Goal: Task Accomplishment & Management: Use online tool/utility

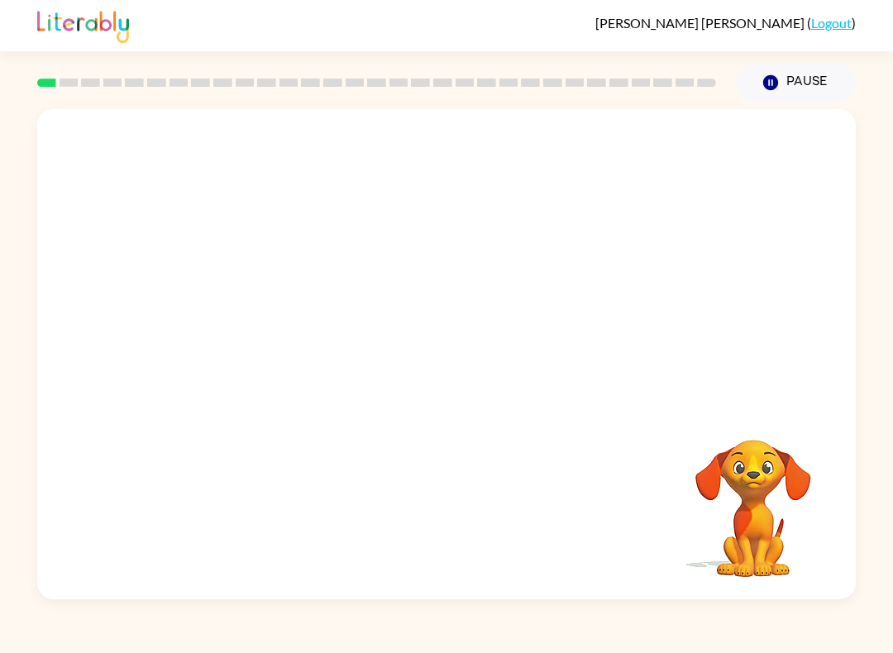
click at [411, 268] on video "Your browser must support playing .mp4 files to use Literably. Please try using…" at bounding box center [446, 257] width 818 height 296
click at [401, 275] on video "Your browser must support playing .mp4 files to use Literably. Please try using…" at bounding box center [446, 257] width 818 height 296
click at [392, 266] on video "Your browser must support playing .mp4 files to use Literably. Please try using…" at bounding box center [446, 257] width 818 height 296
click at [396, 269] on video "Your browser must support playing .mp4 files to use Literably. Please try using…" at bounding box center [446, 257] width 818 height 296
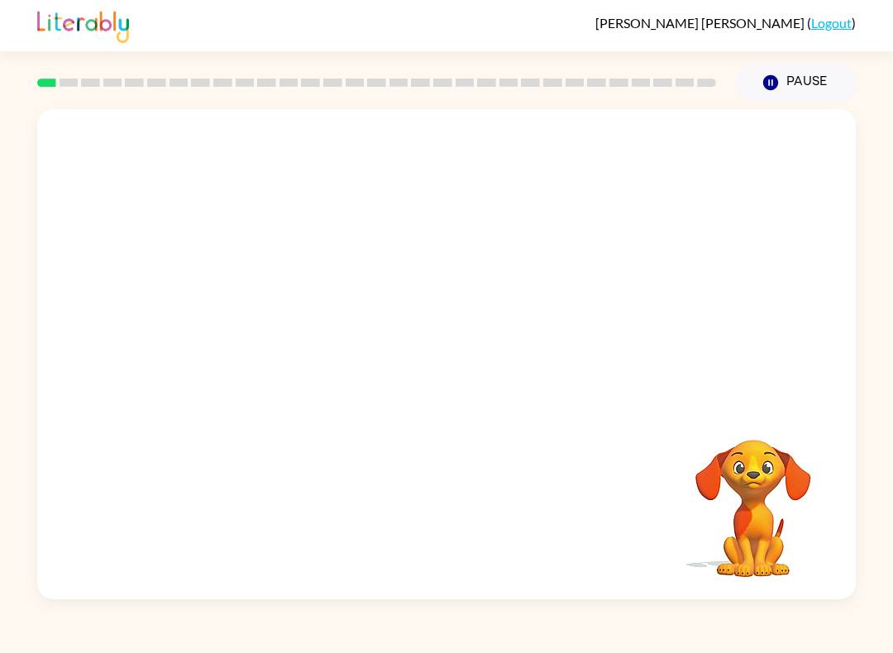
click at [395, 269] on video "Your browser must support playing .mp4 files to use Literably. Please try using…" at bounding box center [446, 257] width 818 height 296
click at [452, 370] on icon "button" at bounding box center [446, 362] width 29 height 29
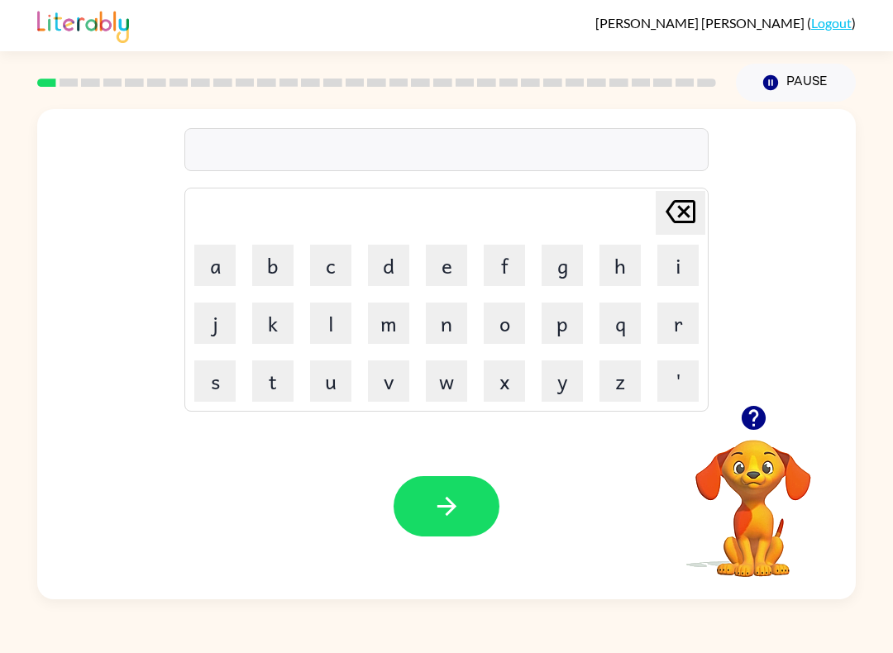
click at [279, 258] on button "b" at bounding box center [272, 265] width 41 height 41
click at [509, 321] on button "o" at bounding box center [504, 323] width 41 height 41
click at [676, 319] on button "r" at bounding box center [677, 323] width 41 height 41
click at [381, 270] on button "d" at bounding box center [388, 265] width 41 height 41
click at [444, 248] on button "e" at bounding box center [446, 265] width 41 height 41
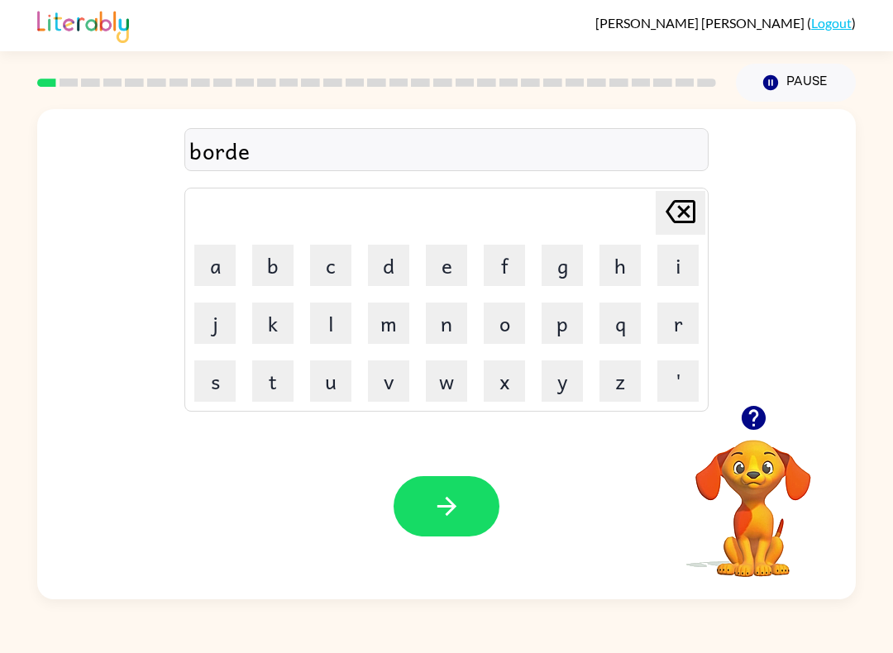
click at [683, 331] on button "r" at bounding box center [677, 323] width 41 height 41
click at [470, 488] on button "button" at bounding box center [446, 506] width 106 height 60
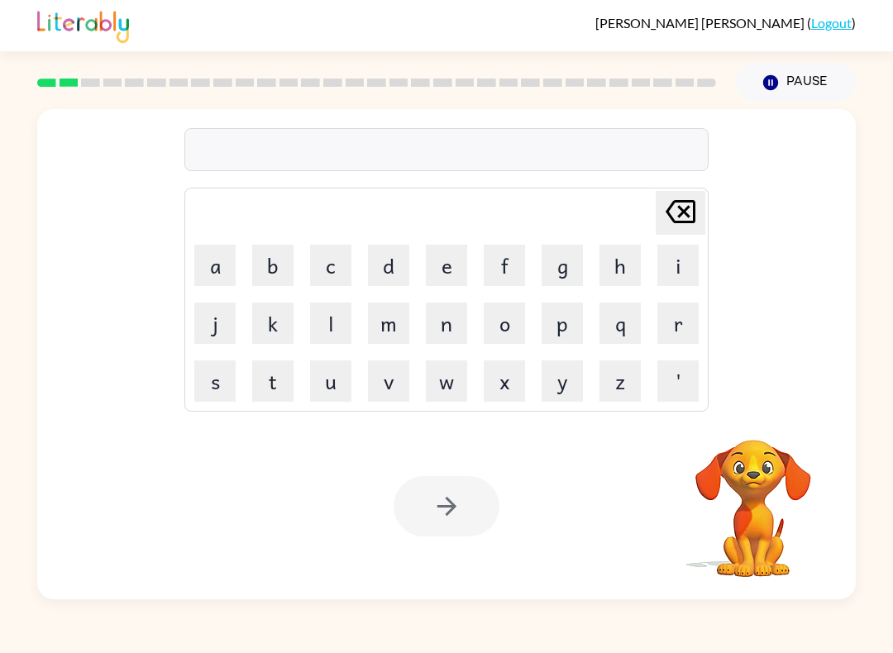
click at [672, 325] on button "r" at bounding box center [677, 323] width 41 height 41
click at [508, 329] on button "o" at bounding box center [504, 323] width 41 height 41
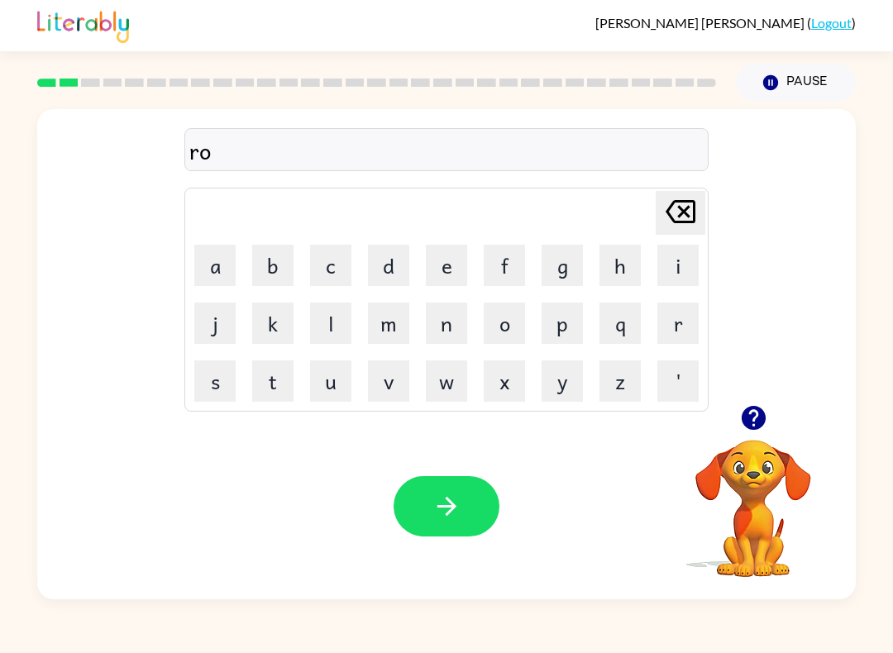
click at [337, 379] on button "u" at bounding box center [330, 380] width 41 height 41
click at [441, 326] on button "n" at bounding box center [446, 323] width 41 height 41
click at [398, 274] on button "d" at bounding box center [388, 265] width 41 height 41
click at [460, 497] on icon "button" at bounding box center [446, 506] width 29 height 29
click at [387, 323] on button "m" at bounding box center [388, 323] width 41 height 41
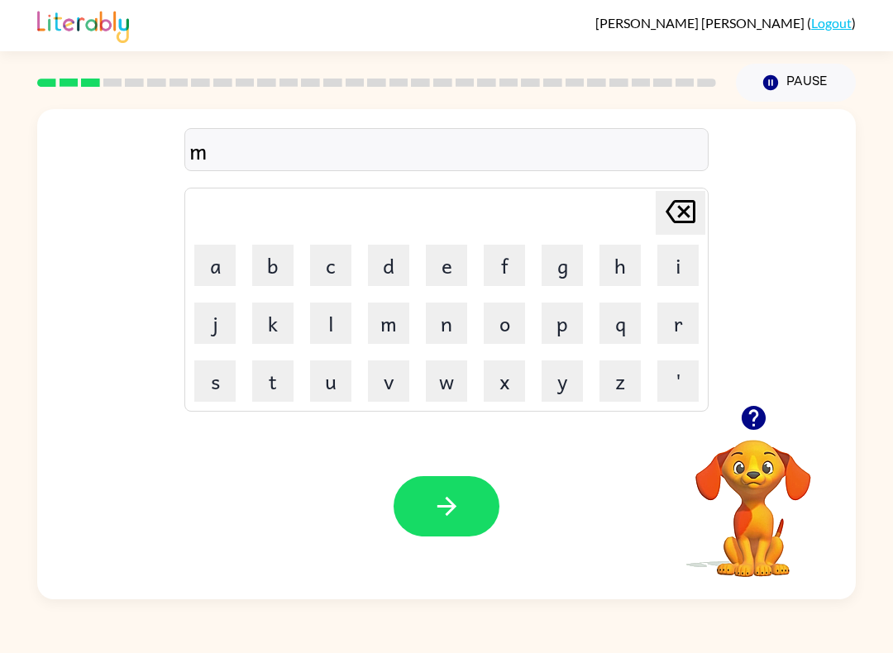
click at [222, 271] on button "a" at bounding box center [214, 265] width 41 height 41
click at [290, 387] on button "t" at bounding box center [272, 380] width 41 height 41
click at [346, 270] on button "c" at bounding box center [330, 265] width 41 height 41
click at [617, 269] on button "h" at bounding box center [619, 265] width 41 height 41
click at [685, 273] on button "i" at bounding box center [677, 265] width 41 height 41
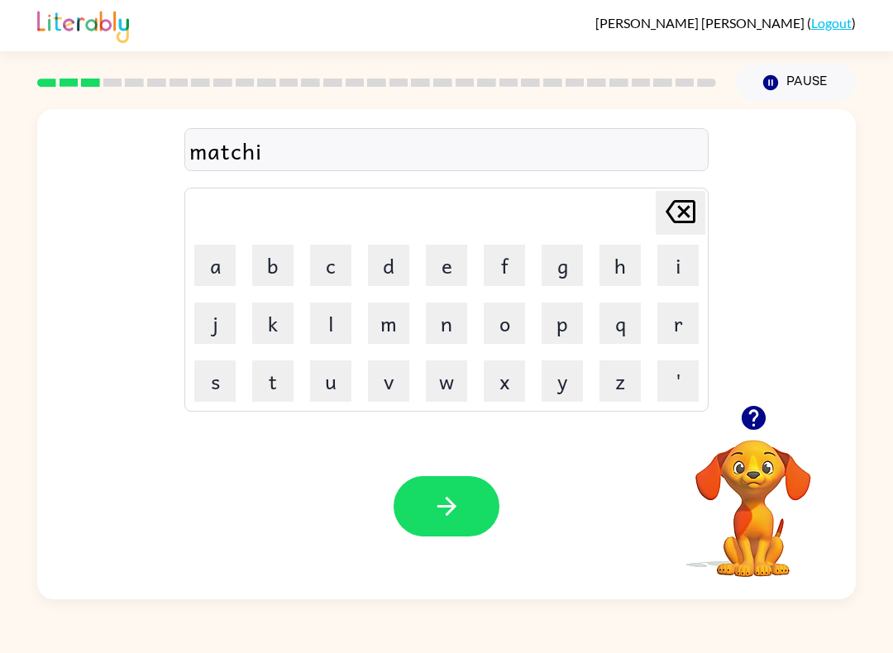
click at [457, 318] on button "n" at bounding box center [446, 323] width 41 height 41
click at [475, 497] on button "button" at bounding box center [446, 506] width 106 height 60
click at [275, 396] on button "t" at bounding box center [272, 380] width 41 height 41
click at [687, 326] on button "r" at bounding box center [677, 323] width 41 height 41
click at [218, 274] on button "a" at bounding box center [214, 265] width 41 height 41
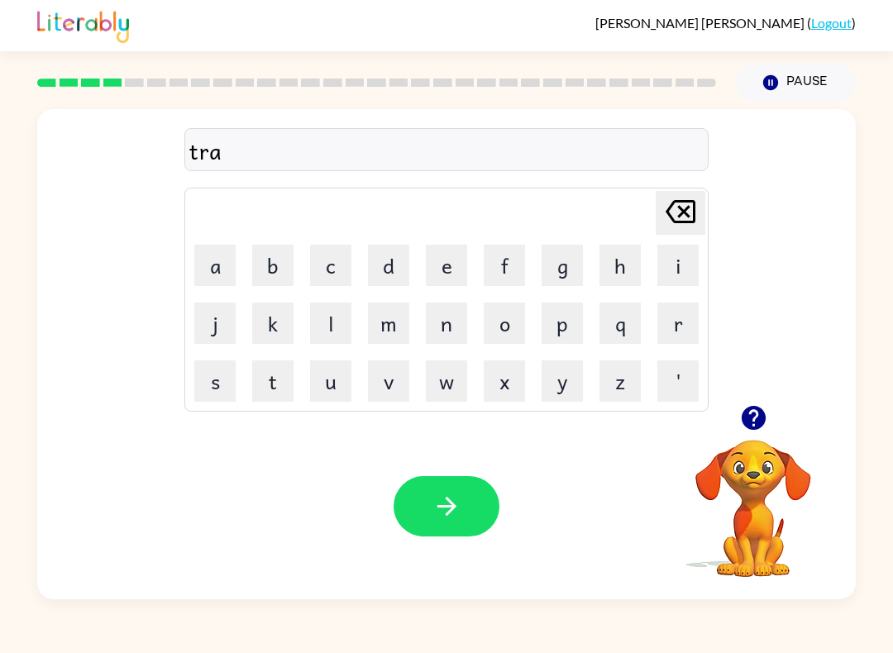
click at [680, 274] on button "i" at bounding box center [677, 265] width 41 height 41
click at [442, 326] on button "n" at bounding box center [446, 323] width 41 height 41
click at [450, 491] on button "button" at bounding box center [446, 506] width 106 height 60
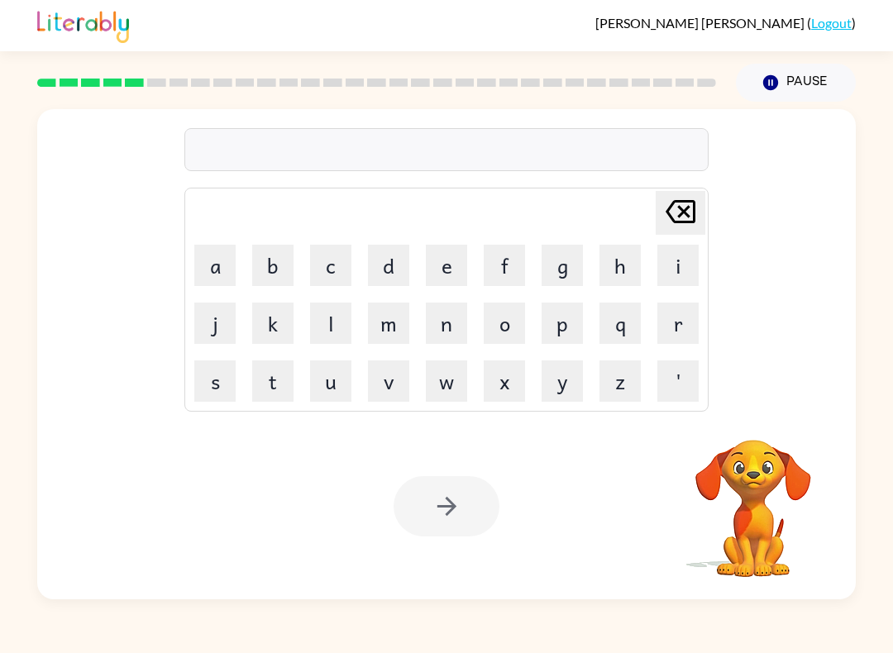
click at [387, 265] on button "d" at bounding box center [388, 265] width 41 height 41
click at [434, 265] on button "e" at bounding box center [446, 265] width 41 height 41
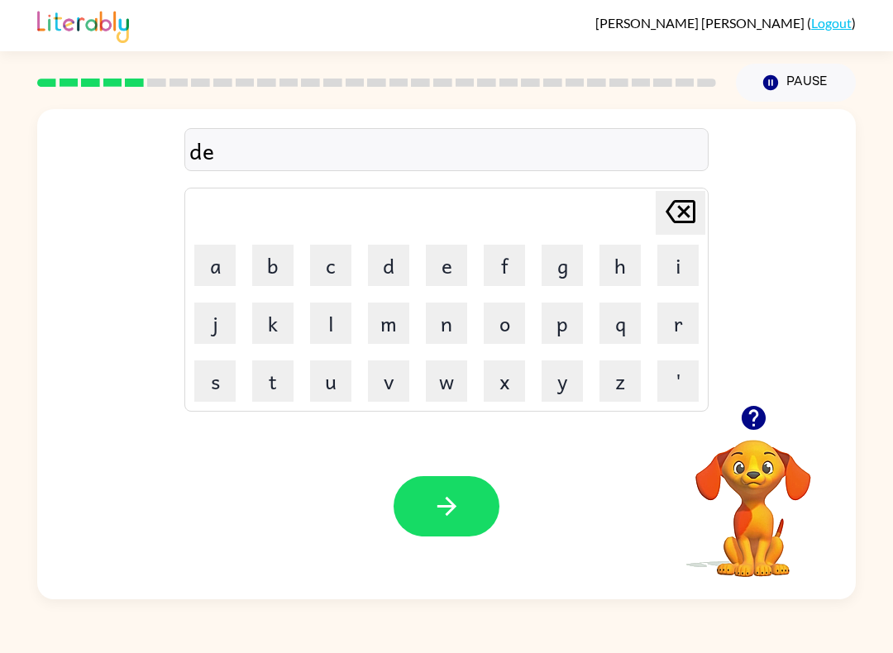
click at [506, 259] on button "f" at bounding box center [504, 265] width 41 height 41
click at [436, 265] on button "e" at bounding box center [446, 265] width 41 height 41
click at [438, 331] on button "n" at bounding box center [446, 323] width 41 height 41
click at [217, 378] on button "s" at bounding box center [214, 380] width 41 height 41
click at [667, 266] on button "i" at bounding box center [677, 265] width 41 height 41
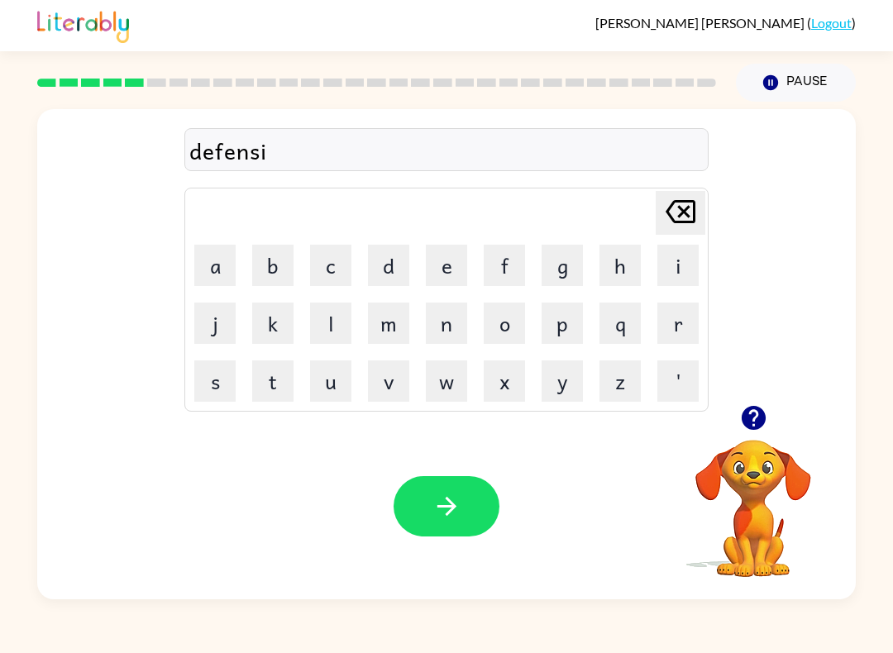
click at [390, 376] on button "v" at bounding box center [388, 380] width 41 height 41
click at [457, 267] on button "e" at bounding box center [446, 265] width 41 height 41
click at [465, 488] on button "button" at bounding box center [446, 506] width 106 height 60
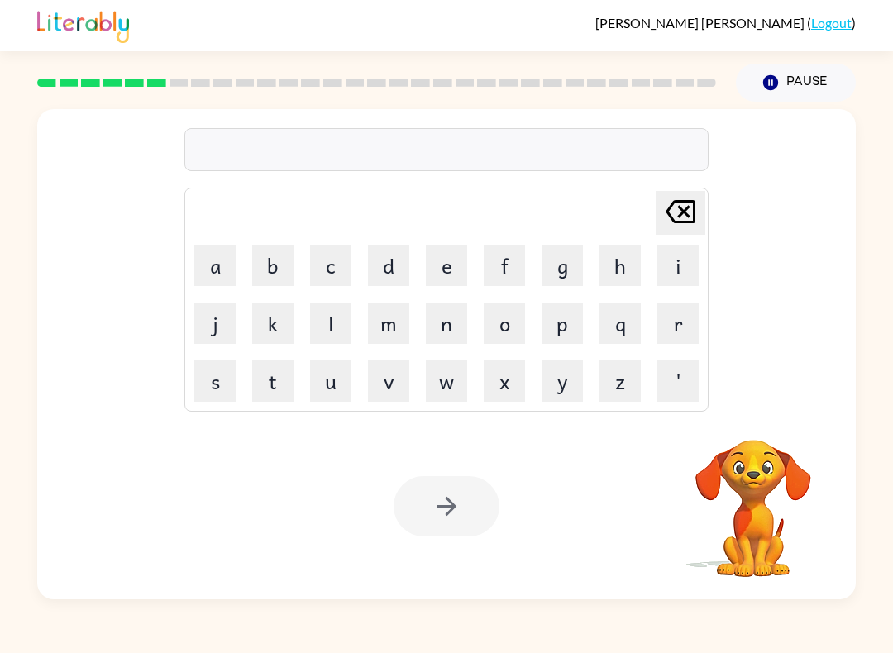
click at [389, 379] on button "v" at bounding box center [388, 380] width 41 height 41
click at [207, 260] on button "a" at bounding box center [214, 265] width 41 height 41
click at [331, 260] on button "c" at bounding box center [330, 265] width 41 height 41
click at [209, 266] on button "a" at bounding box center [214, 265] width 41 height 41
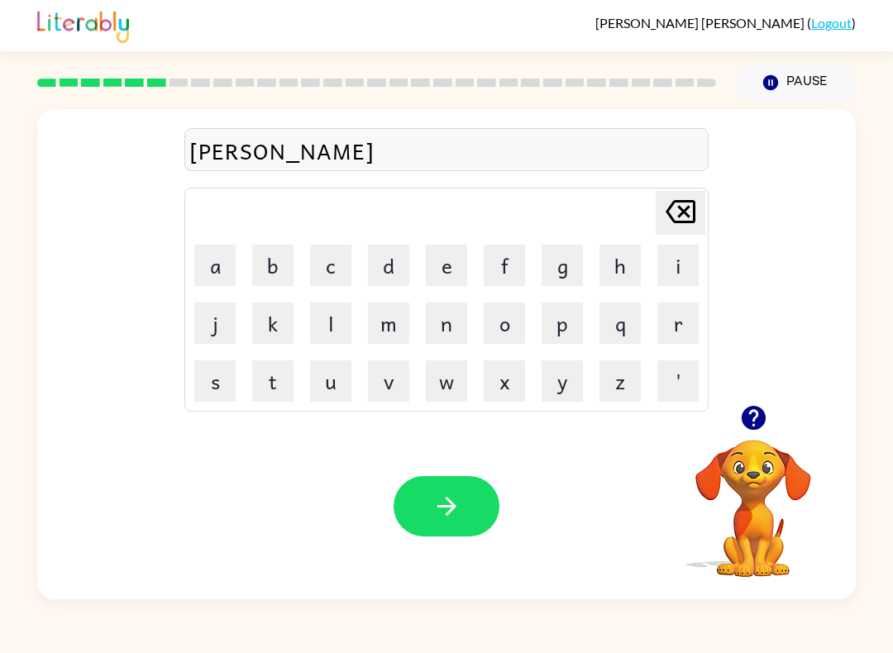
click at [276, 376] on button "t" at bounding box center [272, 380] width 41 height 41
click at [670, 263] on button "i" at bounding box center [677, 265] width 41 height 41
click at [514, 317] on button "o" at bounding box center [504, 323] width 41 height 41
click at [450, 319] on button "n" at bounding box center [446, 323] width 41 height 41
click at [451, 480] on button "button" at bounding box center [446, 506] width 106 height 60
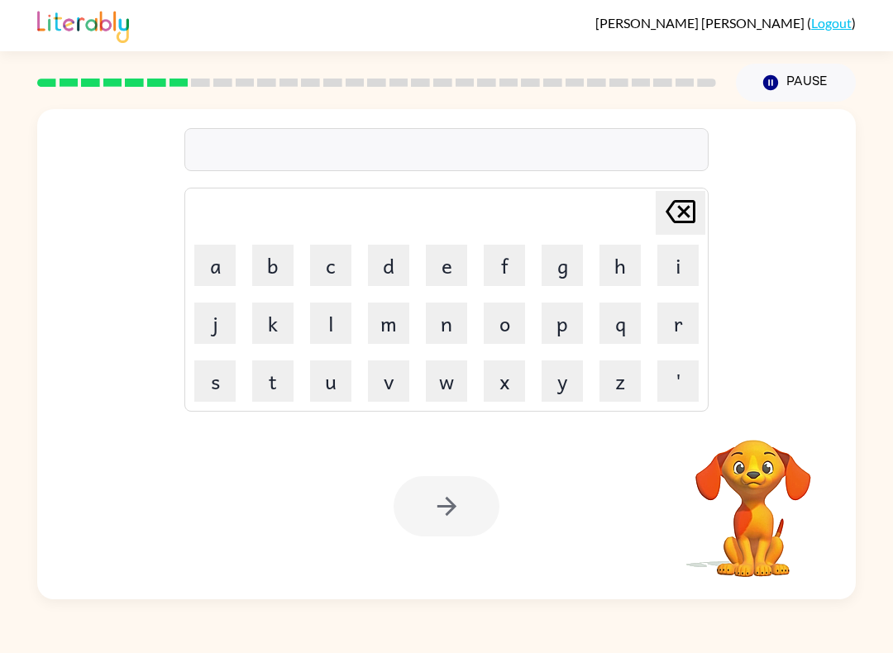
click at [558, 323] on button "p" at bounding box center [561, 323] width 41 height 41
click at [344, 379] on button "u" at bounding box center [330, 380] width 41 height 41
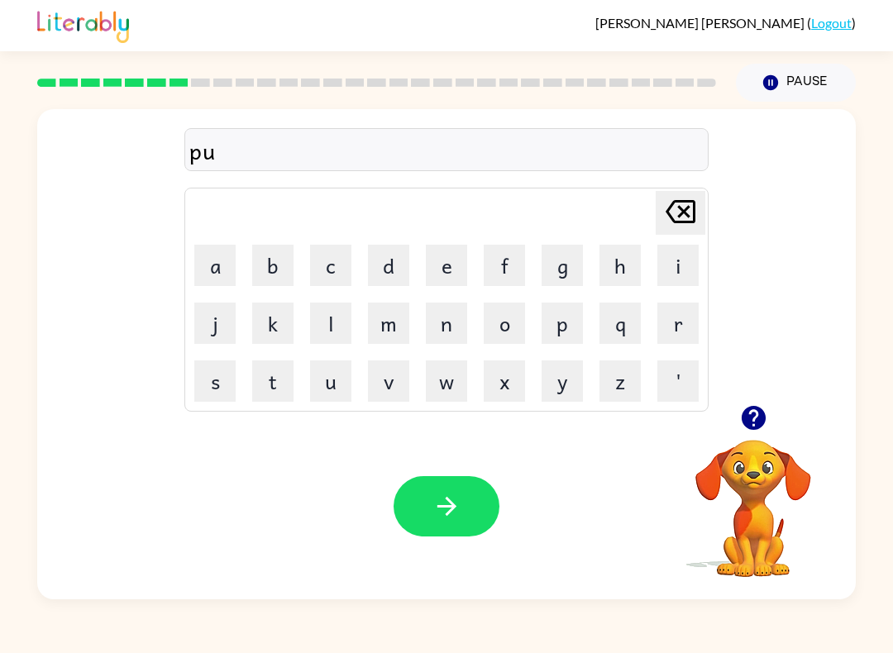
click at [269, 379] on button "t" at bounding box center [272, 380] width 41 height 41
click at [346, 317] on button "l" at bounding box center [330, 323] width 41 height 41
click at [452, 268] on button "e" at bounding box center [446, 265] width 41 height 41
click at [453, 508] on icon "button" at bounding box center [445, 506] width 19 height 19
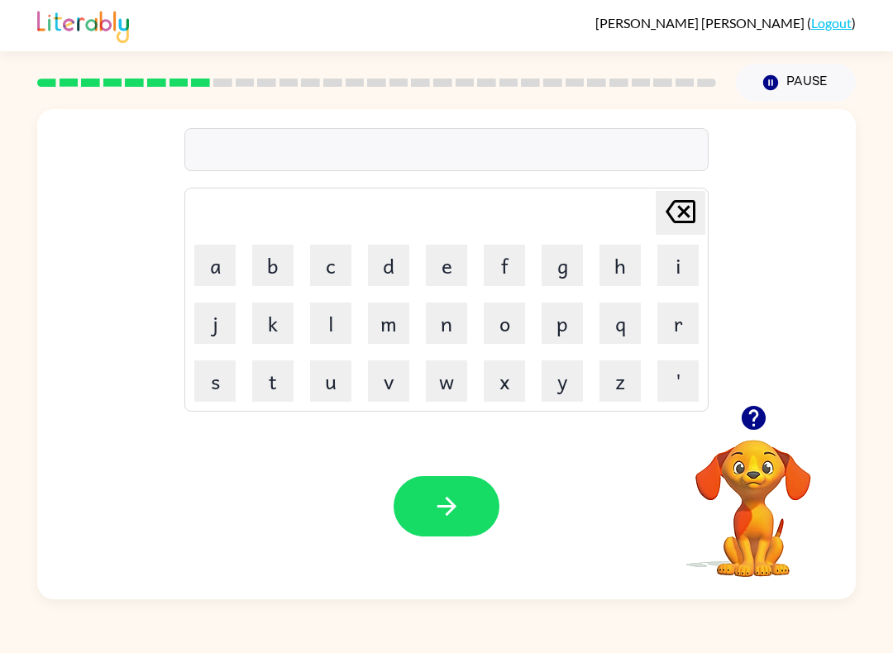
click at [751, 418] on icon "button" at bounding box center [753, 418] width 24 height 24
click at [384, 330] on button "m" at bounding box center [388, 323] width 41 height 41
click at [669, 267] on button "i" at bounding box center [677, 265] width 41 height 41
click at [231, 259] on button "a" at bounding box center [214, 265] width 41 height 41
click at [662, 323] on button "r" at bounding box center [677, 323] width 41 height 41
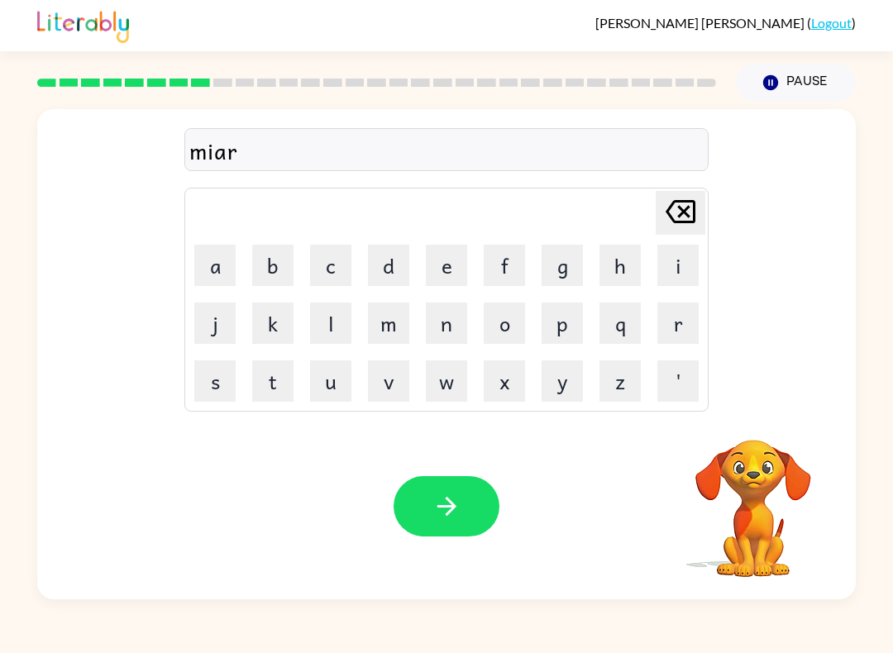
click at [332, 269] on button "c" at bounding box center [330, 265] width 41 height 41
click at [231, 259] on button "a" at bounding box center [214, 265] width 41 height 41
click at [666, 320] on button "r" at bounding box center [677, 323] width 41 height 41
click at [675, 211] on icon "Delete Delete last character input" at bounding box center [680, 212] width 40 height 40
click at [318, 327] on button "l" at bounding box center [330, 323] width 41 height 41
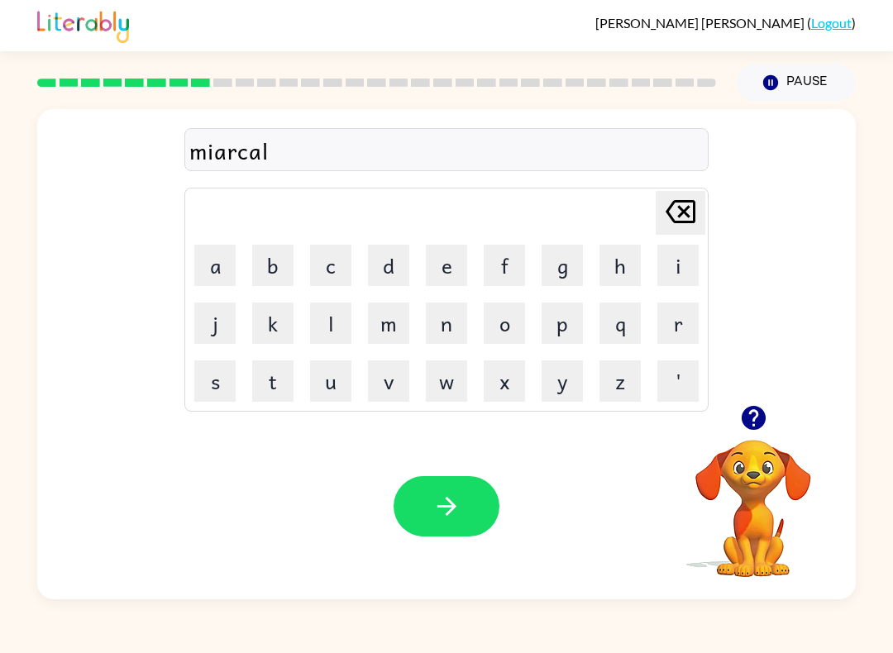
click at [451, 504] on icon "button" at bounding box center [445, 506] width 19 height 19
click at [746, 415] on icon "button" at bounding box center [753, 418] width 24 height 24
click at [384, 322] on button "m" at bounding box center [388, 323] width 41 height 41
click at [434, 267] on button "e" at bounding box center [446, 265] width 41 height 41
click at [432, 257] on button "e" at bounding box center [446, 265] width 41 height 41
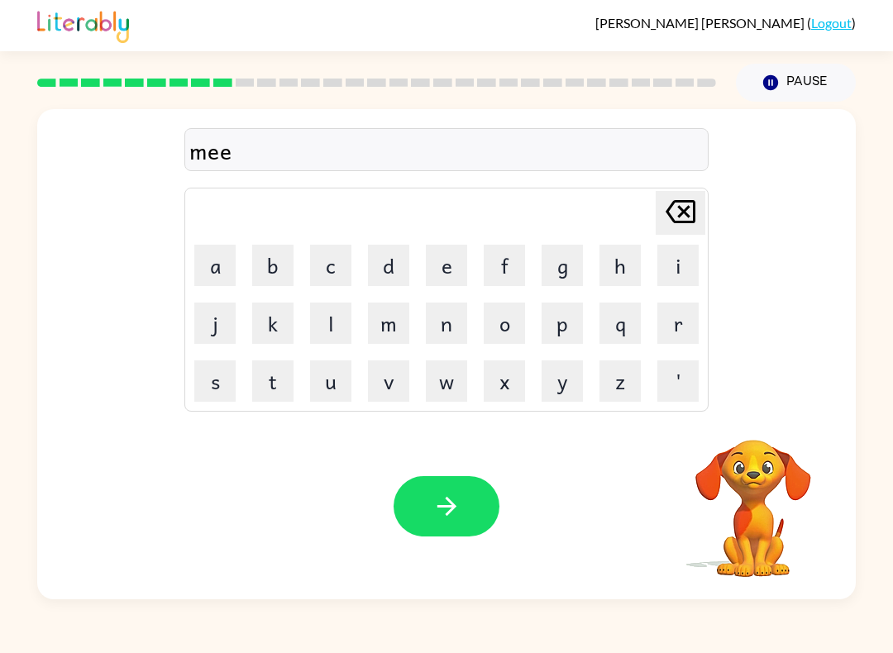
click at [281, 380] on button "t" at bounding box center [272, 380] width 41 height 41
click at [396, 326] on button "m" at bounding box center [388, 323] width 41 height 41
click at [507, 323] on button "o" at bounding box center [504, 323] width 41 height 41
click at [665, 329] on button "r" at bounding box center [677, 323] width 41 height 41
click at [449, 330] on button "n" at bounding box center [446, 323] width 41 height 41
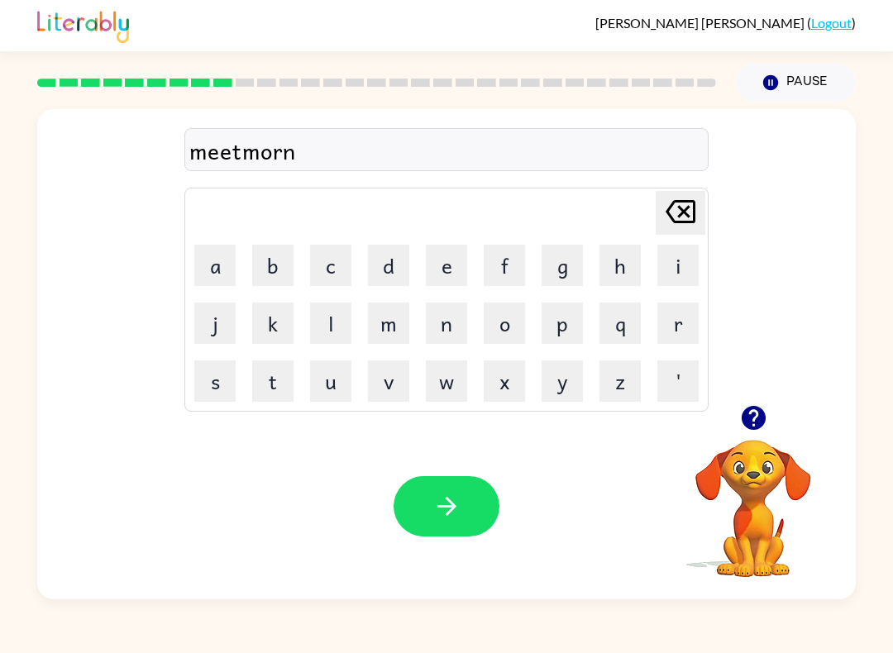
click at [671, 267] on button "i" at bounding box center [677, 265] width 41 height 41
click at [461, 317] on button "n" at bounding box center [446, 323] width 41 height 41
click at [572, 269] on button "g" at bounding box center [561, 265] width 41 height 41
click at [227, 156] on div "meetmorning" at bounding box center [446, 150] width 514 height 35
click at [675, 217] on icon "Delete Delete last character input" at bounding box center [680, 212] width 40 height 40
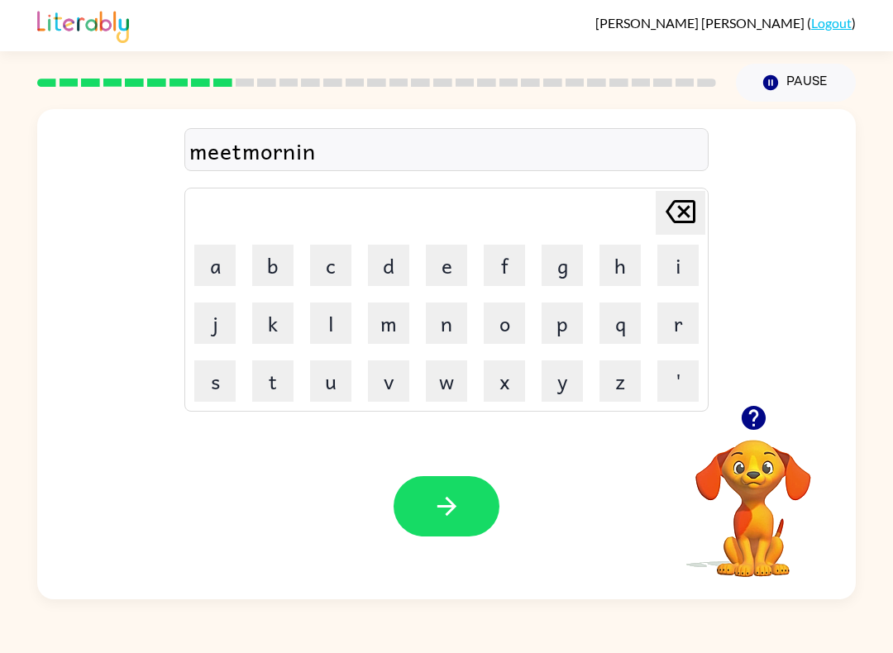
click at [675, 216] on icon "Delete Delete last character input" at bounding box center [680, 212] width 40 height 40
click at [677, 226] on icon "Delete Delete last character input" at bounding box center [680, 212] width 40 height 40
click at [676, 226] on icon "Delete Delete last character input" at bounding box center [680, 212] width 40 height 40
click at [672, 228] on icon "Delete Delete last character input" at bounding box center [680, 212] width 40 height 40
click at [672, 233] on div "Delete Delete last character input" at bounding box center [680, 213] width 40 height 42
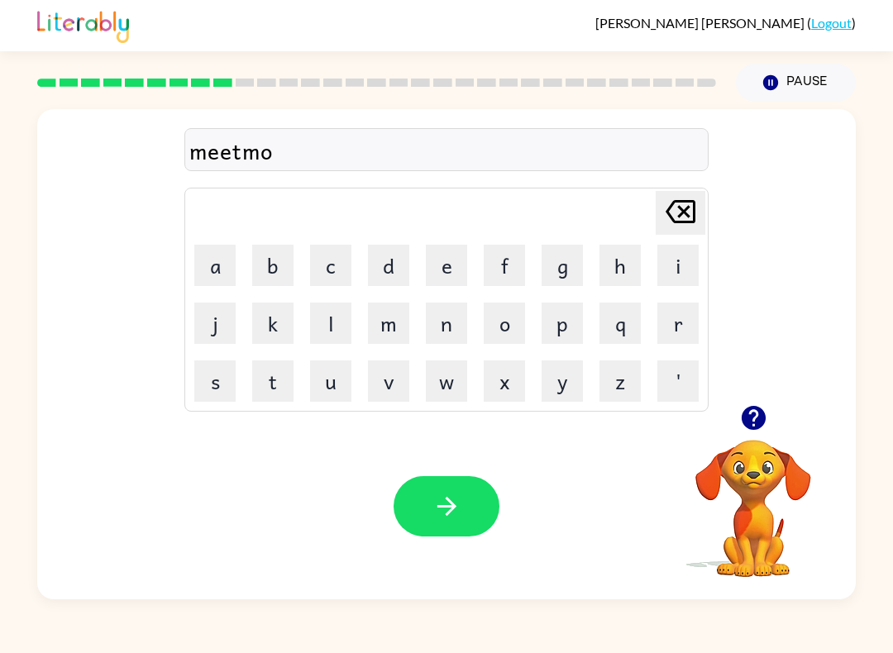
click at [675, 235] on td "Delete Delete last character input" at bounding box center [446, 212] width 519 height 45
click at [686, 231] on icon "Delete Delete last character input" at bounding box center [680, 212] width 40 height 40
click at [685, 231] on icon "Delete Delete last character input" at bounding box center [680, 212] width 40 height 40
click at [682, 226] on icon "Delete Delete last character input" at bounding box center [680, 212] width 40 height 40
click at [231, 271] on button "a" at bounding box center [214, 265] width 41 height 41
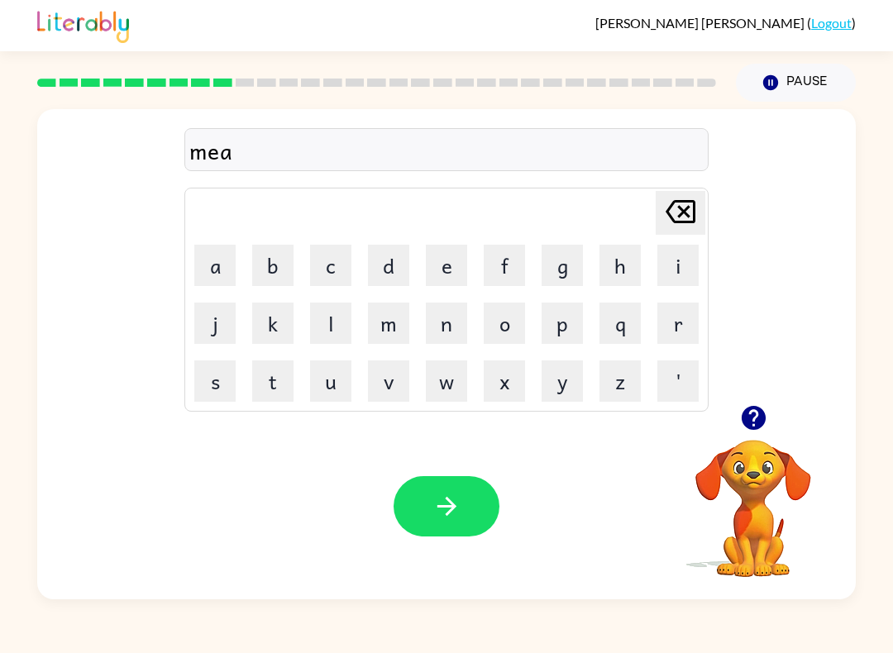
click at [273, 395] on button "t" at bounding box center [272, 380] width 41 height 41
click at [393, 323] on button "m" at bounding box center [388, 323] width 41 height 41
click at [521, 326] on button "o" at bounding box center [504, 323] width 41 height 41
click at [661, 325] on button "r" at bounding box center [677, 323] width 41 height 41
click at [448, 328] on button "n" at bounding box center [446, 323] width 41 height 41
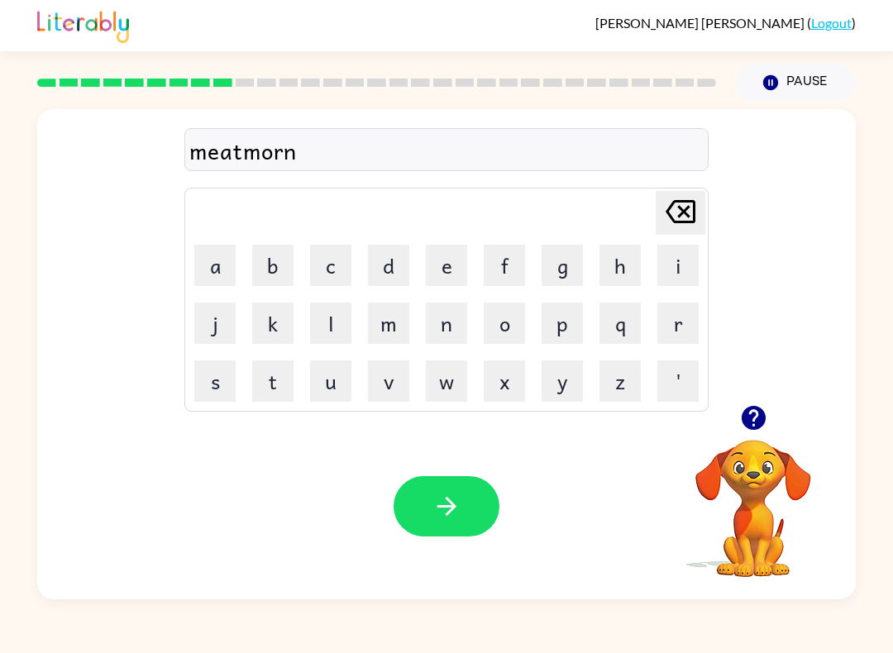
click at [658, 273] on button "i" at bounding box center [677, 265] width 41 height 41
click at [455, 323] on button "n" at bounding box center [446, 323] width 41 height 41
click at [561, 273] on button "g" at bounding box center [561, 265] width 41 height 41
click at [470, 508] on button "button" at bounding box center [446, 506] width 106 height 60
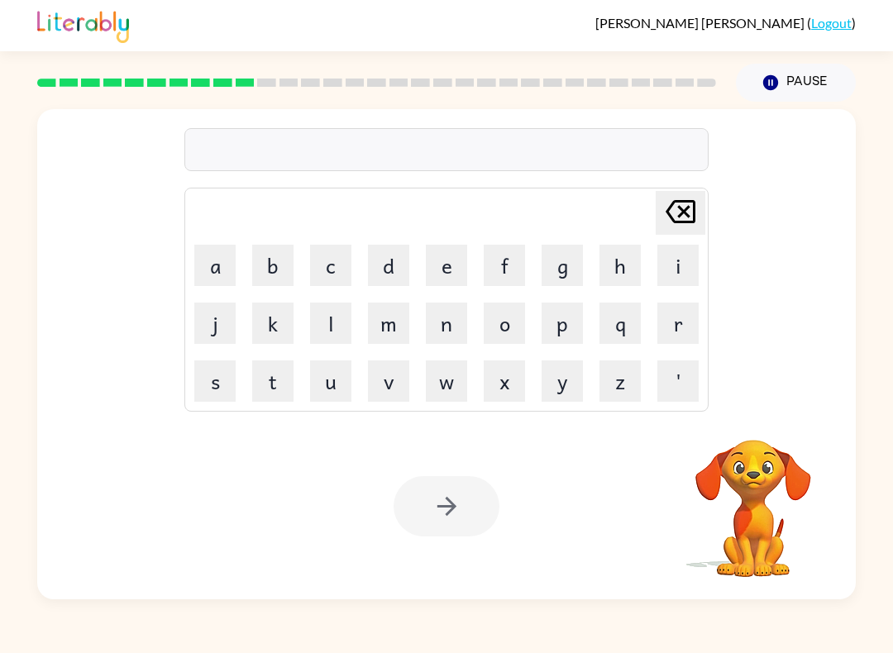
click at [388, 260] on button "d" at bounding box center [388, 265] width 41 height 41
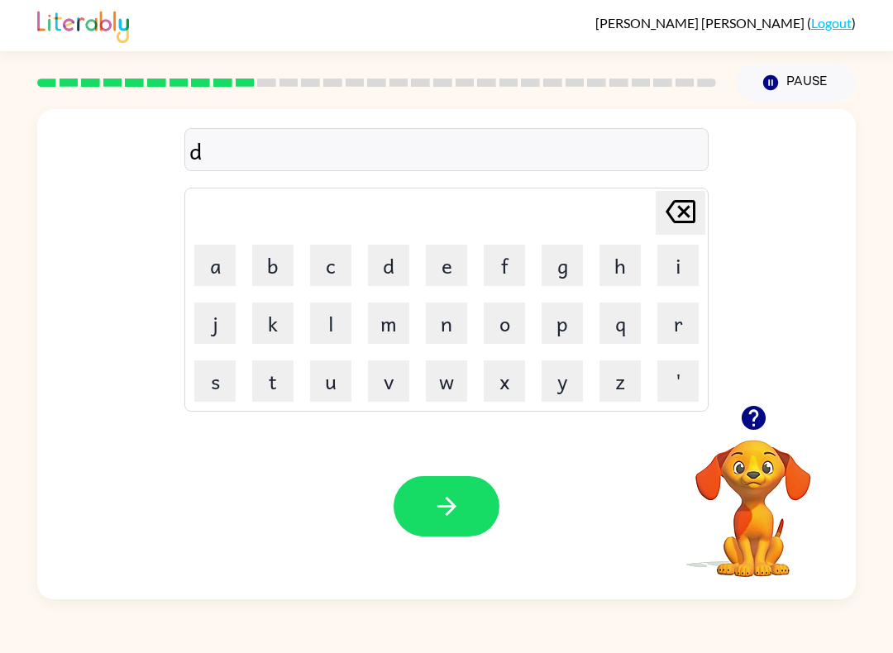
click at [667, 266] on button "i" at bounding box center [677, 265] width 41 height 41
click at [220, 375] on button "s" at bounding box center [214, 380] width 41 height 41
click at [284, 375] on button "t" at bounding box center [272, 380] width 41 height 41
click at [682, 325] on button "r" at bounding box center [677, 323] width 41 height 41
click at [325, 389] on button "u" at bounding box center [330, 380] width 41 height 41
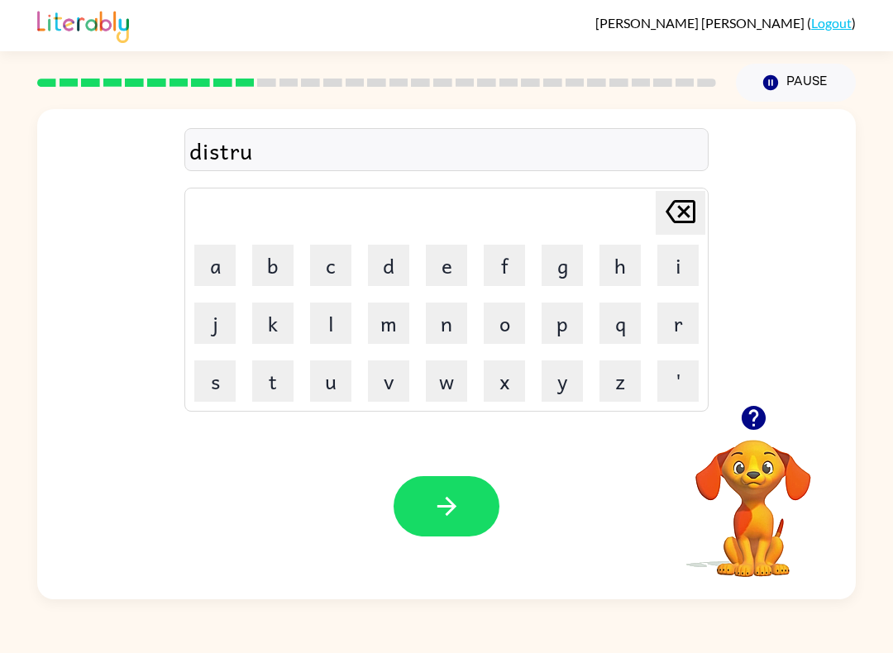
click at [226, 374] on button "s" at bounding box center [214, 380] width 41 height 41
click at [278, 378] on button "t" at bounding box center [272, 380] width 41 height 41
click at [474, 513] on button "button" at bounding box center [446, 506] width 106 height 60
click at [744, 412] on icon "button" at bounding box center [753, 418] width 24 height 24
click at [670, 325] on button "r" at bounding box center [677, 323] width 41 height 41
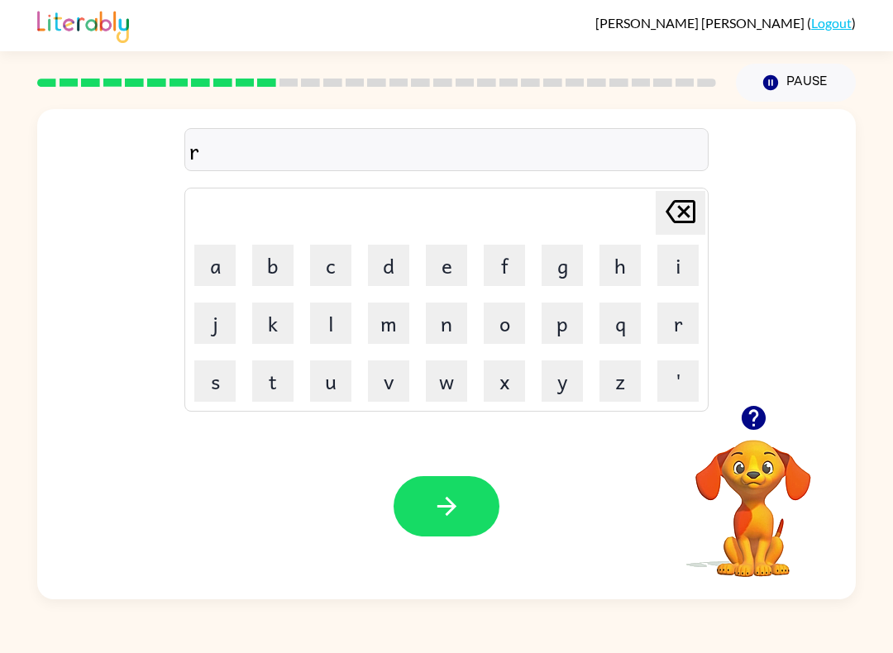
click at [500, 332] on button "o" at bounding box center [504, 323] width 41 height 41
click at [329, 384] on button "u" at bounding box center [330, 380] width 41 height 41
click at [389, 276] on button "d" at bounding box center [388, 265] width 41 height 41
click at [440, 272] on button "e" at bounding box center [446, 265] width 41 height 41
click at [452, 498] on icon "button" at bounding box center [446, 506] width 29 height 29
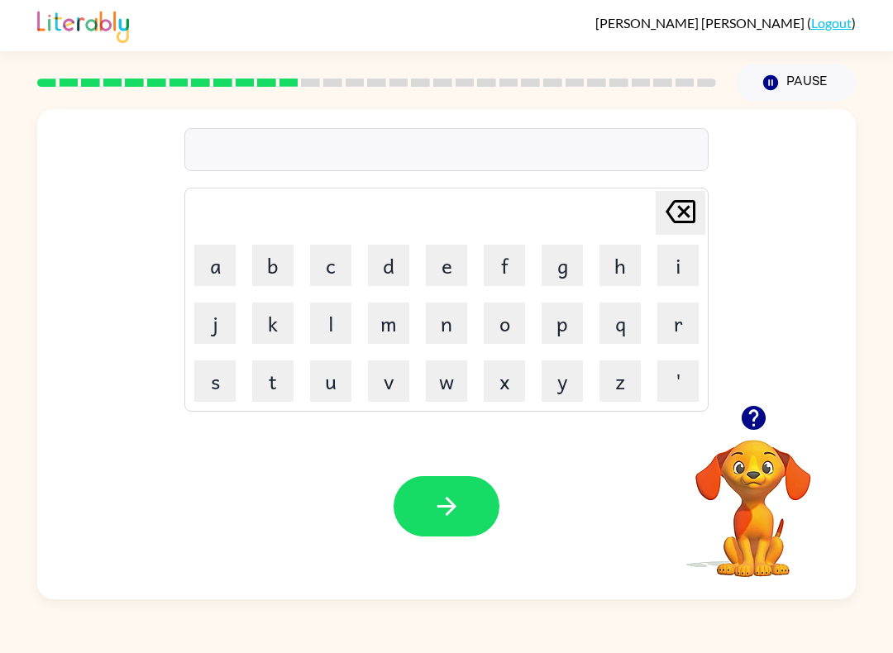
click at [751, 424] on icon "button" at bounding box center [753, 418] width 24 height 24
click at [346, 380] on button "u" at bounding box center [330, 380] width 41 height 41
click at [570, 331] on button "p" at bounding box center [561, 323] width 41 height 41
click at [665, 324] on button "r" at bounding box center [677, 323] width 41 height 41
click at [222, 271] on button "a" at bounding box center [214, 265] width 41 height 41
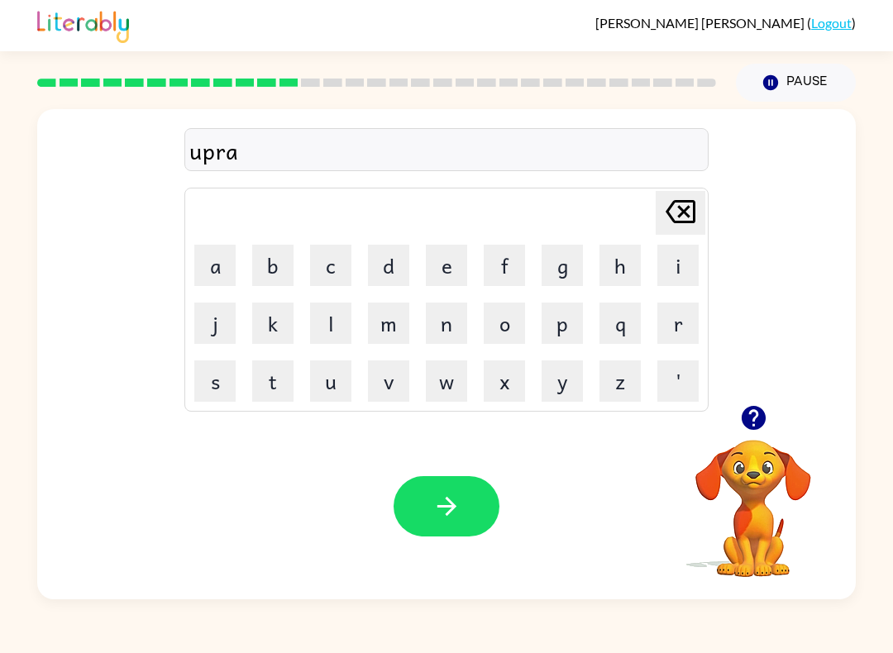
click at [751, 423] on icon "button" at bounding box center [753, 418] width 24 height 24
click at [384, 271] on button "d" at bounding box center [388, 265] width 41 height 41
click at [441, 274] on button "e" at bounding box center [446, 265] width 41 height 41
click at [457, 495] on icon "button" at bounding box center [446, 506] width 29 height 29
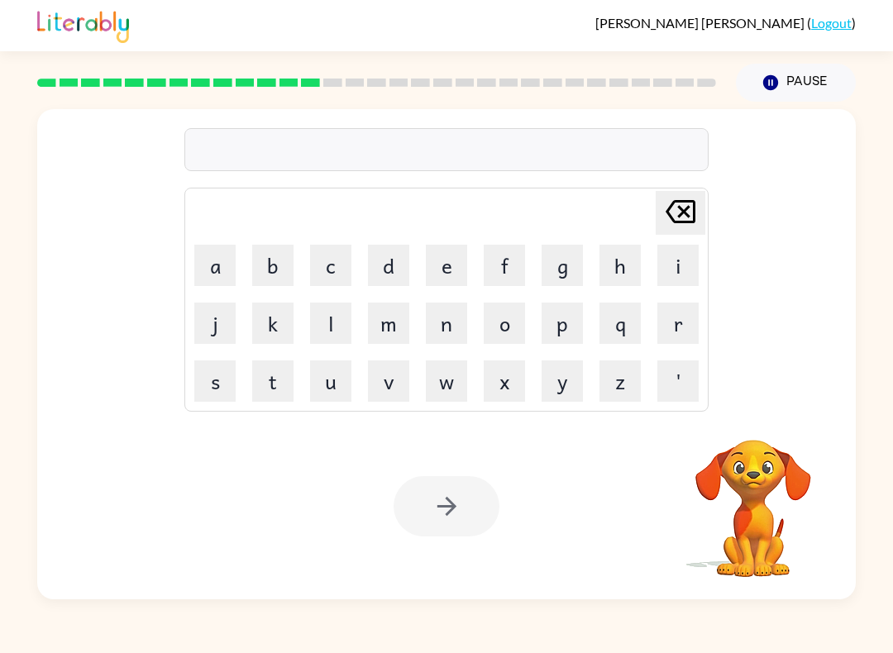
click at [270, 261] on button "b" at bounding box center [272, 265] width 41 height 41
click at [209, 264] on button "a" at bounding box center [214, 265] width 41 height 41
click at [397, 266] on button "d" at bounding box center [388, 265] width 41 height 41
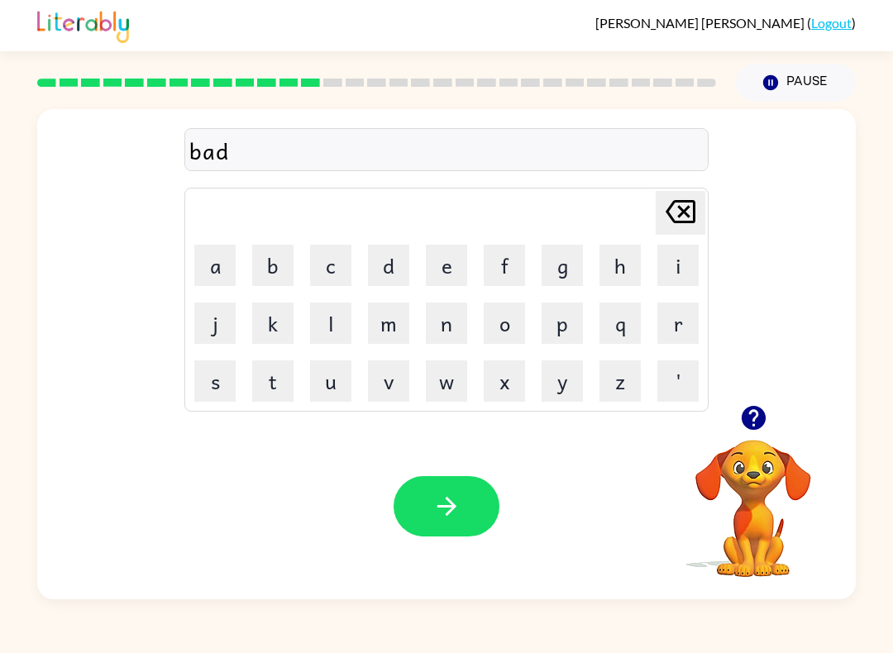
click at [455, 328] on button "n" at bounding box center [446, 323] width 41 height 41
click at [435, 274] on button "e" at bounding box center [446, 265] width 41 height 41
click at [233, 369] on button "s" at bounding box center [214, 380] width 41 height 41
click at [233, 368] on button "s" at bounding box center [214, 380] width 41 height 41
click at [441, 497] on icon "button" at bounding box center [446, 506] width 29 height 29
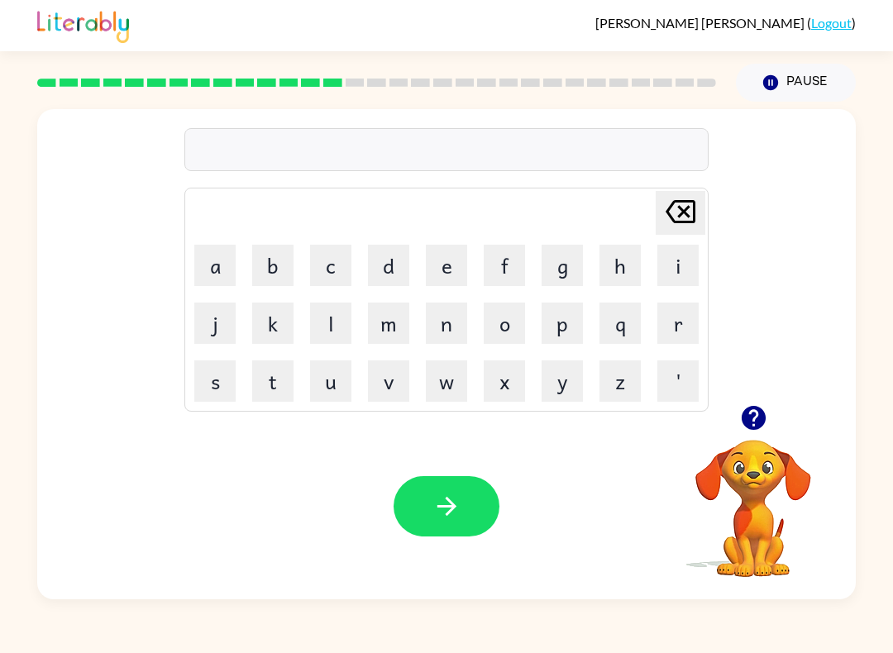
click at [275, 263] on button "b" at bounding box center [272, 265] width 41 height 41
click at [510, 326] on button "o" at bounding box center [504, 323] width 41 height 41
click at [451, 329] on button "n" at bounding box center [446, 323] width 41 height 41
click at [445, 265] on button "e" at bounding box center [446, 265] width 41 height 41
click at [221, 381] on button "s" at bounding box center [214, 380] width 41 height 41
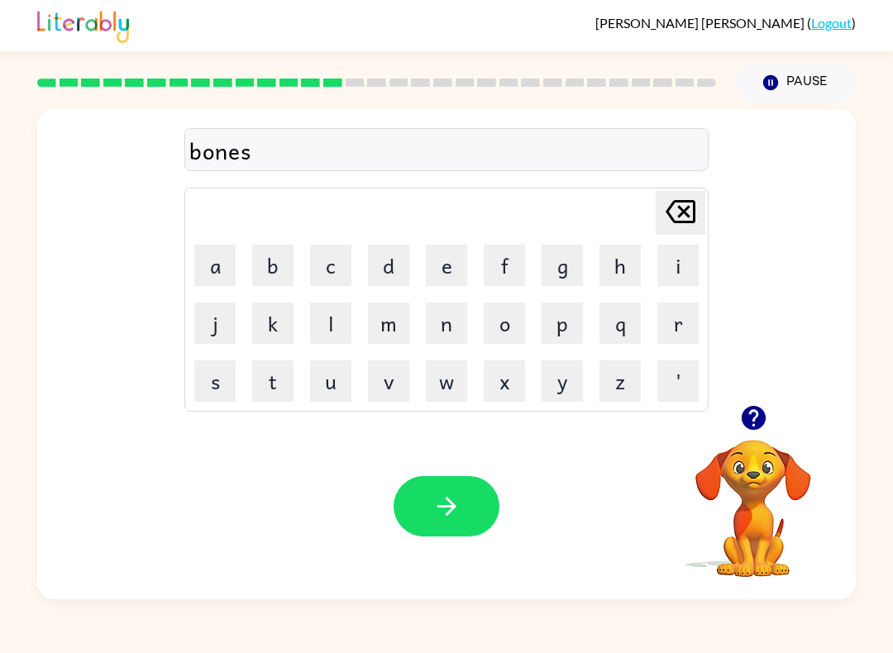
click at [227, 370] on button "s" at bounding box center [214, 380] width 41 height 41
click at [456, 507] on icon "button" at bounding box center [446, 506] width 29 height 29
click at [210, 385] on button "s" at bounding box center [214, 380] width 41 height 41
click at [749, 406] on icon "button" at bounding box center [753, 417] width 29 height 29
click at [208, 371] on button "s" at bounding box center [214, 380] width 41 height 41
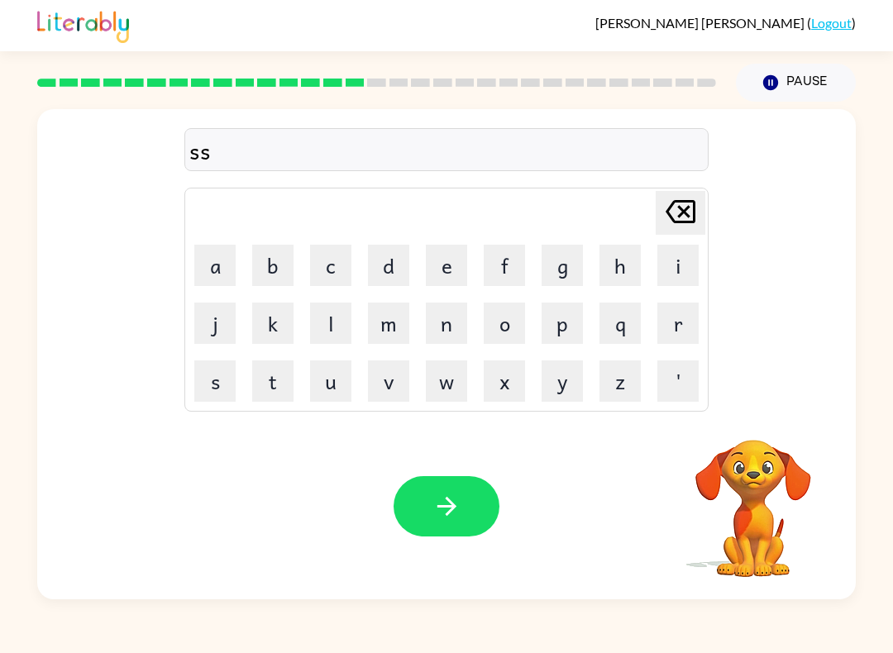
click at [450, 382] on button "w" at bounding box center [446, 380] width 41 height 41
click at [503, 321] on button "o" at bounding box center [504, 323] width 41 height 41
click at [665, 328] on button "r" at bounding box center [677, 323] width 41 height 41
click at [680, 212] on icon "Delete Delete last character input" at bounding box center [680, 212] width 40 height 40
click at [679, 212] on icon "Delete Delete last character input" at bounding box center [680, 212] width 40 height 40
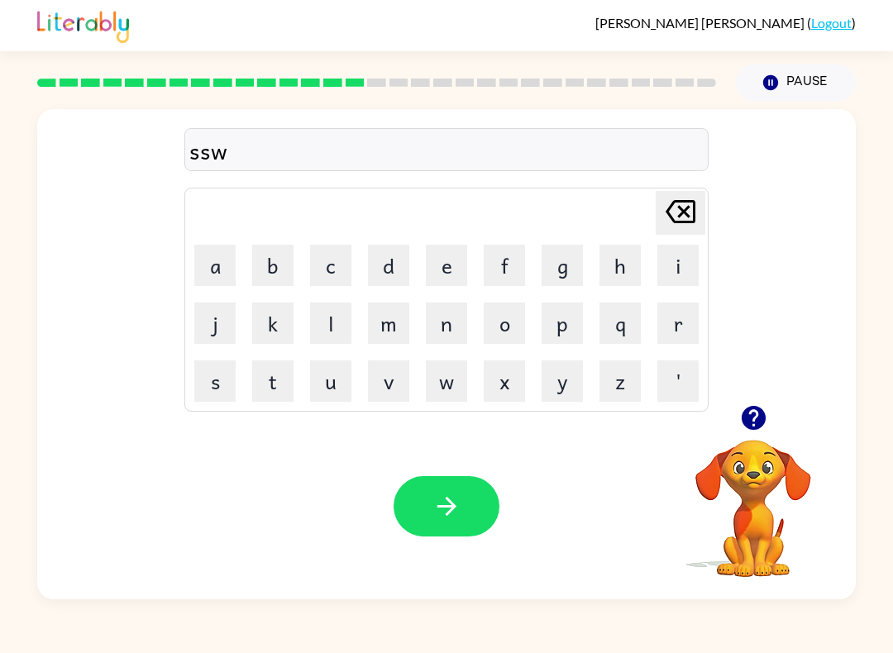
click at [673, 218] on icon at bounding box center [680, 211] width 30 height 23
click at [673, 217] on icon "Delete Delete last character input" at bounding box center [680, 212] width 40 height 40
click at [675, 225] on icon "Delete Delete last character input" at bounding box center [680, 212] width 40 height 40
click at [226, 374] on button "s" at bounding box center [214, 380] width 41 height 41
click at [450, 391] on button "w" at bounding box center [446, 380] width 41 height 41
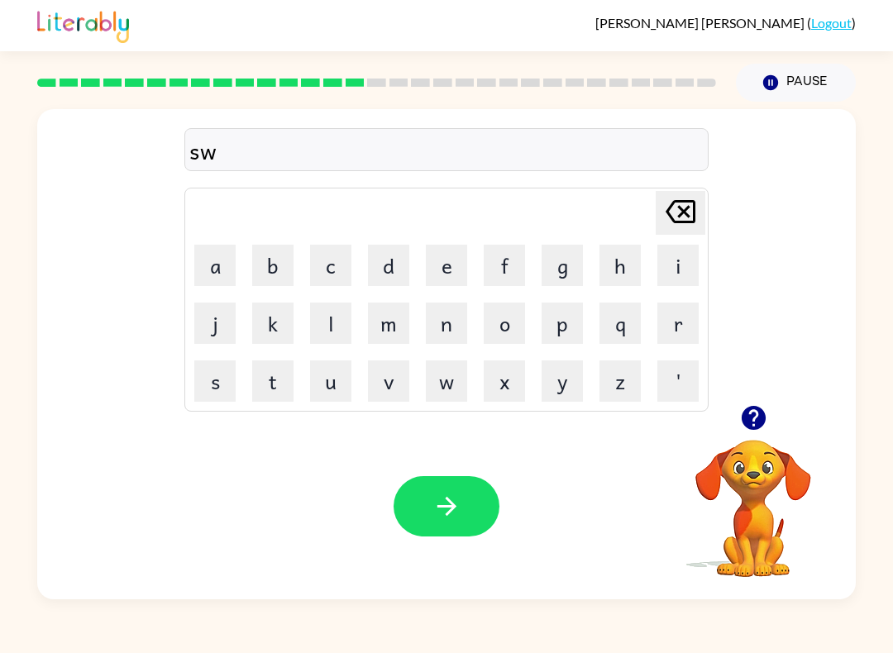
click at [512, 318] on button "o" at bounding box center [504, 323] width 41 height 41
click at [683, 331] on button "r" at bounding box center [677, 323] width 41 height 41
click at [450, 267] on button "e" at bounding box center [446, 265] width 41 height 41
click at [474, 498] on button "button" at bounding box center [446, 506] width 106 height 60
click at [670, 327] on button "r" at bounding box center [677, 323] width 41 height 41
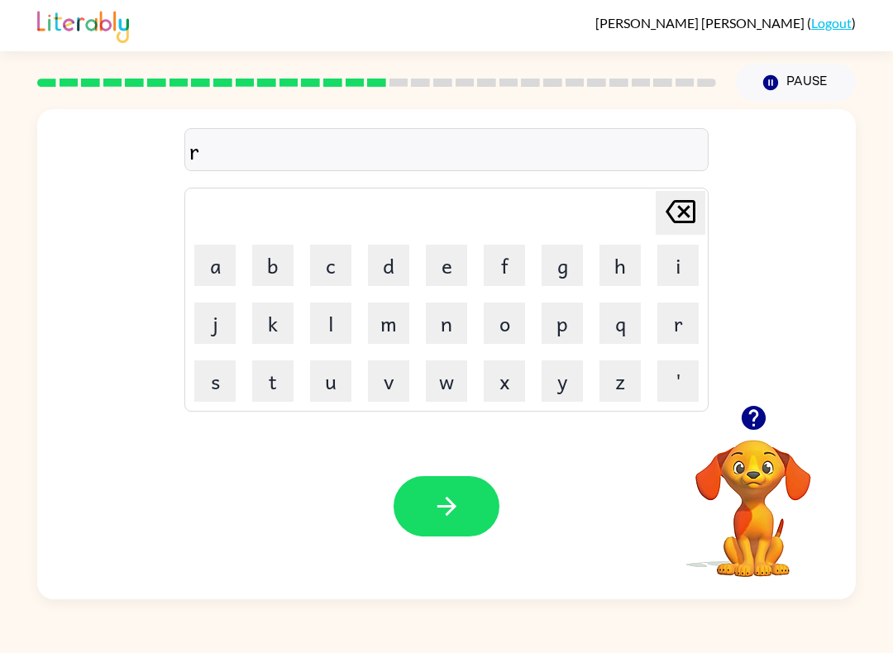
click at [217, 261] on button "a" at bounding box center [214, 265] width 41 height 41
click at [394, 325] on button "m" at bounding box center [388, 323] width 41 height 41
click at [283, 273] on button "b" at bounding box center [272, 265] width 41 height 41
click at [458, 498] on icon "button" at bounding box center [446, 506] width 29 height 29
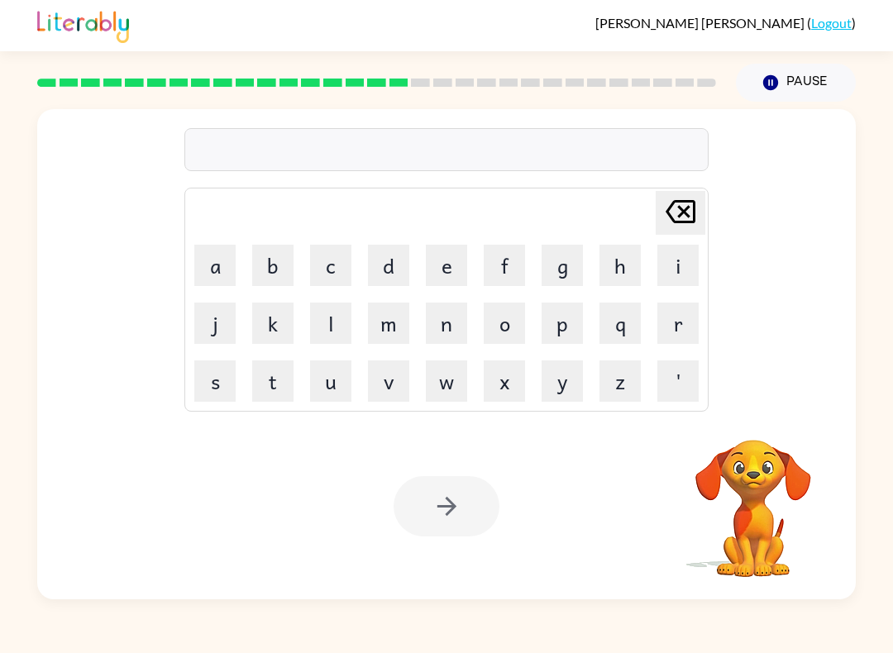
click at [268, 267] on button "b" at bounding box center [272, 265] width 41 height 41
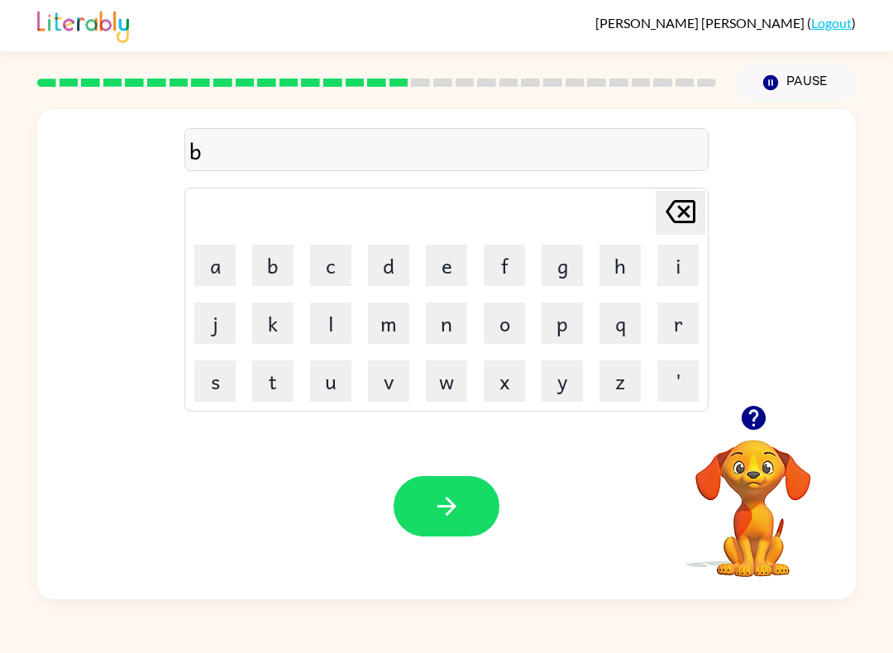
click at [665, 328] on button "r" at bounding box center [677, 323] width 41 height 41
click at [673, 279] on button "i" at bounding box center [677, 265] width 41 height 41
click at [681, 222] on icon at bounding box center [680, 211] width 30 height 23
click at [441, 264] on button "e" at bounding box center [446, 265] width 41 height 41
click at [227, 274] on button "a" at bounding box center [214, 265] width 41 height 41
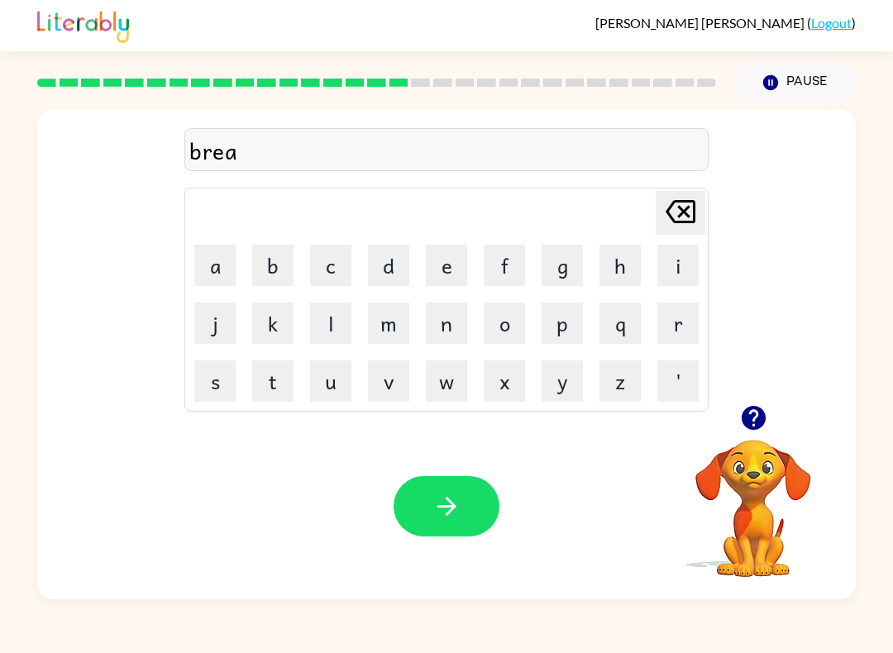
click at [406, 316] on button "m" at bounding box center [388, 323] width 41 height 41
click at [672, 265] on button "i" at bounding box center [677, 265] width 41 height 41
click at [455, 336] on button "n" at bounding box center [446, 323] width 41 height 41
click at [560, 274] on button "g" at bounding box center [561, 265] width 41 height 41
click at [478, 488] on button "button" at bounding box center [446, 506] width 106 height 60
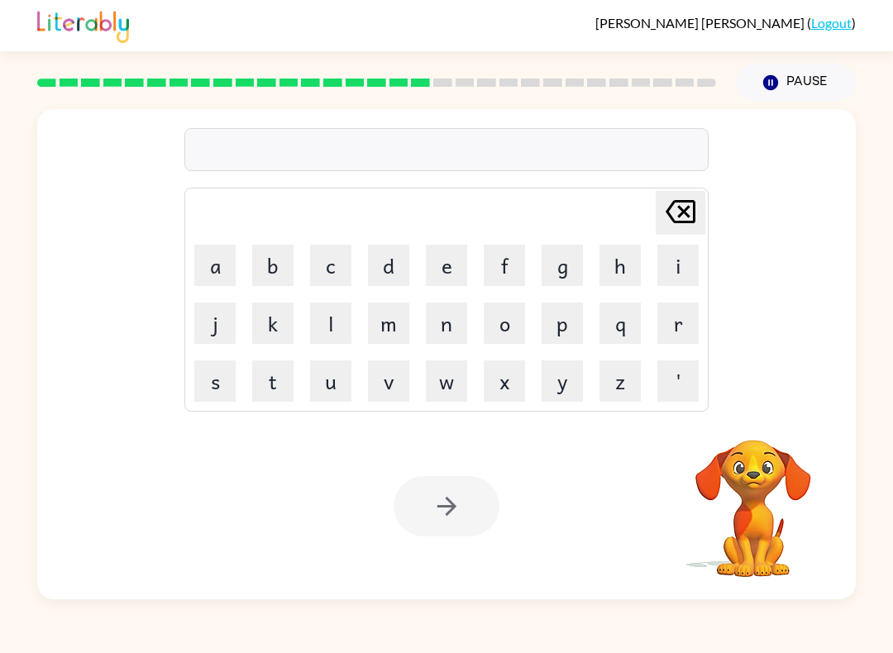
click at [685, 327] on button "r" at bounding box center [677, 323] width 41 height 41
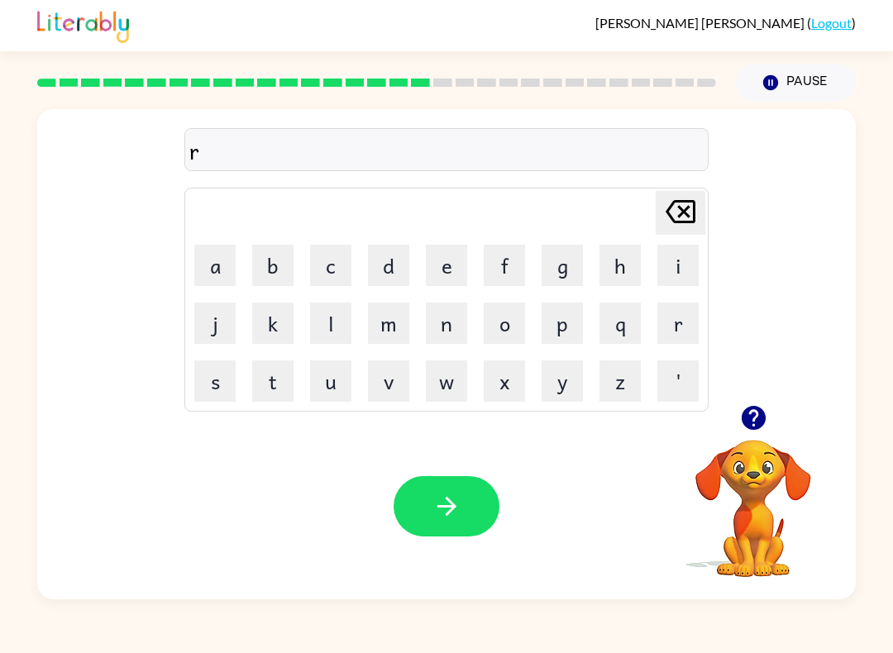
click at [431, 269] on button "e" at bounding box center [446, 265] width 41 height 41
click at [223, 274] on button "a" at bounding box center [214, 265] width 41 height 41
click at [217, 377] on button "s" at bounding box center [214, 380] width 41 height 41
click at [88, 446] on div "Your browser must support playing .mp4 files to use Literably. Please try using…" at bounding box center [446, 506] width 818 height 186
click at [337, 266] on button "c" at bounding box center [330, 265] width 41 height 41
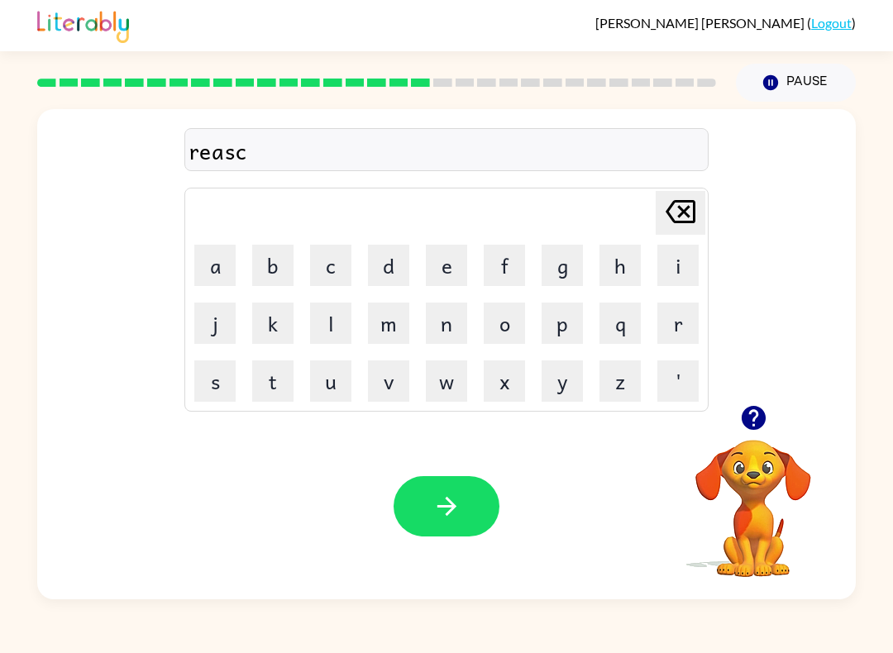
click at [650, 261] on td "i" at bounding box center [678, 265] width 56 height 56
click at [669, 267] on button "i" at bounding box center [677, 265] width 41 height 41
click at [457, 260] on button "e" at bounding box center [446, 265] width 41 height 41
click at [212, 379] on button "s" at bounding box center [214, 380] width 41 height 41
click at [279, 381] on button "t" at bounding box center [272, 380] width 41 height 41
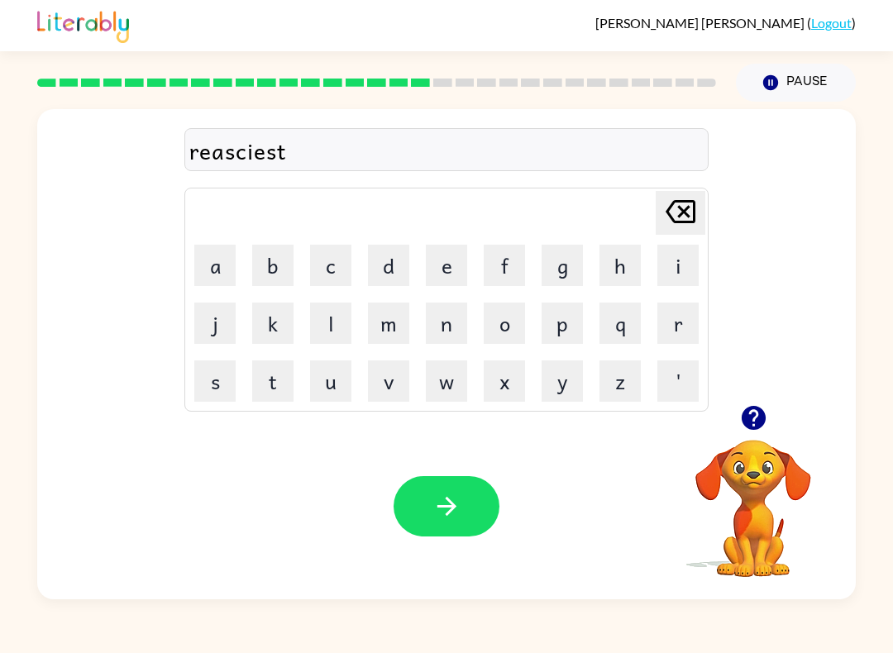
click at [685, 213] on icon at bounding box center [680, 211] width 30 height 23
click at [685, 212] on icon at bounding box center [680, 211] width 30 height 23
click at [691, 215] on icon "Delete Delete last character input" at bounding box center [680, 212] width 40 height 40
click at [690, 214] on icon "Delete Delete last character input" at bounding box center [680, 212] width 40 height 40
click at [693, 223] on icon at bounding box center [680, 211] width 30 height 23
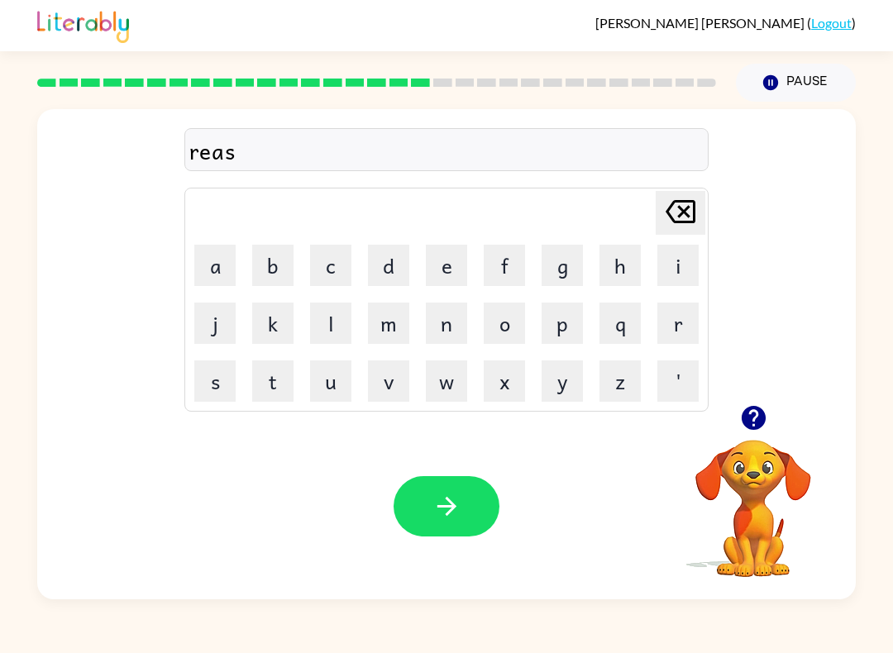
click at [286, 318] on button "k" at bounding box center [272, 323] width 41 height 41
click at [669, 272] on button "i" at bounding box center [677, 265] width 41 height 41
click at [448, 262] on button "e" at bounding box center [446, 265] width 41 height 41
click at [219, 388] on button "s" at bounding box center [214, 380] width 41 height 41
click at [286, 387] on button "t" at bounding box center [272, 380] width 41 height 41
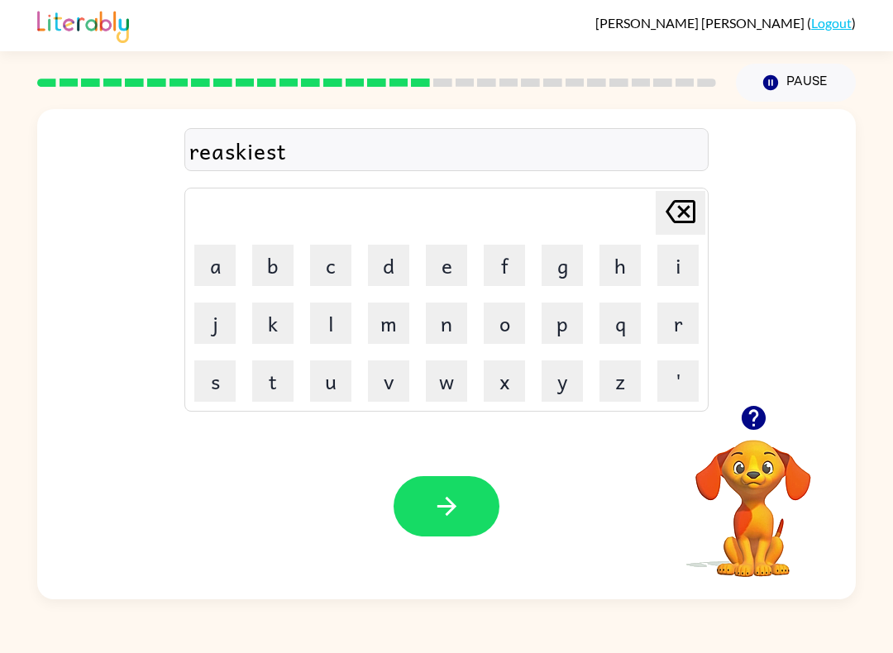
click at [472, 495] on button "button" at bounding box center [446, 506] width 106 height 60
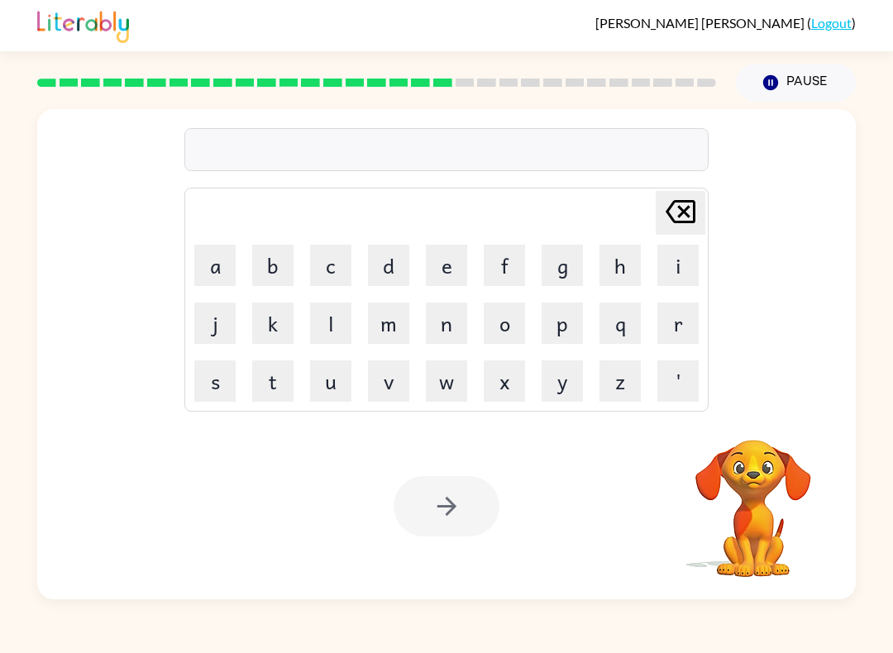
click at [222, 276] on button "a" at bounding box center [214, 265] width 41 height 41
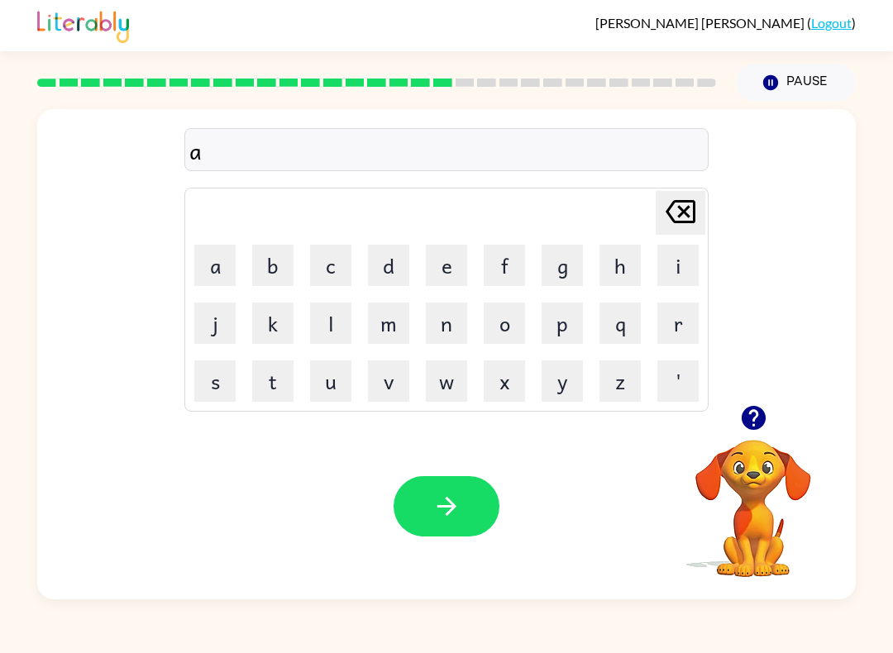
click at [274, 382] on button "t" at bounding box center [272, 380] width 41 height 41
click at [672, 336] on button "r" at bounding box center [677, 323] width 41 height 41
click at [454, 262] on button "e" at bounding box center [446, 265] width 41 height 41
click at [678, 221] on icon "Delete Delete last character input" at bounding box center [680, 212] width 40 height 40
click at [682, 227] on icon "Delete Delete last character input" at bounding box center [680, 212] width 40 height 40
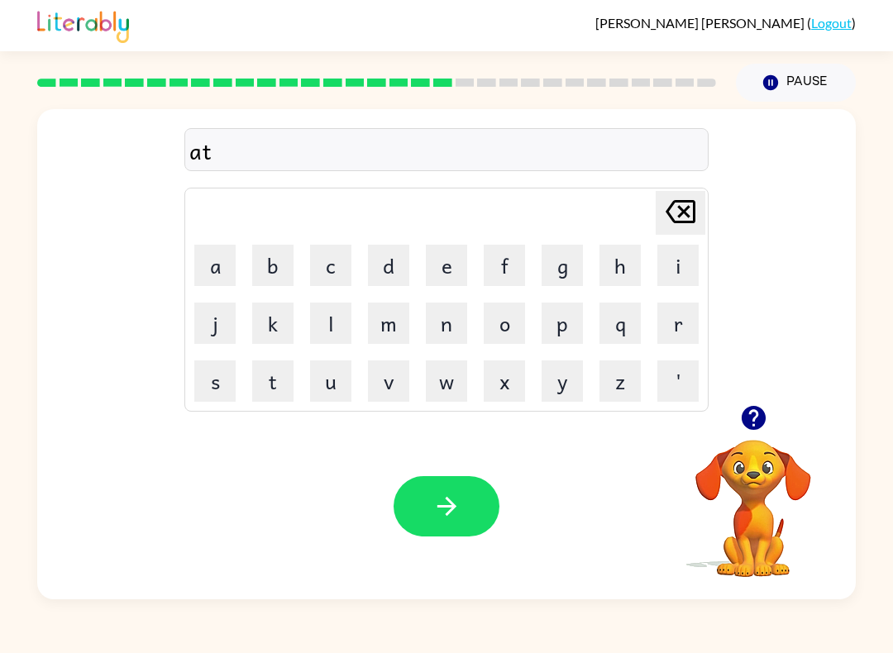
click at [677, 219] on icon "Delete Delete last character input" at bounding box center [680, 212] width 40 height 40
click at [678, 327] on button "r" at bounding box center [677, 323] width 41 height 41
click at [284, 384] on button "t" at bounding box center [272, 380] width 41 height 41
click at [677, 317] on button "r" at bounding box center [677, 323] width 41 height 41
click at [451, 274] on button "e" at bounding box center [446, 265] width 41 height 41
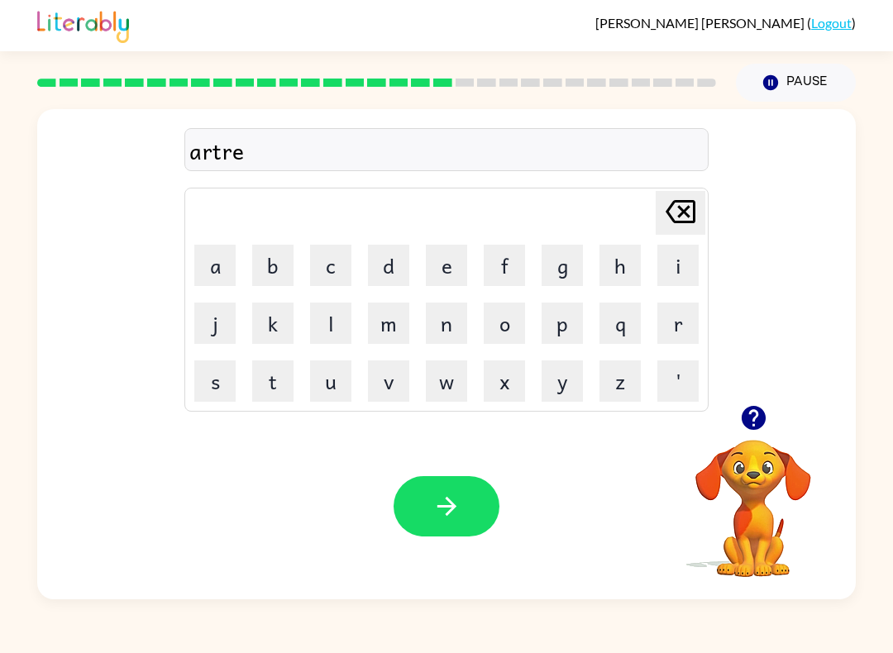
click at [450, 498] on icon "button" at bounding box center [446, 506] width 29 height 29
click at [493, 259] on button "f" at bounding box center [504, 265] width 41 height 41
click at [501, 315] on button "o" at bounding box center [504, 323] width 41 height 41
click at [341, 320] on button "l" at bounding box center [330, 323] width 41 height 41
click at [340, 320] on button "l" at bounding box center [330, 323] width 41 height 41
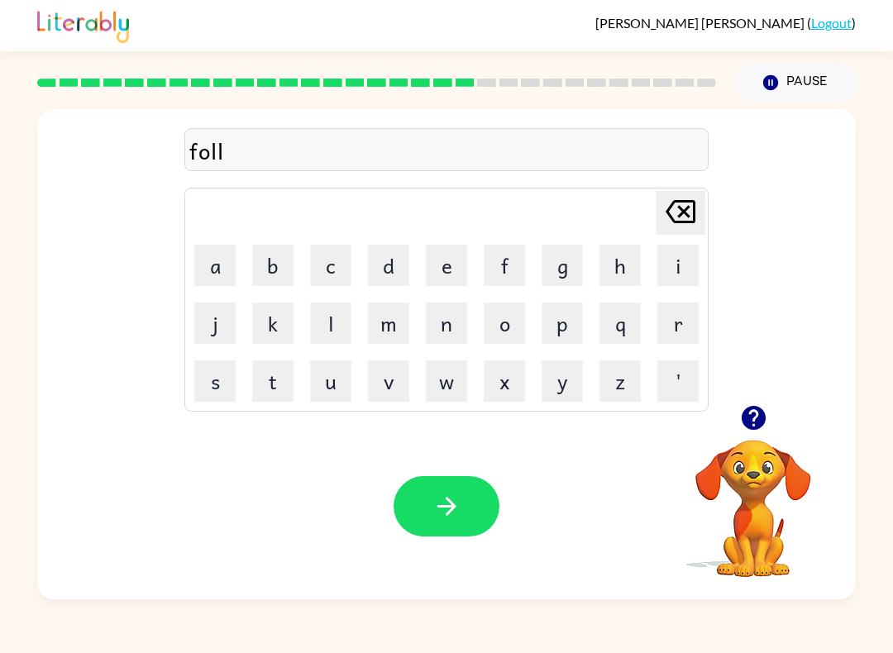
click at [505, 317] on button "o" at bounding box center [504, 323] width 41 height 41
click at [329, 381] on button "u" at bounding box center [330, 380] width 41 height 41
click at [396, 264] on button "d" at bounding box center [388, 265] width 41 height 41
click at [450, 260] on button "e" at bounding box center [446, 265] width 41 height 41
click at [438, 477] on button "button" at bounding box center [446, 506] width 106 height 60
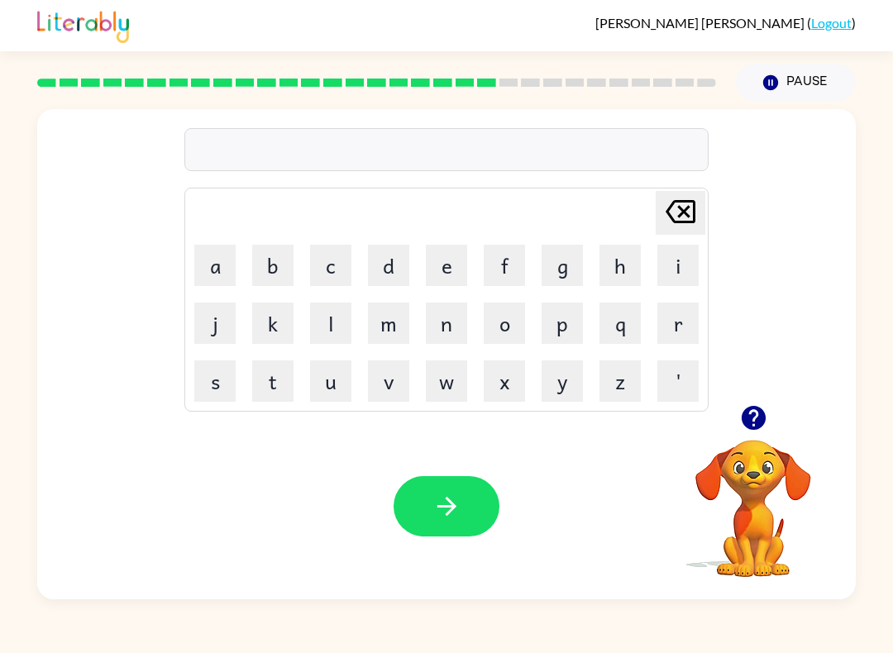
click at [202, 382] on button "s" at bounding box center [214, 380] width 41 height 41
click at [446, 276] on button "e" at bounding box center [446, 265] width 41 height 41
click at [441, 330] on button "n" at bounding box center [446, 323] width 41 height 41
click at [280, 388] on button "t" at bounding box center [272, 380] width 41 height 41
click at [438, 269] on button "e" at bounding box center [446, 265] width 41 height 41
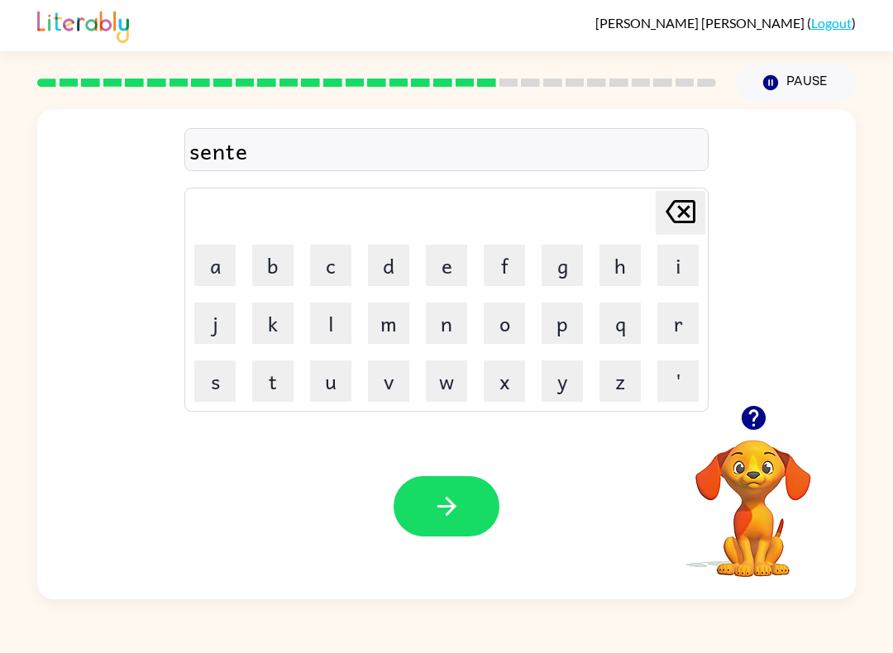
click at [565, 325] on button "p" at bounding box center [561, 323] width 41 height 41
click at [667, 276] on button "i" at bounding box center [677, 265] width 41 height 41
click at [389, 277] on button "d" at bounding box center [388, 265] width 41 height 41
click at [455, 507] on icon "button" at bounding box center [445, 506] width 19 height 19
click at [215, 387] on button "s" at bounding box center [214, 380] width 41 height 41
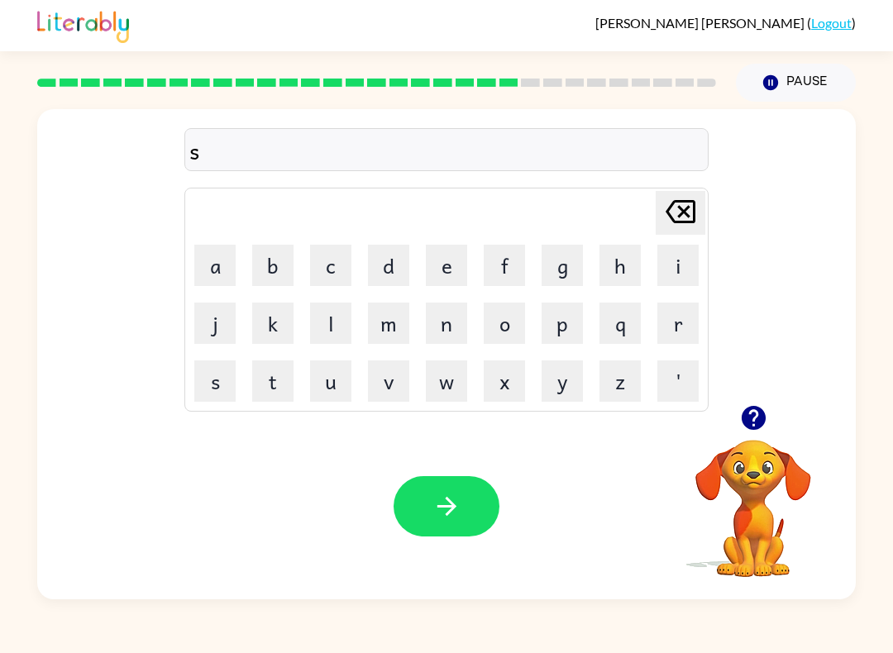
click at [336, 372] on button "u" at bounding box center [330, 380] width 41 height 41
click at [226, 389] on button "s" at bounding box center [214, 380] width 41 height 41
click at [274, 379] on button "t" at bounding box center [272, 380] width 41 height 41
click at [234, 262] on button "a" at bounding box center [214, 265] width 41 height 41
click at [674, 260] on button "i" at bounding box center [677, 265] width 41 height 41
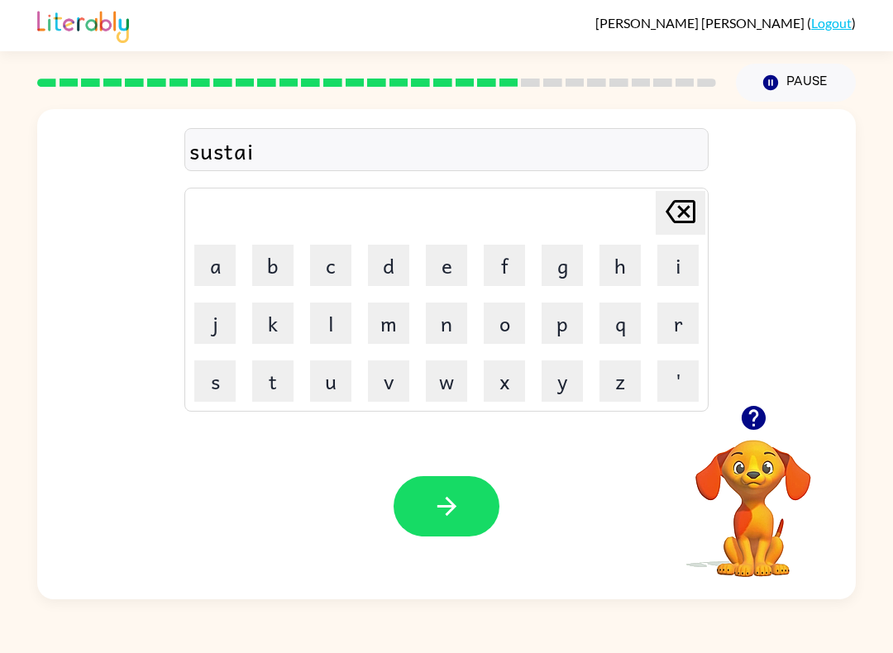
click at [456, 322] on button "n" at bounding box center [446, 323] width 41 height 41
click at [448, 520] on icon "button" at bounding box center [446, 506] width 29 height 29
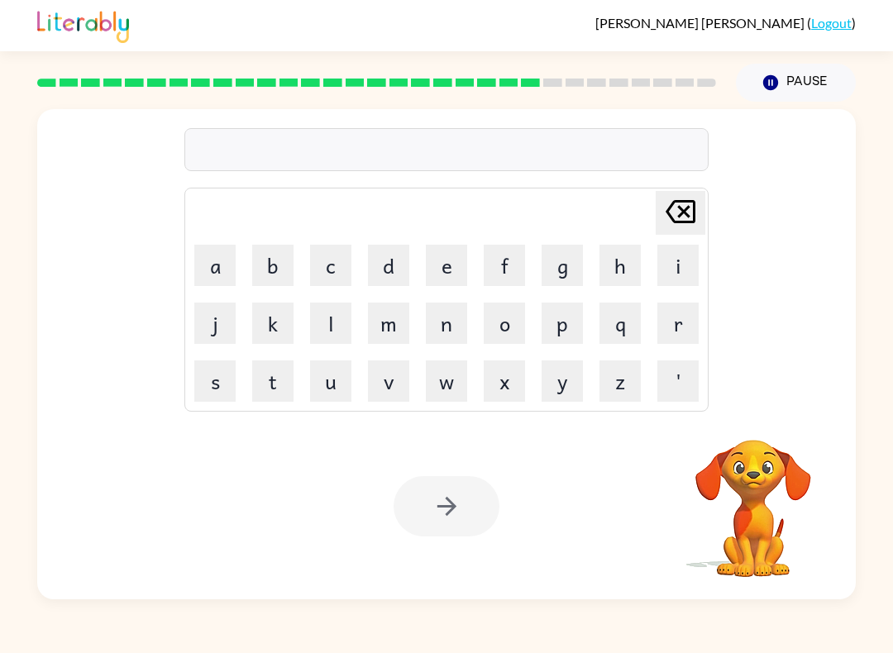
click at [521, 266] on button "f" at bounding box center [504, 265] width 41 height 41
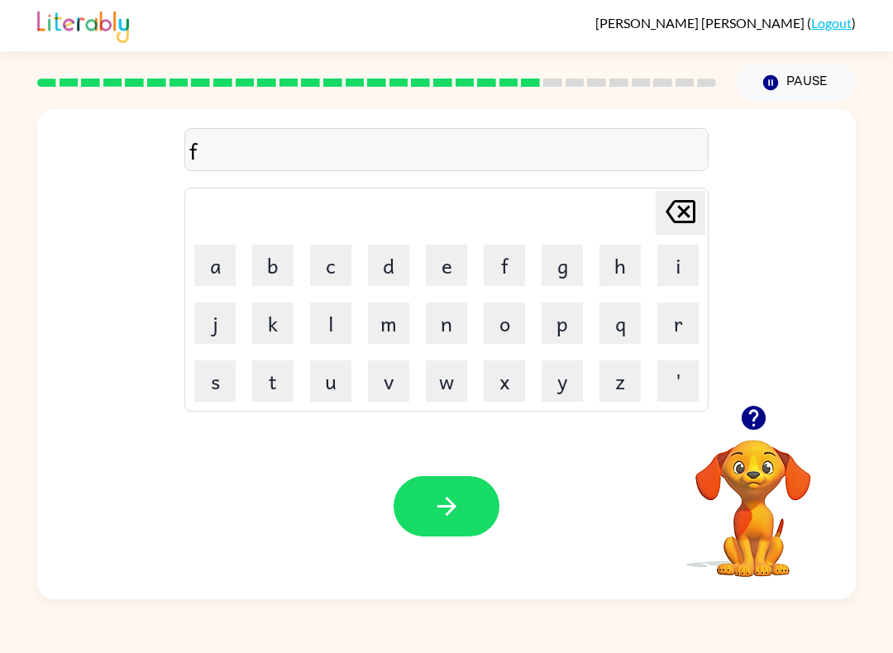
click at [514, 335] on button "o" at bounding box center [504, 323] width 41 height 41
click at [442, 388] on button "w" at bounding box center [446, 380] width 41 height 41
click at [209, 274] on button "a" at bounding box center [214, 265] width 41 height 41
click at [663, 324] on button "r" at bounding box center [677, 323] width 41 height 41
click at [397, 268] on button "d" at bounding box center [388, 265] width 41 height 41
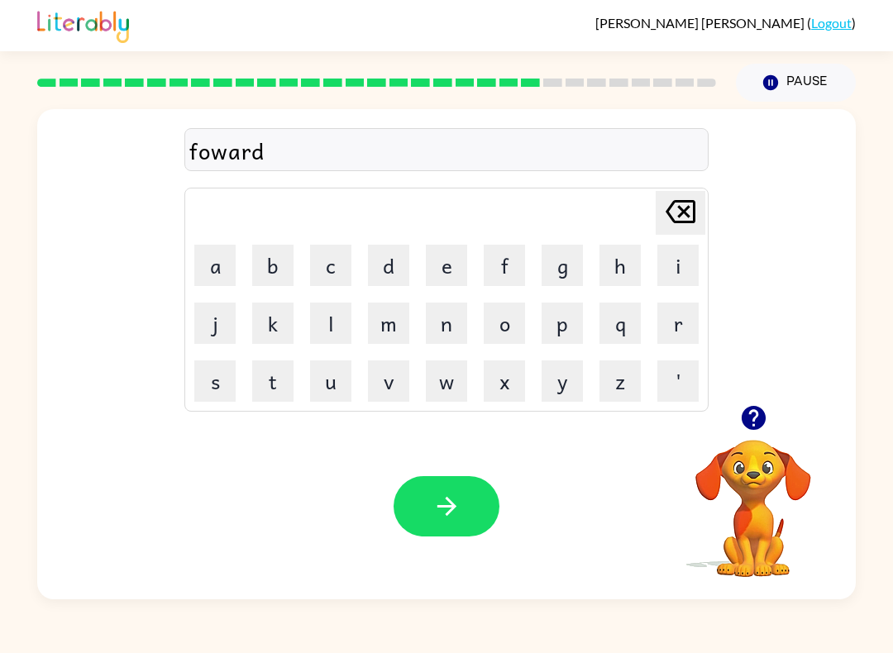
click at [446, 496] on icon "button" at bounding box center [446, 506] width 29 height 29
click at [681, 315] on button "r" at bounding box center [677, 323] width 41 height 41
click at [430, 277] on button "e" at bounding box center [446, 265] width 41 height 41
click at [234, 261] on button "a" at bounding box center [214, 265] width 41 height 41
click at [345, 322] on button "l" at bounding box center [330, 323] width 41 height 41
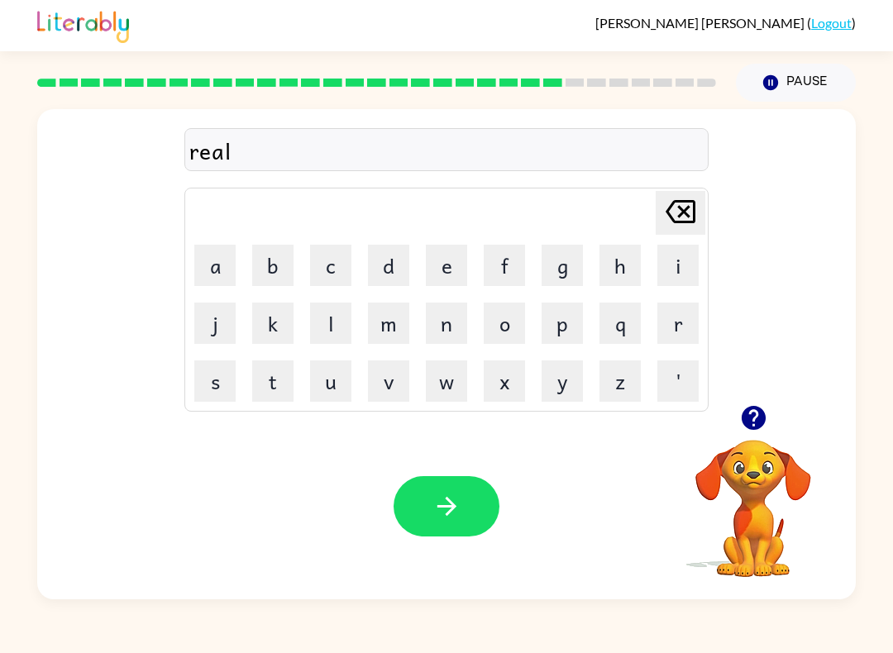
click at [232, 265] on button "a" at bounding box center [214, 265] width 41 height 41
click at [386, 271] on button "d" at bounding box center [388, 265] width 41 height 41
click at [438, 265] on button "e" at bounding box center [446, 265] width 41 height 41
click at [390, 274] on button "d" at bounding box center [388, 265] width 41 height 41
click at [467, 508] on button "button" at bounding box center [446, 506] width 106 height 60
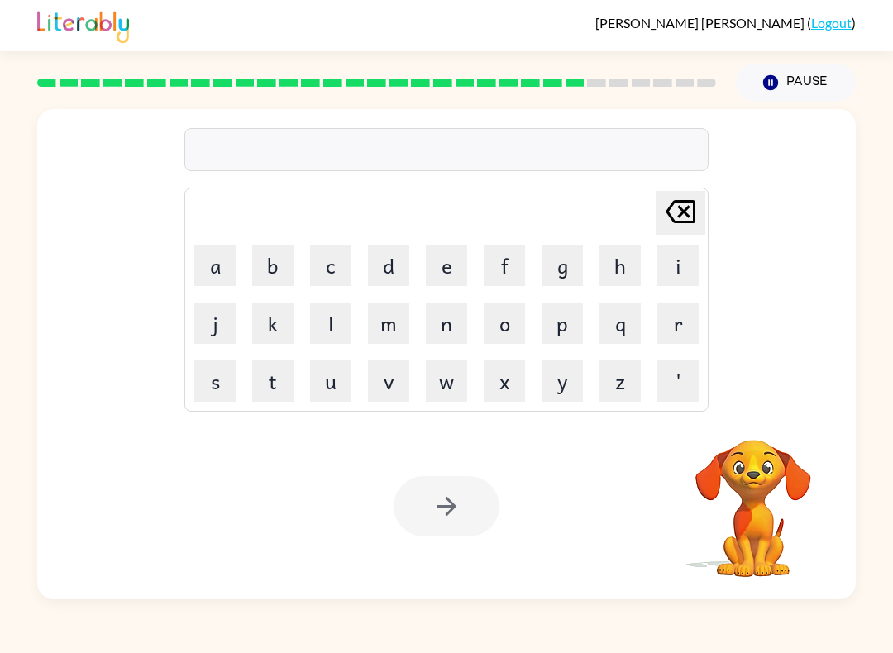
click at [561, 257] on button "g" at bounding box center [561, 265] width 41 height 41
click at [512, 320] on button "o" at bounding box center [504, 323] width 41 height 41
click at [288, 268] on button "b" at bounding box center [272, 265] width 41 height 41
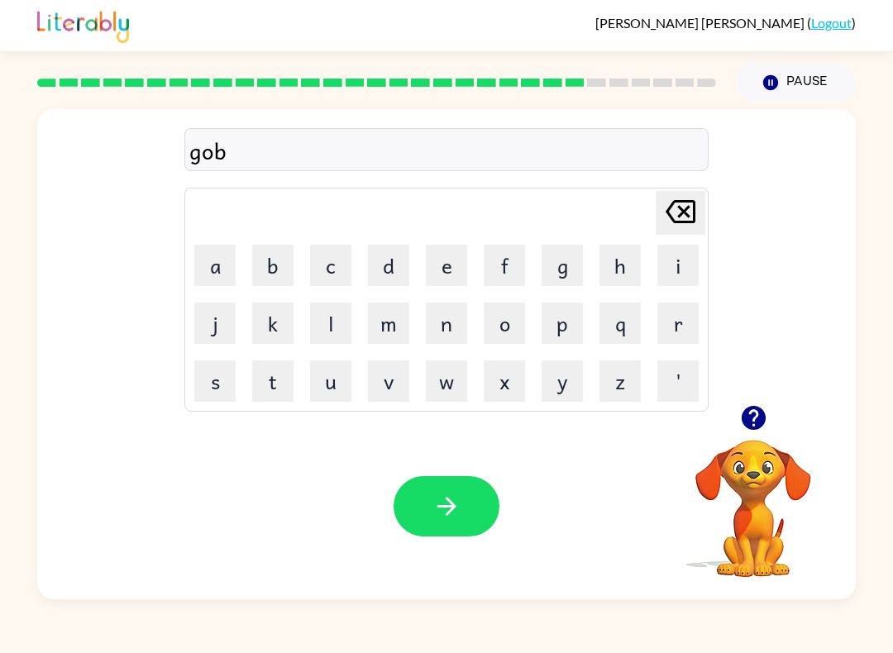
click at [343, 328] on button "l" at bounding box center [330, 323] width 41 height 41
click at [672, 259] on button "i" at bounding box center [677, 265] width 41 height 41
click at [450, 325] on button "n" at bounding box center [446, 323] width 41 height 41
click at [480, 522] on button "button" at bounding box center [446, 506] width 106 height 60
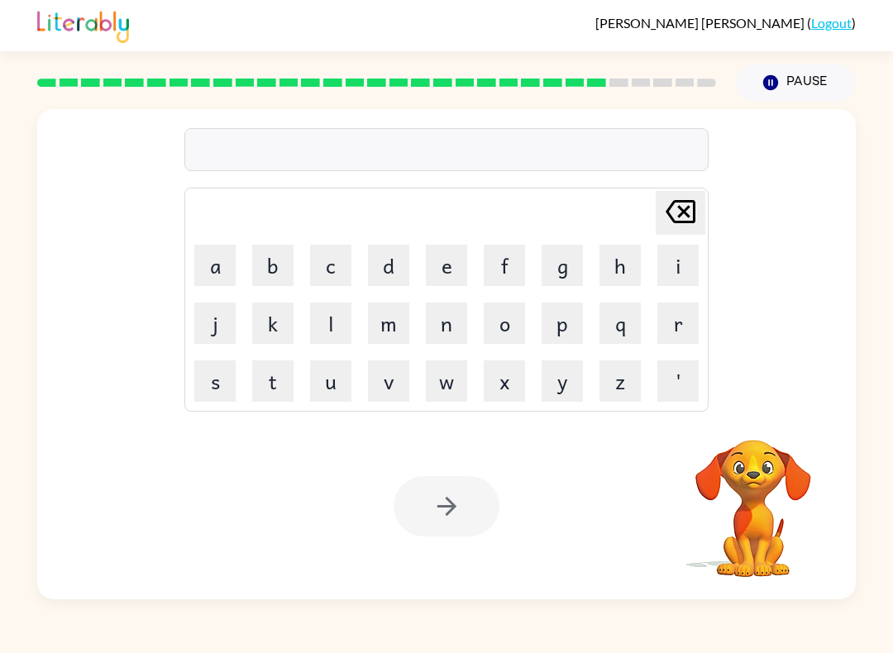
click at [324, 340] on button "l" at bounding box center [330, 323] width 41 height 41
click at [516, 323] on button "o" at bounding box center [504, 323] width 41 height 41
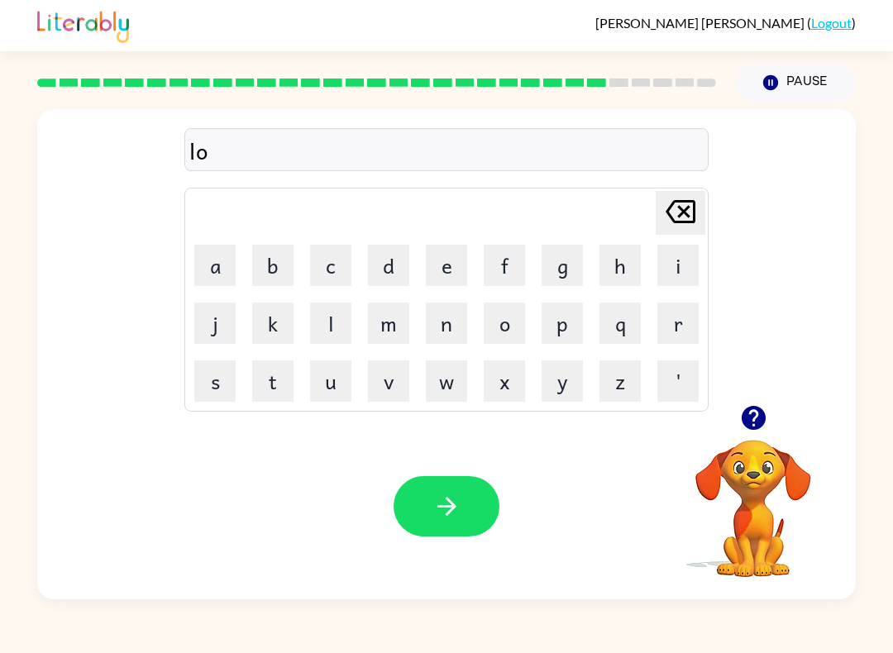
click at [751, 419] on icon "button" at bounding box center [753, 418] width 24 height 24
click at [392, 327] on button "m" at bounding box center [388, 323] width 41 height 41
click at [272, 255] on button "b" at bounding box center [272, 265] width 41 height 41
click at [442, 274] on button "e" at bounding box center [446, 265] width 41 height 41
click at [661, 320] on button "r" at bounding box center [677, 323] width 41 height 41
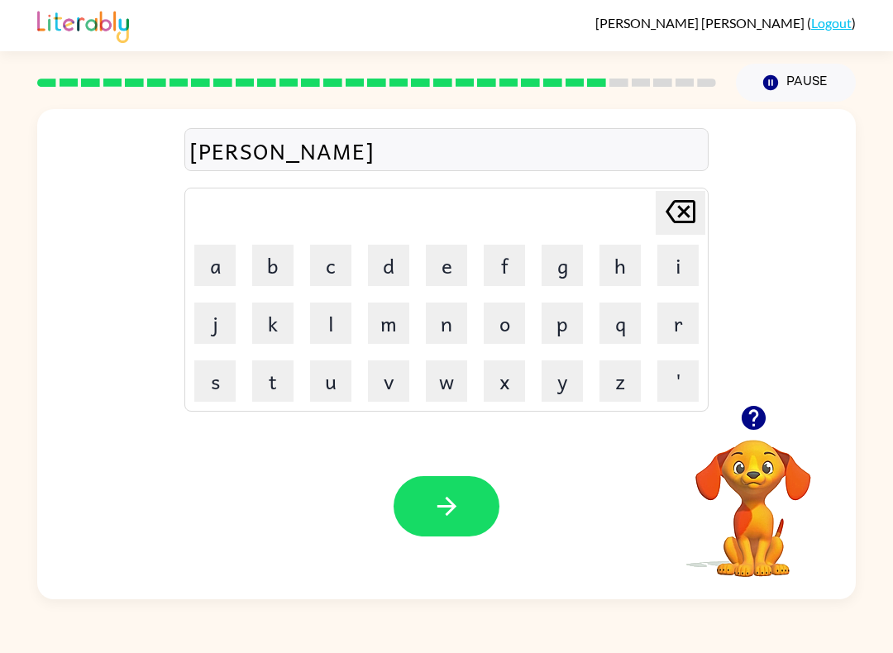
click at [746, 417] on icon "button" at bounding box center [753, 418] width 24 height 24
click at [225, 317] on button "j" at bounding box center [214, 323] width 41 height 41
click at [217, 274] on button "a" at bounding box center [214, 265] width 41 height 41
click at [331, 274] on button "c" at bounding box center [330, 265] width 41 height 41
click at [286, 330] on button "k" at bounding box center [272, 323] width 41 height 41
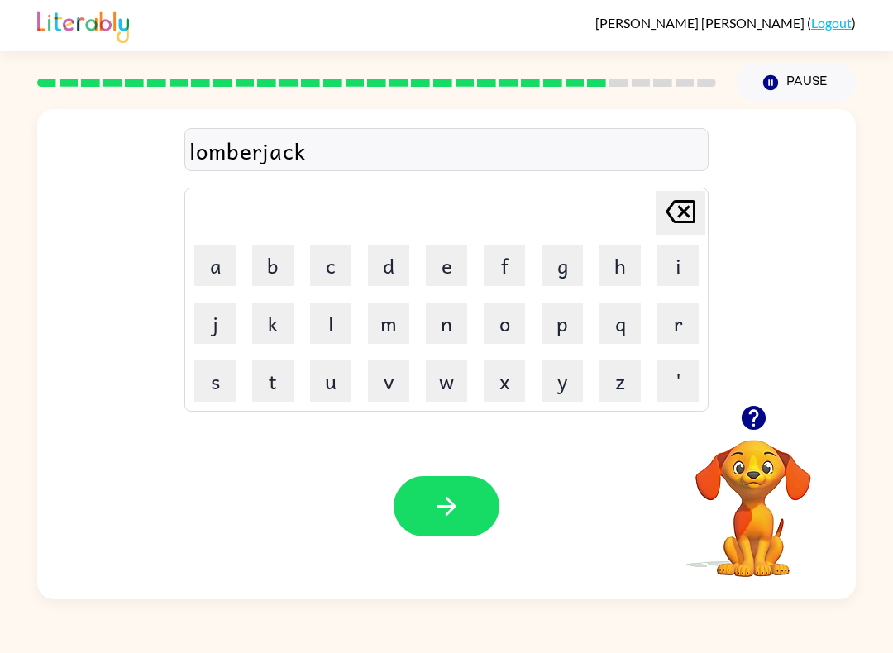
click at [436, 509] on icon "button" at bounding box center [446, 506] width 29 height 29
click at [325, 259] on button "c" at bounding box center [330, 265] width 41 height 41
click at [228, 260] on button "a" at bounding box center [214, 265] width 41 height 41
click at [744, 419] on icon "button" at bounding box center [753, 418] width 24 height 24
click at [683, 213] on icon at bounding box center [680, 211] width 30 height 23
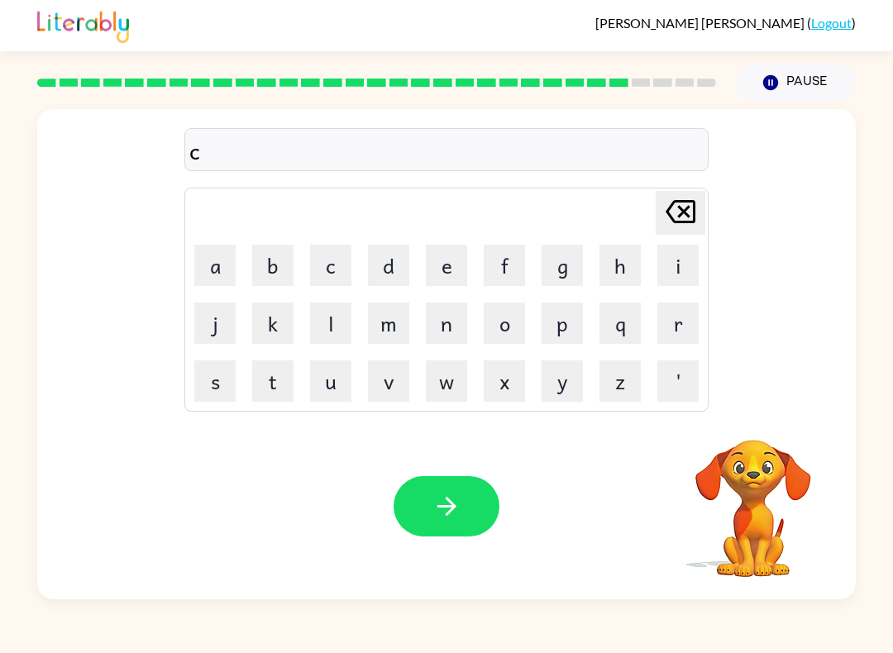
click at [683, 212] on icon at bounding box center [680, 211] width 30 height 23
click at [687, 217] on icon at bounding box center [680, 211] width 30 height 23
click at [569, 323] on button "p" at bounding box center [561, 323] width 41 height 41
click at [449, 268] on button "e" at bounding box center [446, 265] width 41 height 41
click at [226, 264] on button "a" at bounding box center [214, 265] width 41 height 41
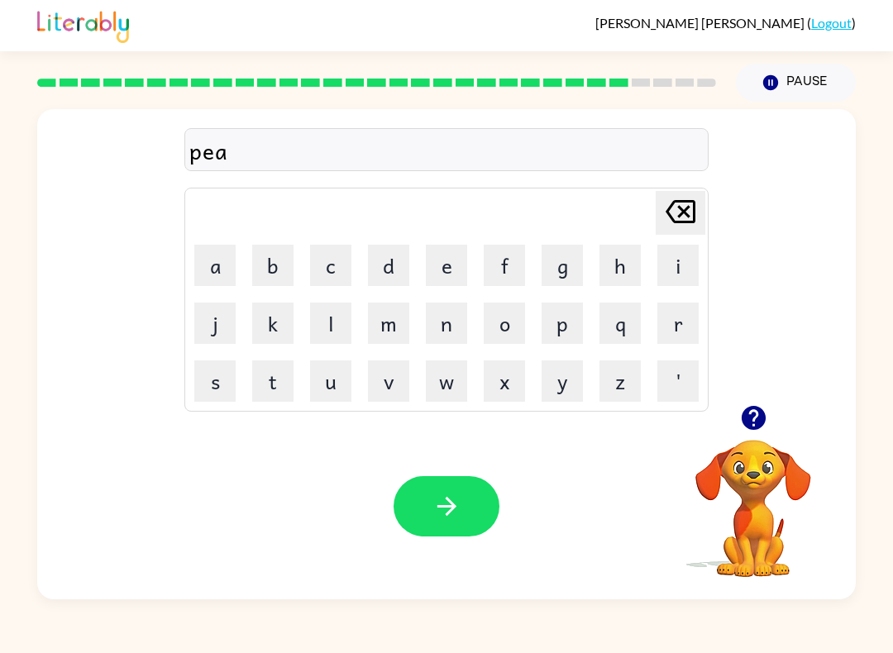
click at [674, 327] on button "r" at bounding box center [677, 323] width 41 height 41
click at [226, 381] on button "s" at bounding box center [214, 380] width 41 height 41
click at [454, 519] on icon "button" at bounding box center [446, 506] width 29 height 29
click at [275, 376] on button "t" at bounding box center [272, 380] width 41 height 41
click at [612, 278] on button "h" at bounding box center [619, 265] width 41 height 41
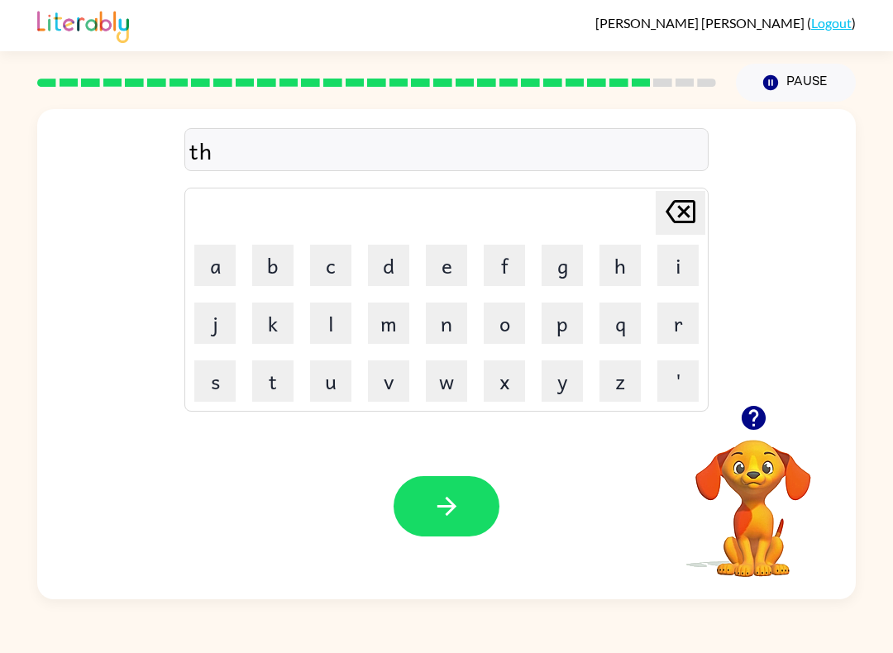
click at [668, 271] on button "i" at bounding box center [677, 265] width 41 height 41
click at [444, 327] on button "n" at bounding box center [446, 323] width 41 height 41
click at [676, 209] on icon "Delete Delete last character input" at bounding box center [680, 212] width 40 height 40
click at [666, 205] on icon "Delete Delete last character input" at bounding box center [680, 212] width 40 height 40
click at [450, 283] on button "e" at bounding box center [446, 265] width 41 height 41
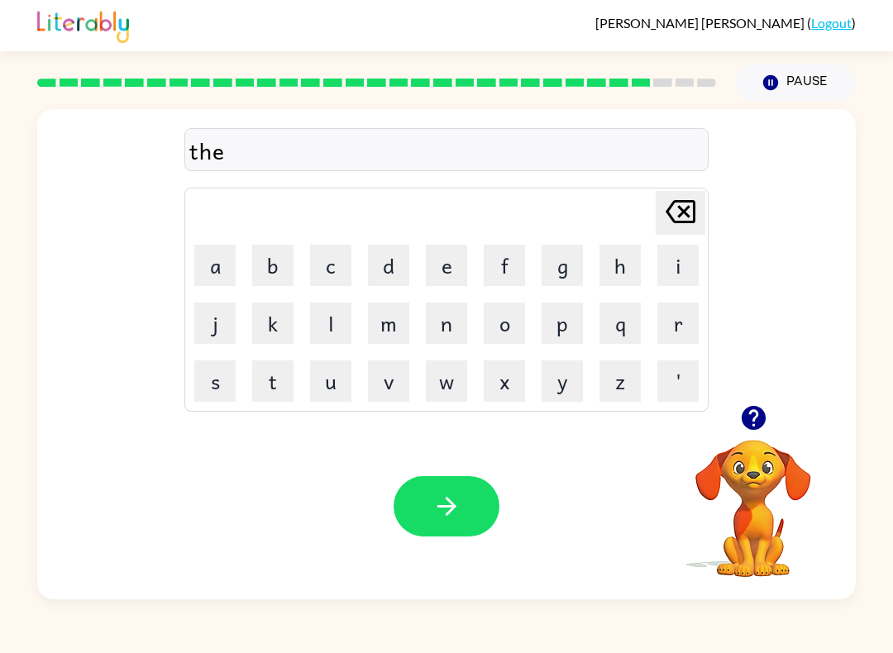
click at [222, 275] on button "a" at bounding box center [214, 265] width 41 height 41
click at [442, 317] on button "n" at bounding box center [446, 323] width 41 height 41
click at [689, 218] on icon "Delete Delete last character input" at bounding box center [680, 212] width 40 height 40
click at [689, 217] on icon at bounding box center [680, 211] width 30 height 23
click at [685, 217] on icon "Delete Delete last character input" at bounding box center [680, 212] width 40 height 40
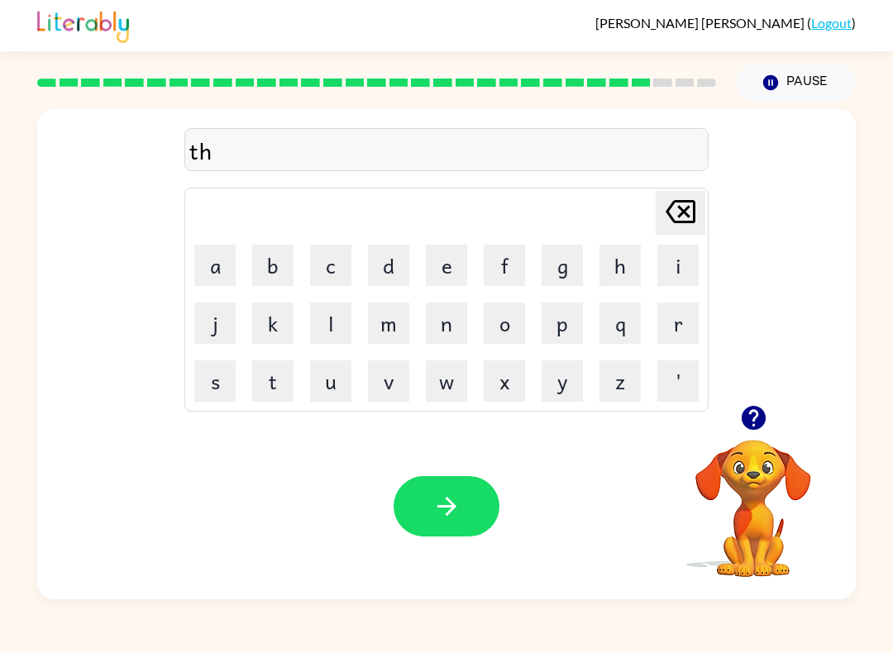
click at [685, 263] on button "i" at bounding box center [677, 265] width 41 height 41
click at [453, 327] on button "n" at bounding box center [446, 323] width 41 height 41
click at [428, 277] on button "e" at bounding box center [446, 265] width 41 height 41
click at [681, 229] on icon "Delete Delete last character input" at bounding box center [680, 212] width 40 height 40
click at [458, 515] on icon "button" at bounding box center [446, 506] width 29 height 29
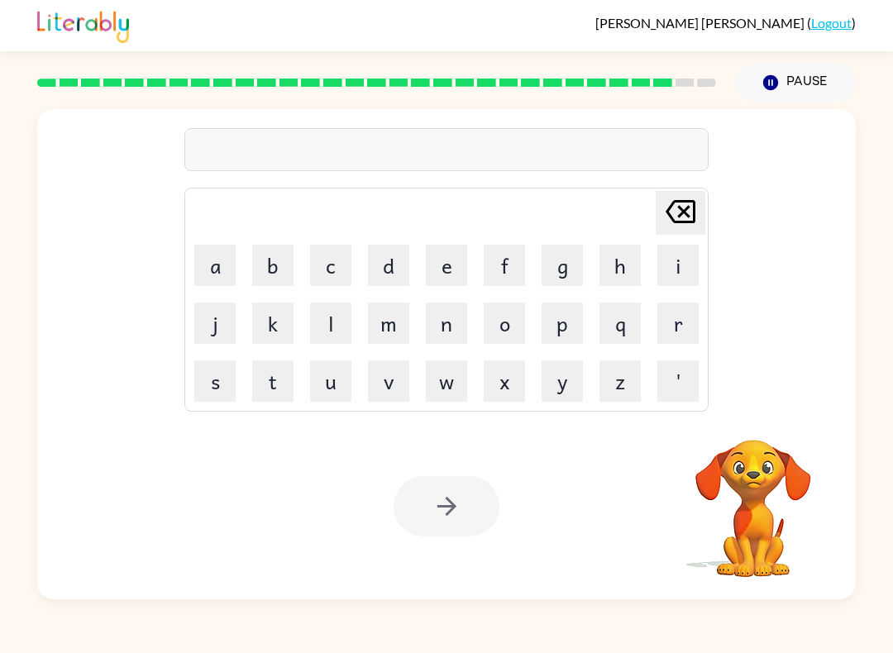
click at [239, 622] on div "Ana-Paula Bisteni-Gonzalez ( Logout ) Pause Pause Delete Delete last character …" at bounding box center [446, 326] width 893 height 653
click at [222, 392] on button "s" at bounding box center [214, 380] width 41 height 41
click at [668, 265] on button "i" at bounding box center [677, 265] width 41 height 41
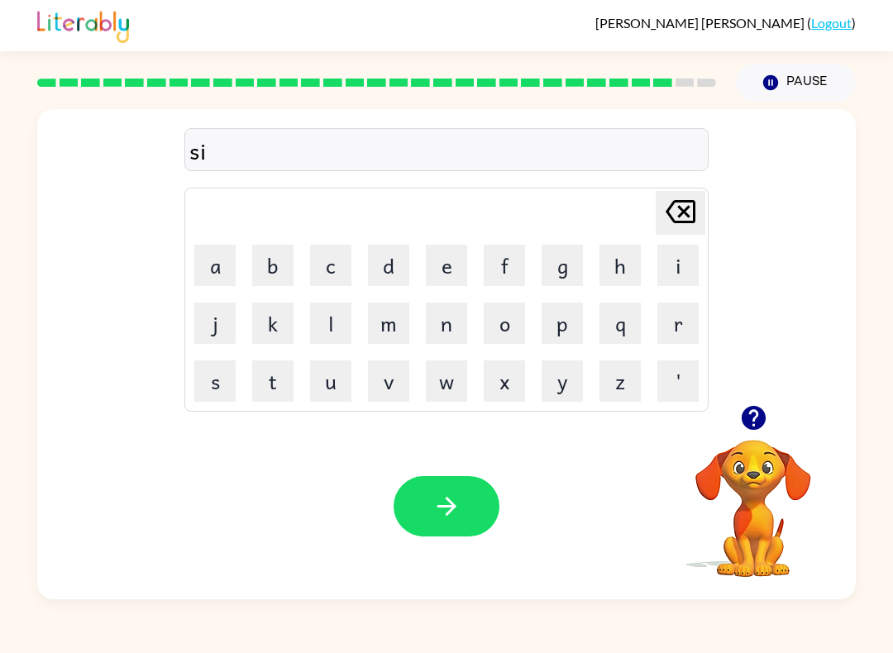
click at [336, 333] on button "l" at bounding box center [330, 323] width 41 height 41
click at [373, 385] on button "v" at bounding box center [388, 380] width 41 height 41
click at [427, 269] on button "e" at bounding box center [446, 265] width 41 height 41
click at [657, 334] on button "r" at bounding box center [677, 323] width 41 height 41
click at [439, 381] on button "w" at bounding box center [446, 380] width 41 height 41
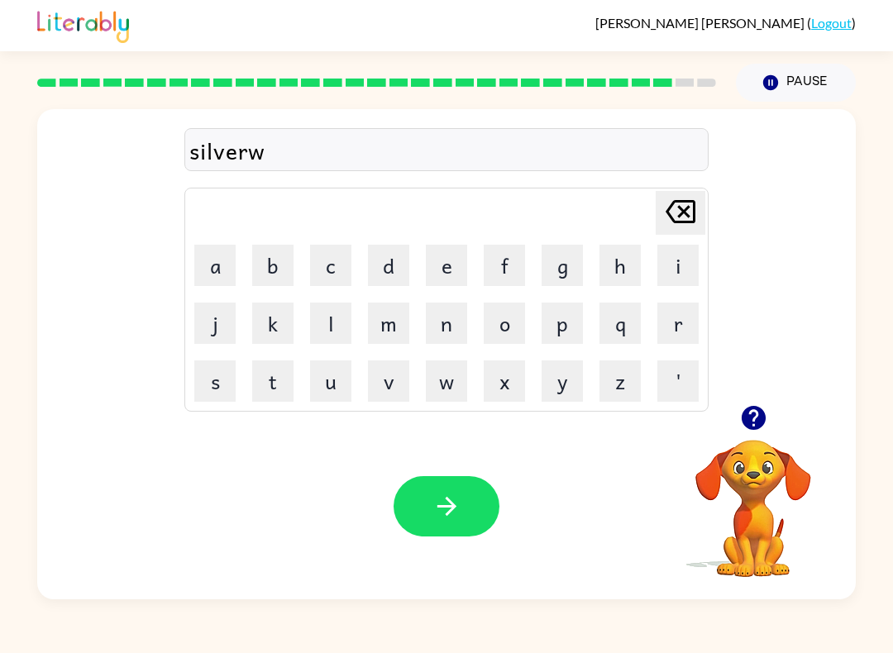
click at [438, 274] on button "e" at bounding box center [446, 265] width 41 height 41
click at [661, 327] on button "r" at bounding box center [677, 323] width 41 height 41
click at [465, 259] on button "e" at bounding box center [446, 265] width 41 height 41
click at [449, 511] on icon "button" at bounding box center [446, 506] width 29 height 29
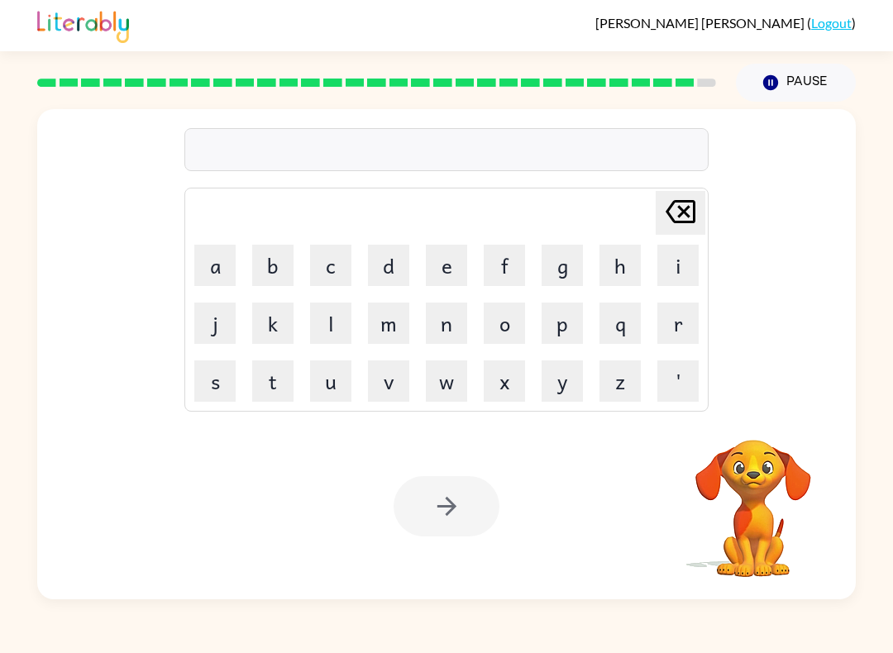
click at [340, 378] on button "u" at bounding box center [330, 380] width 41 height 41
click at [436, 320] on button "n" at bounding box center [446, 323] width 41 height 41
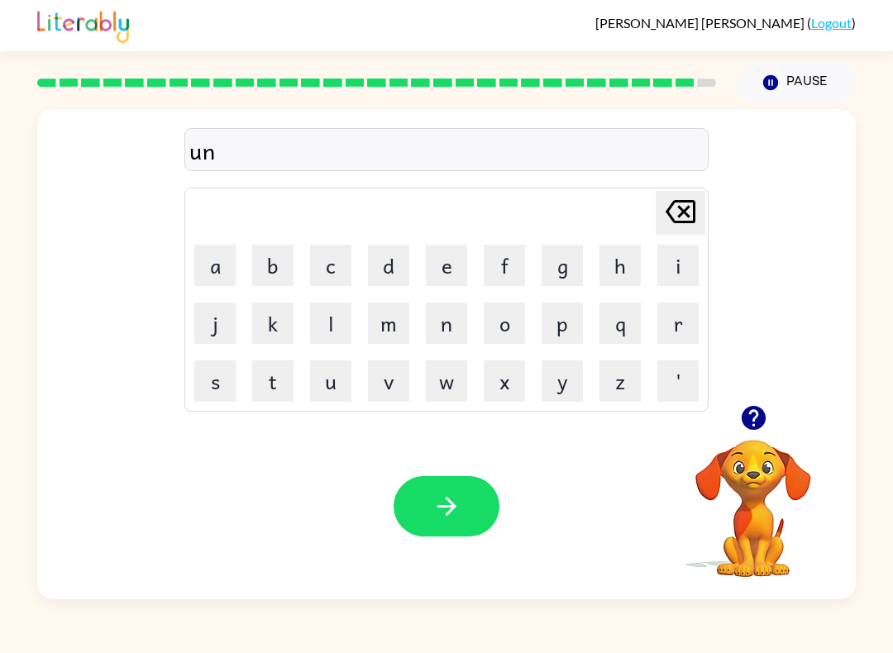
click at [500, 277] on button "f" at bounding box center [504, 265] width 41 height 41
click at [659, 326] on button "r" at bounding box center [677, 323] width 41 height 41
click at [211, 264] on button "a" at bounding box center [214, 265] width 41 height 41
click at [379, 252] on button "d" at bounding box center [388, 265] width 41 height 41
click at [436, 265] on button "e" at bounding box center [446, 265] width 41 height 41
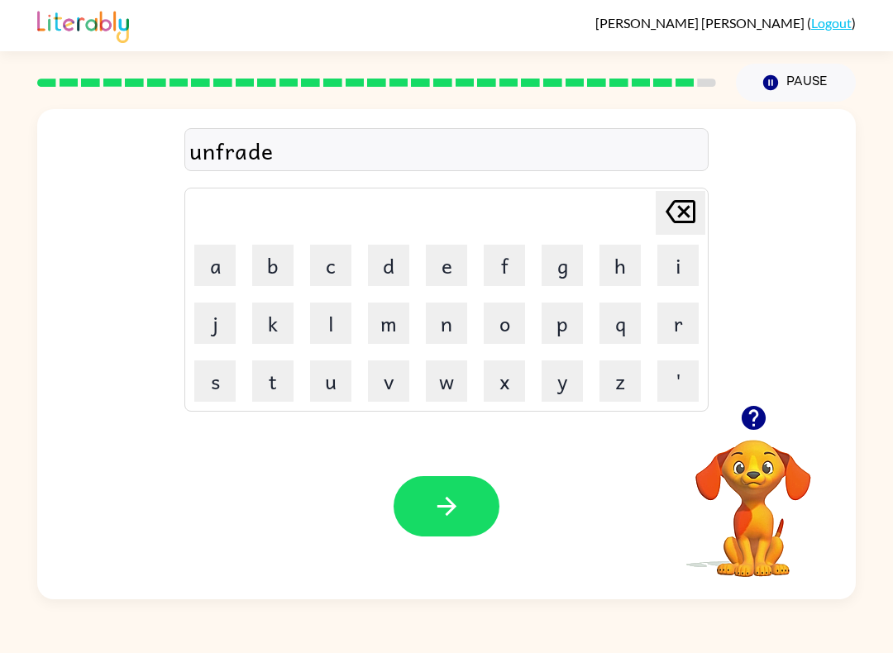
click at [447, 508] on icon "button" at bounding box center [446, 506] width 29 height 29
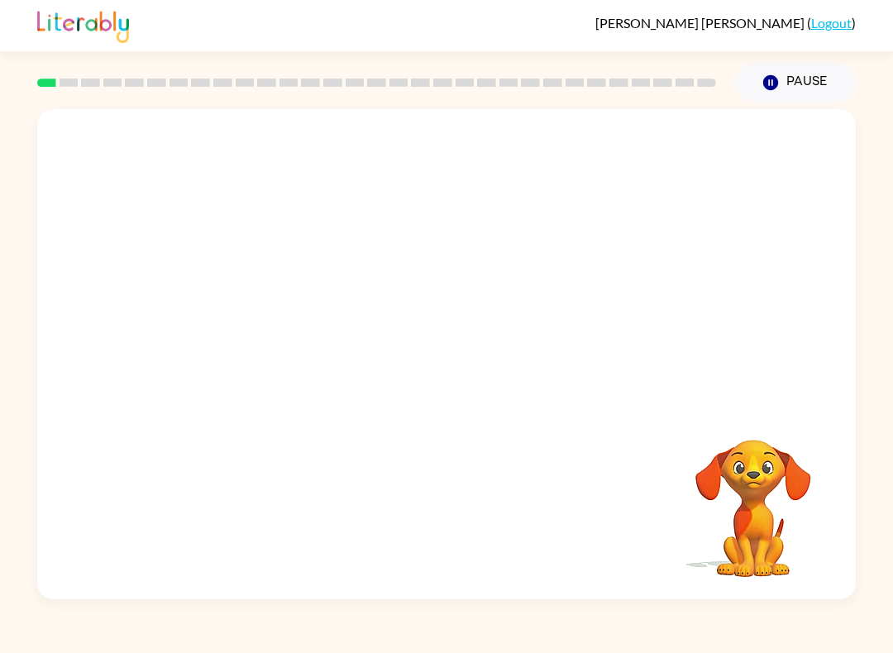
click at [255, 308] on video "Your browser must support playing .mp4 files to use Literably. Please try using…" at bounding box center [446, 257] width 818 height 296
click at [255, 328] on video "Your browser must support playing .mp4 files to use Literably. Please try using…" at bounding box center [446, 257] width 818 height 296
click at [457, 358] on icon "button" at bounding box center [446, 362] width 29 height 29
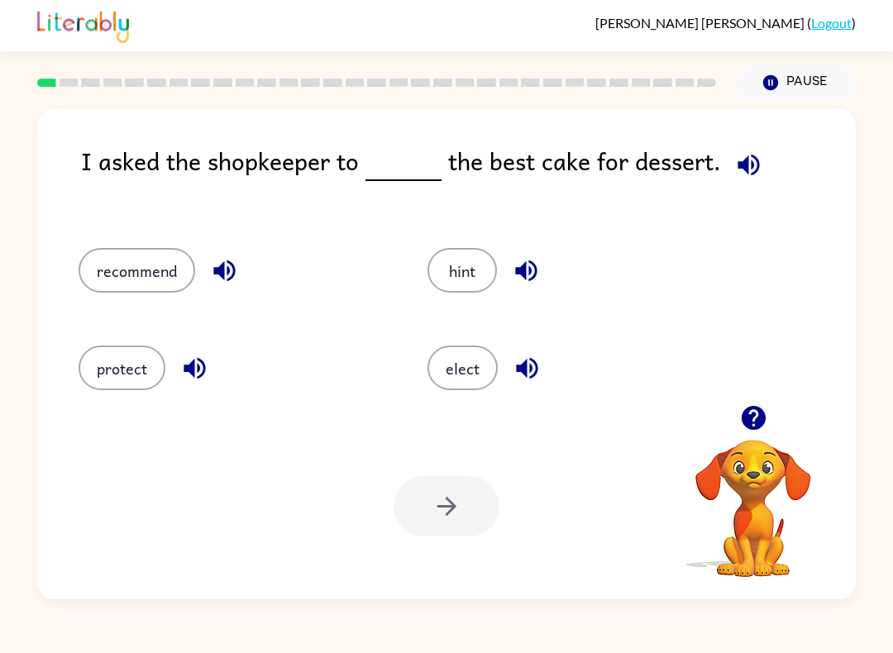
click at [468, 383] on button "elect" at bounding box center [462, 368] width 70 height 45
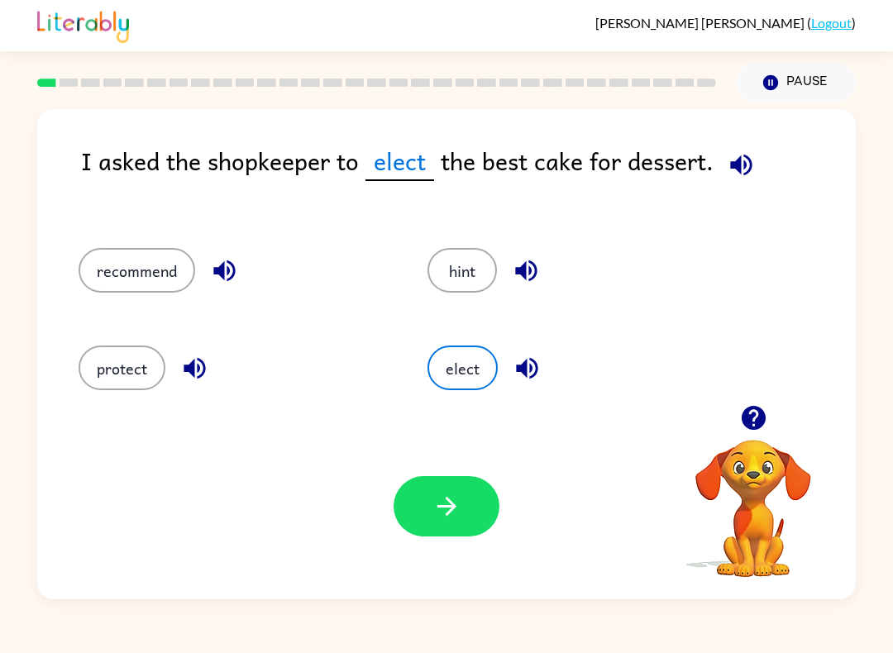
click at [454, 486] on button "button" at bounding box center [446, 506] width 106 height 60
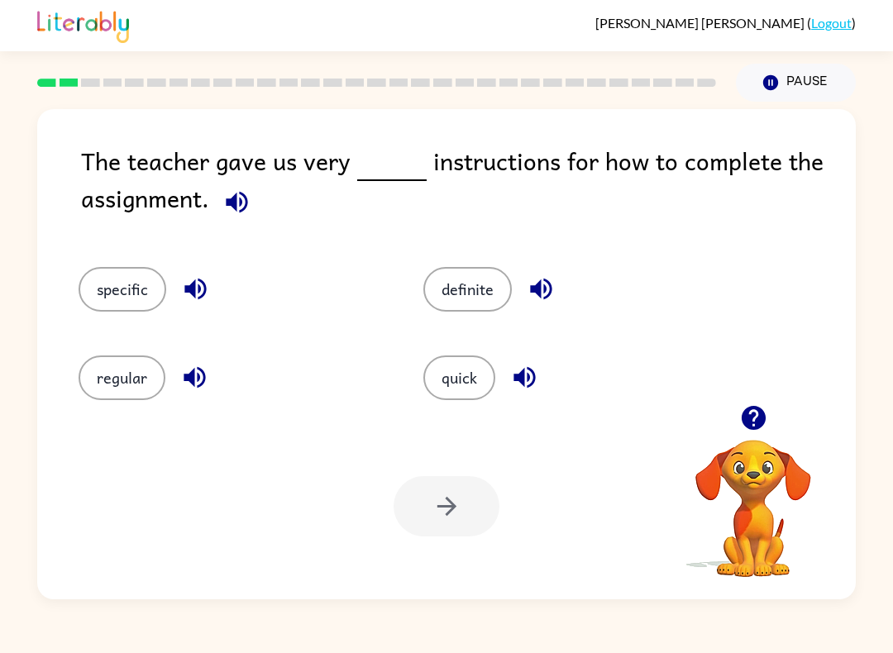
click at [131, 279] on button "specific" at bounding box center [123, 289] width 88 height 45
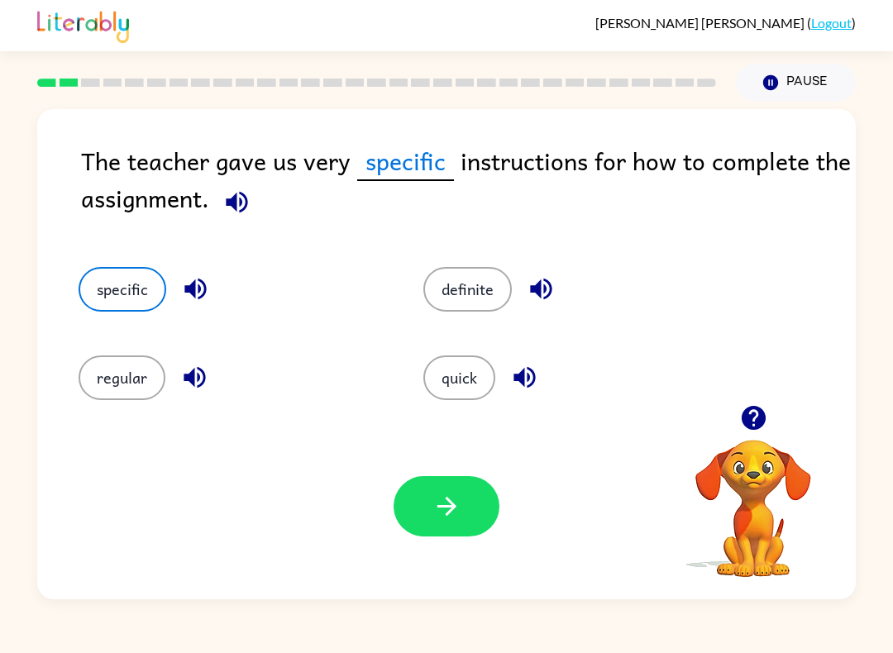
click at [436, 528] on button "button" at bounding box center [446, 506] width 106 height 60
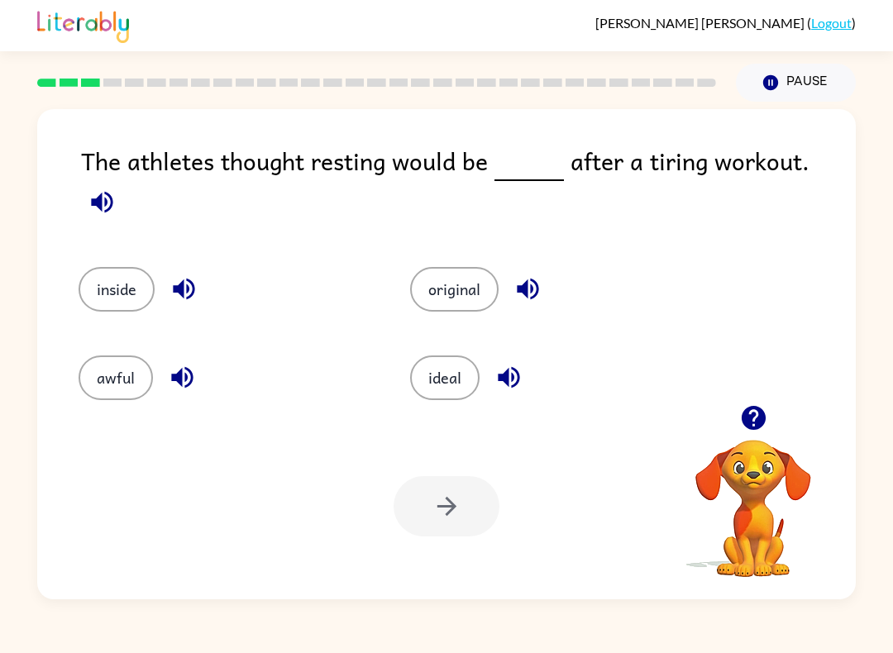
click at [457, 366] on button "ideal" at bounding box center [444, 377] width 69 height 45
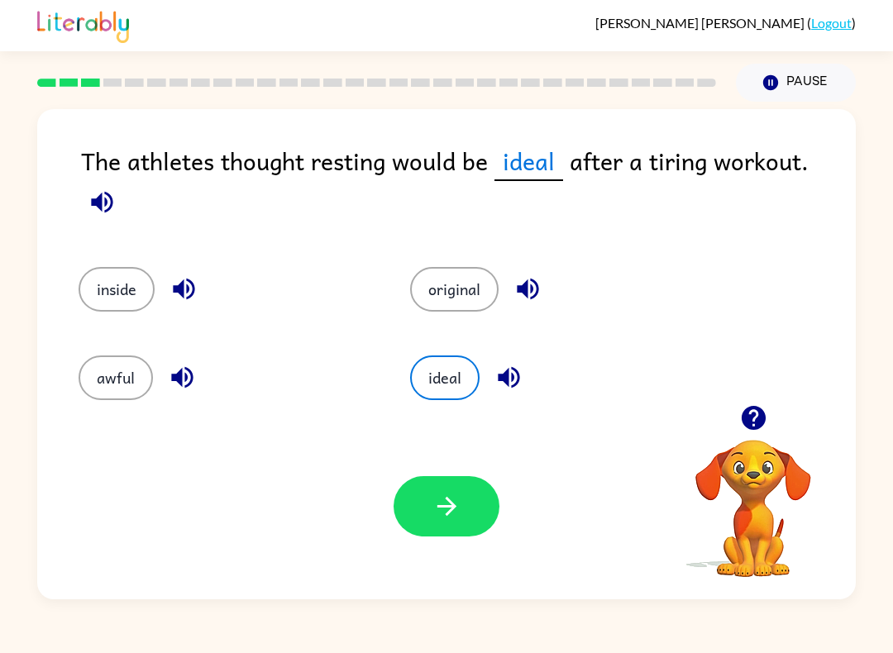
click at [451, 496] on icon "button" at bounding box center [446, 506] width 29 height 29
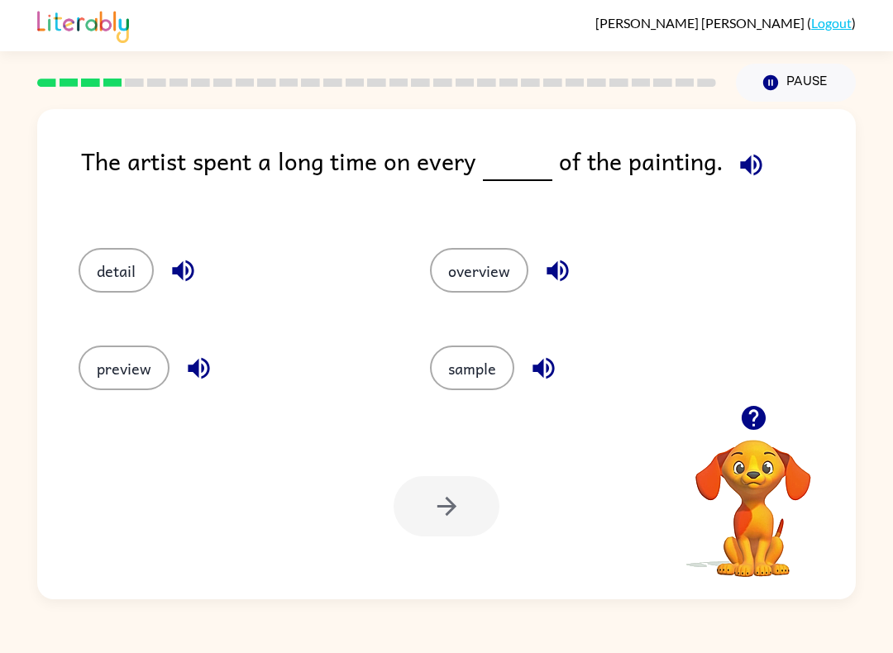
click at [752, 403] on button "button" at bounding box center [753, 418] width 42 height 42
click at [141, 260] on button "detail" at bounding box center [116, 270] width 75 height 45
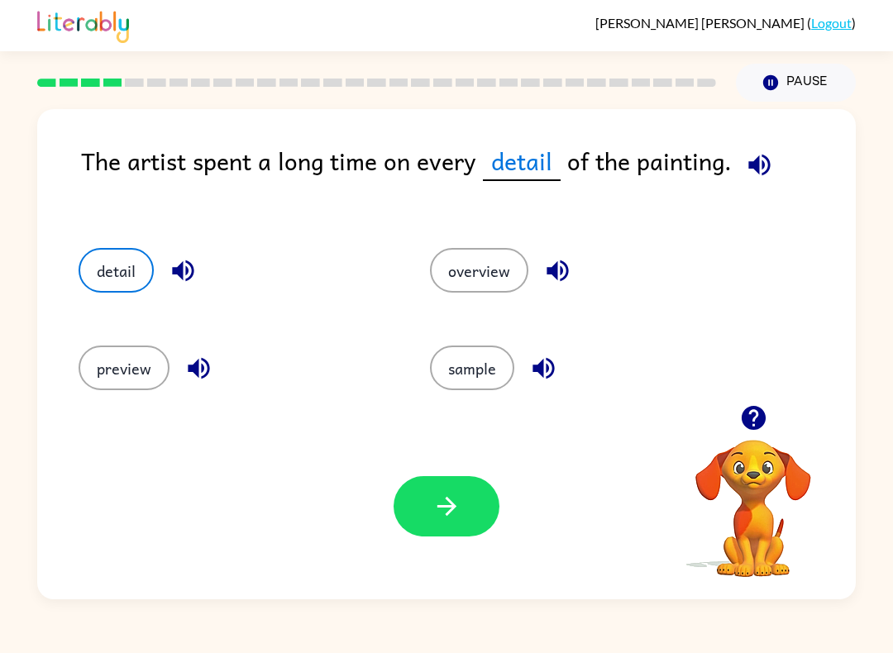
click at [451, 520] on icon "button" at bounding box center [446, 506] width 29 height 29
click at [450, 520] on div at bounding box center [446, 506] width 106 height 60
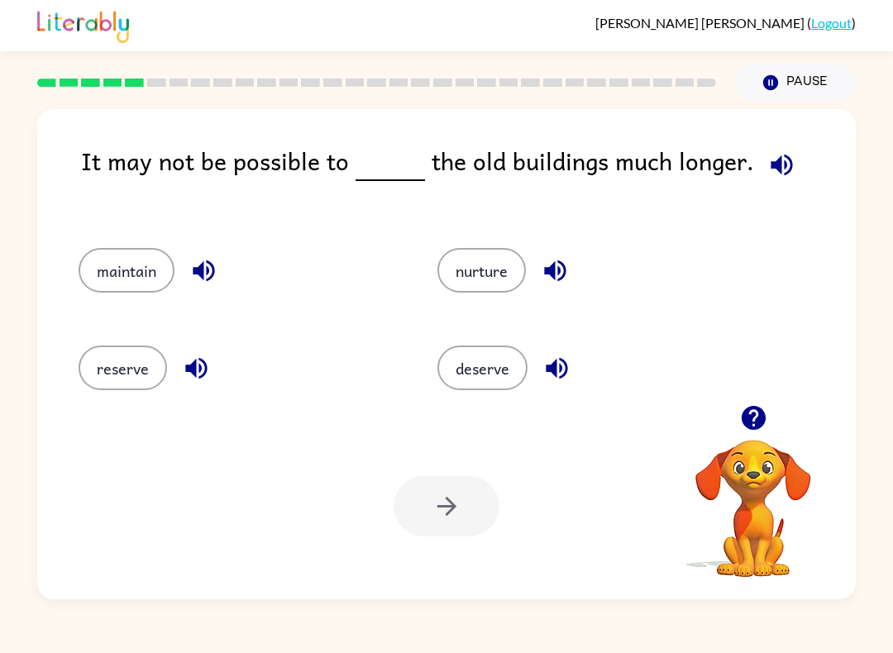
click at [117, 373] on button "reserve" at bounding box center [123, 368] width 88 height 45
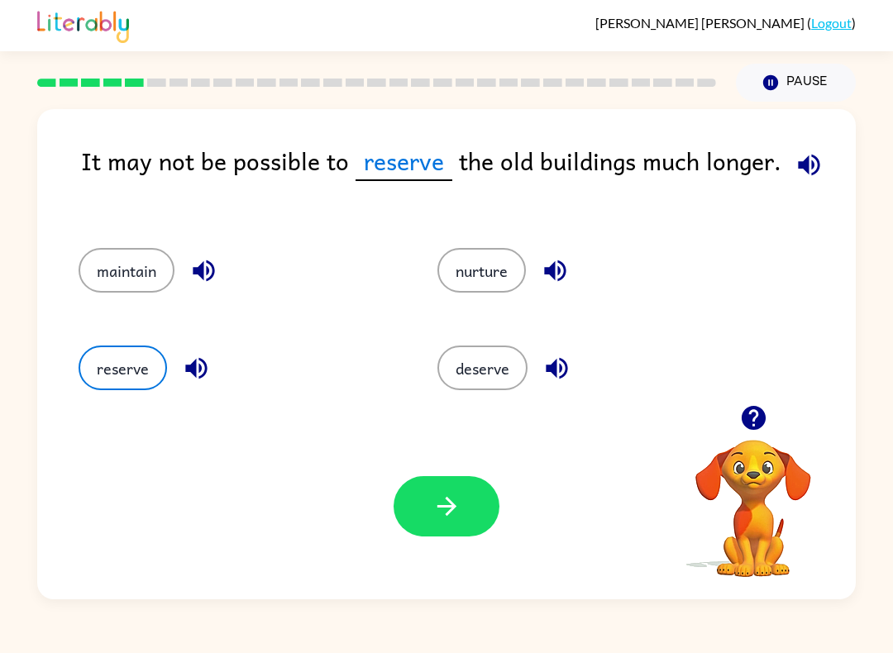
click at [408, 524] on button "button" at bounding box center [446, 506] width 106 height 60
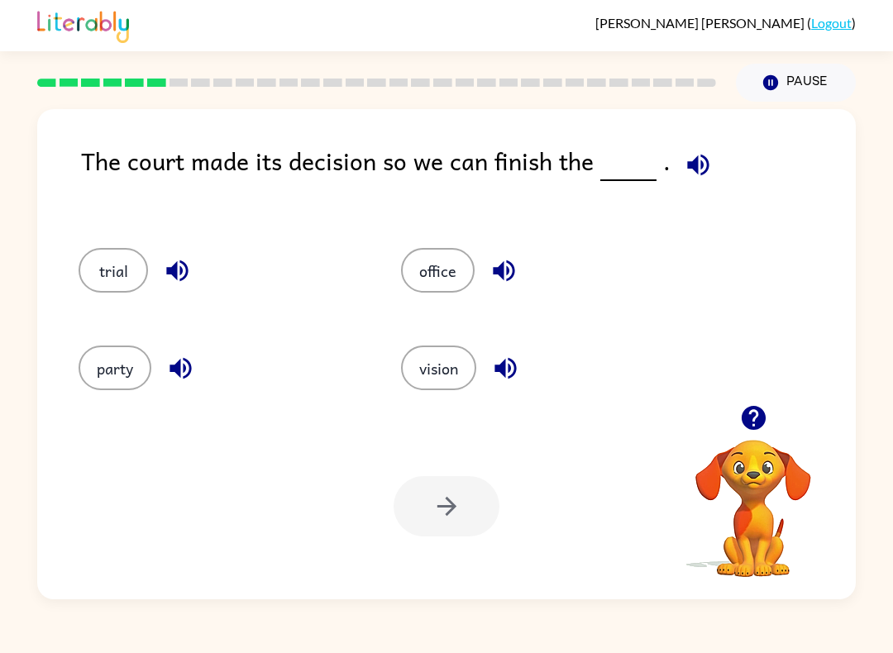
click at [432, 372] on button "vision" at bounding box center [438, 368] width 75 height 45
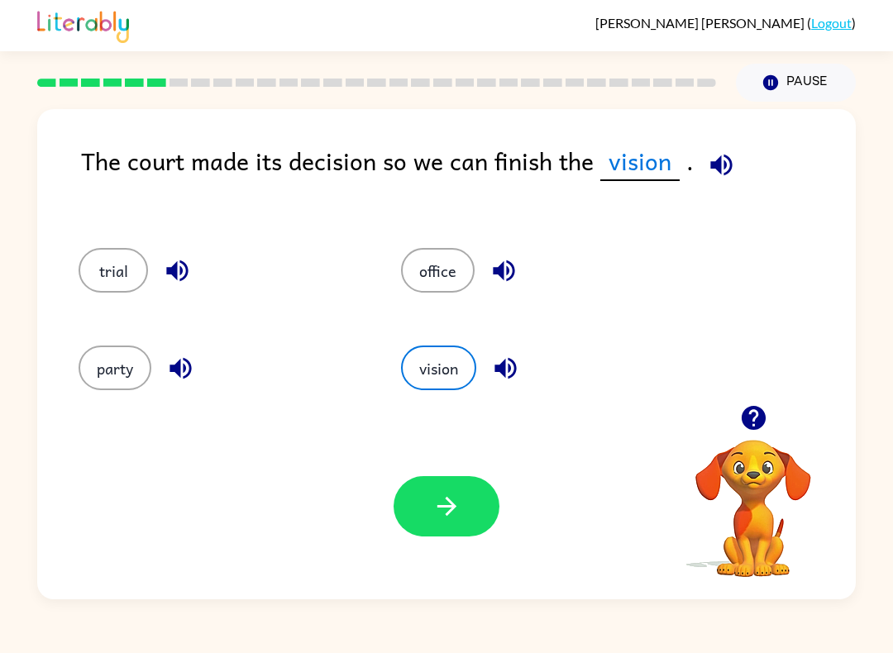
click at [446, 481] on button "button" at bounding box center [446, 506] width 106 height 60
click at [446, 480] on div at bounding box center [446, 506] width 106 height 60
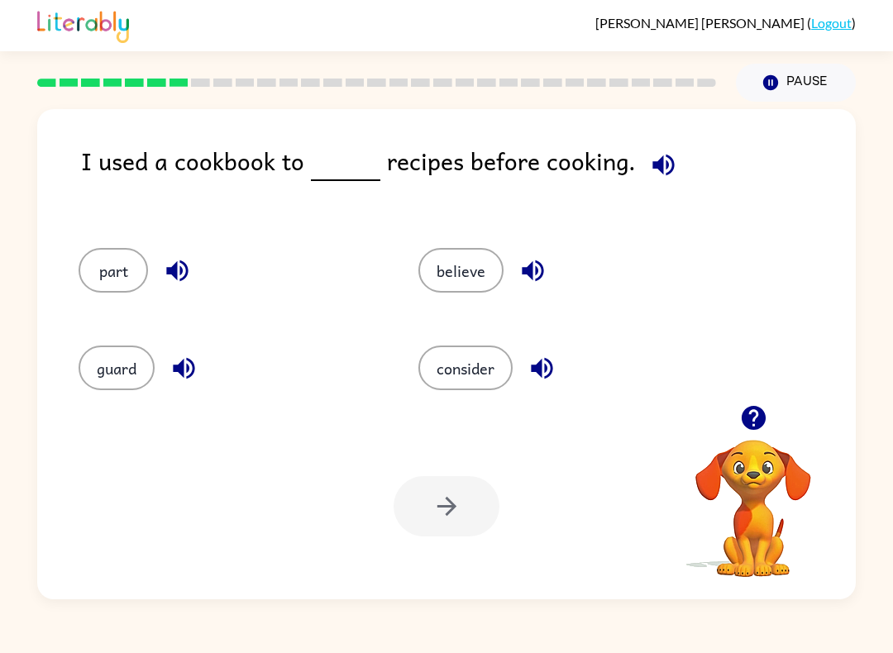
click at [466, 354] on button "consider" at bounding box center [465, 368] width 94 height 45
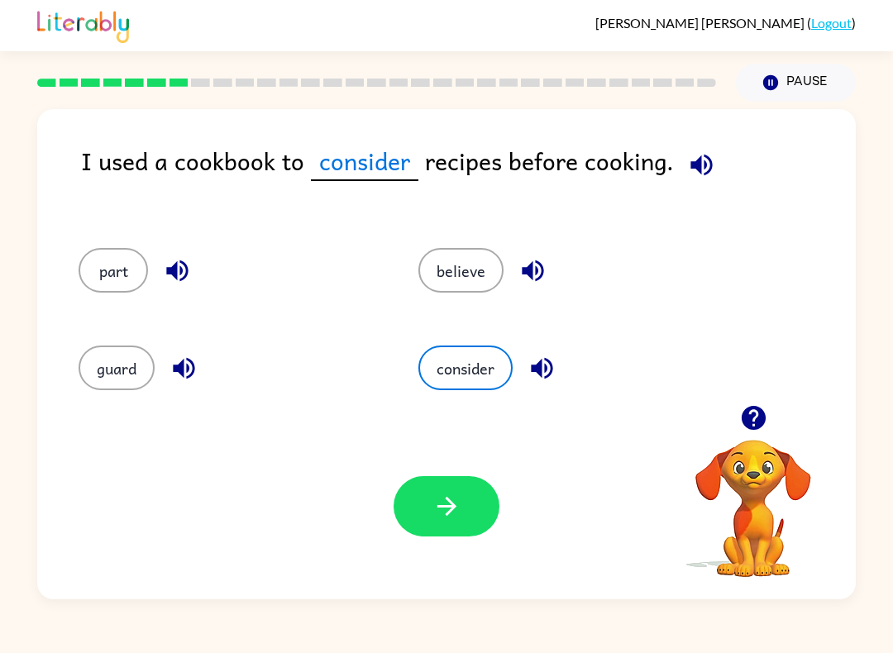
click at [446, 519] on icon "button" at bounding box center [446, 506] width 29 height 29
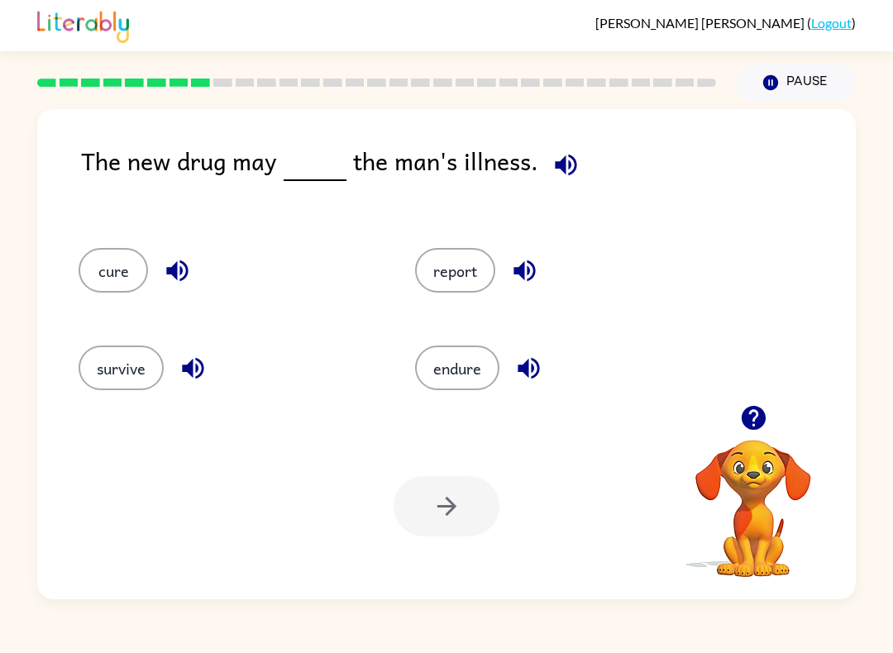
click at [93, 251] on button "cure" at bounding box center [113, 270] width 69 height 45
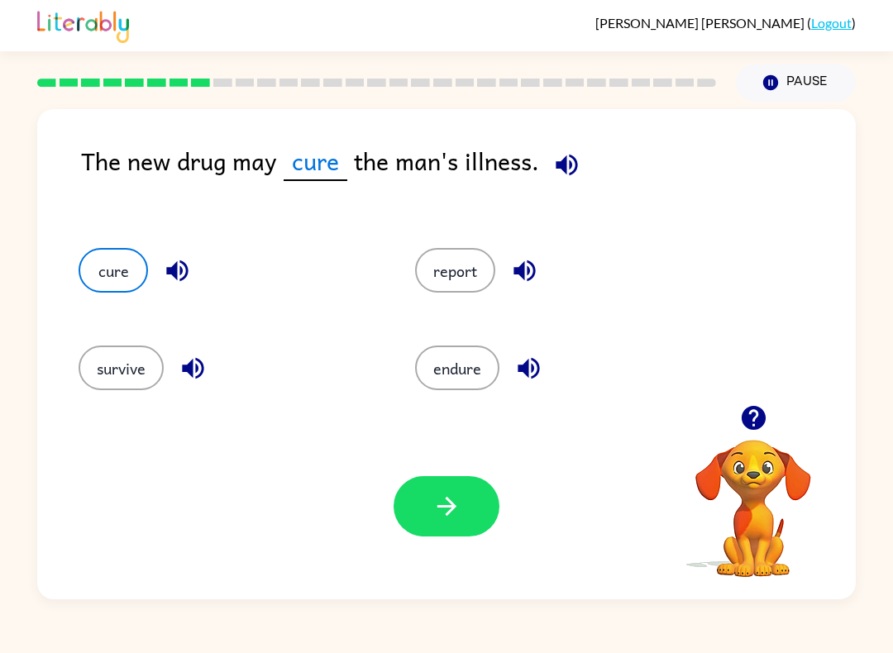
click at [434, 522] on button "button" at bounding box center [446, 506] width 106 height 60
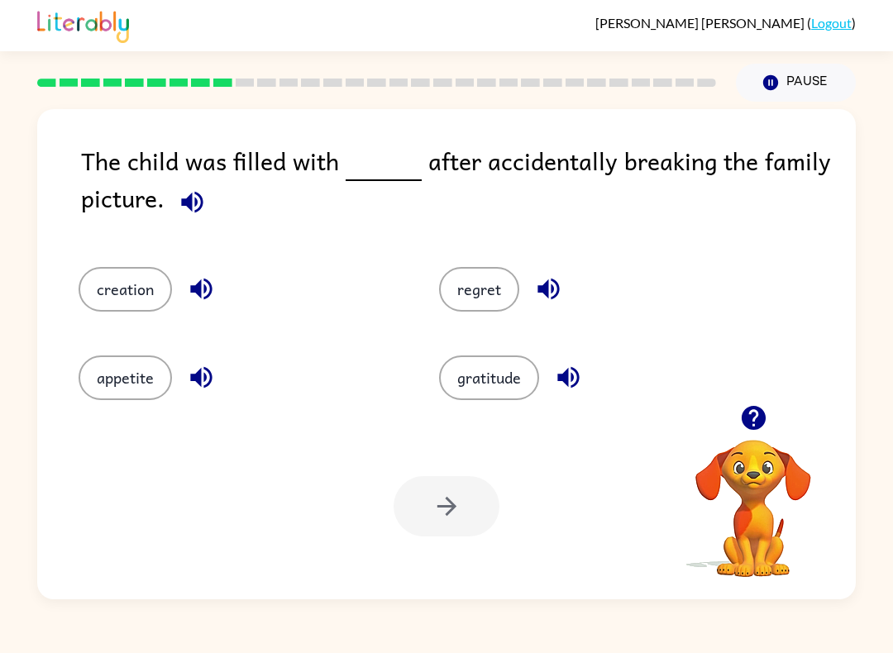
click at [509, 370] on button "gratitude" at bounding box center [489, 377] width 100 height 45
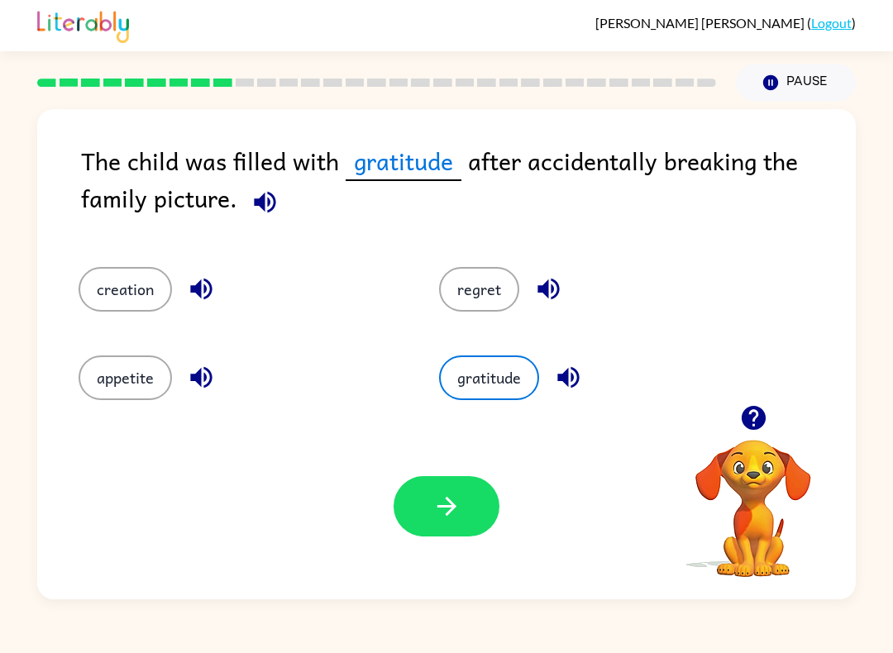
click at [452, 501] on icon "button" at bounding box center [446, 506] width 29 height 29
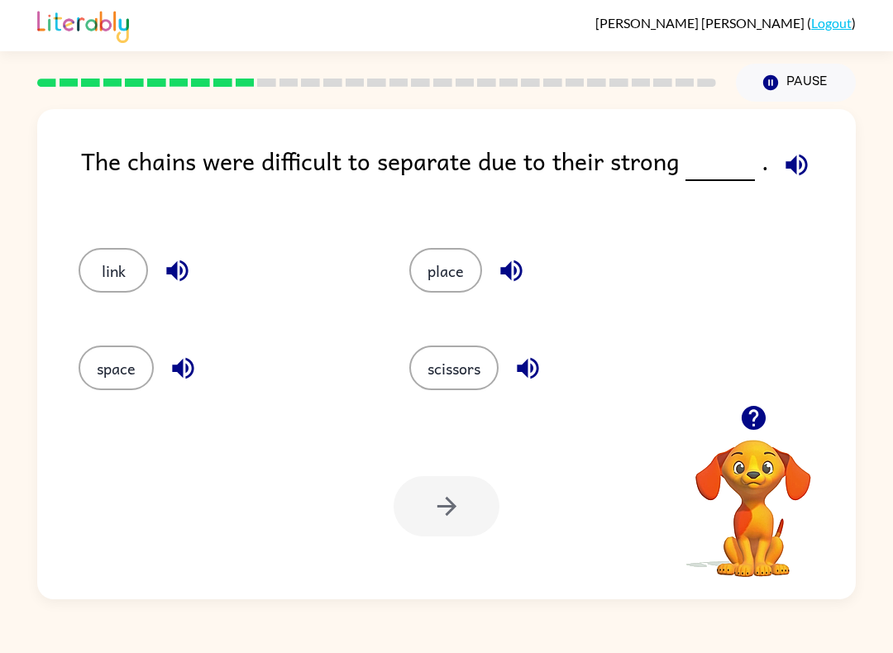
click at [169, 169] on div "The chains were difficult to separate due to their strong ." at bounding box center [468, 178] width 775 height 73
click at [160, 157] on div "The chains were difficult to separate due to their strong ." at bounding box center [468, 178] width 775 height 73
click at [160, 165] on div "The chains were difficult to separate due to their strong ." at bounding box center [468, 178] width 775 height 73
click at [160, 162] on div "The chains were difficult to separate due to their strong ." at bounding box center [468, 178] width 775 height 73
click at [164, 165] on div "The chains were difficult to separate due to their strong ." at bounding box center [468, 178] width 775 height 73
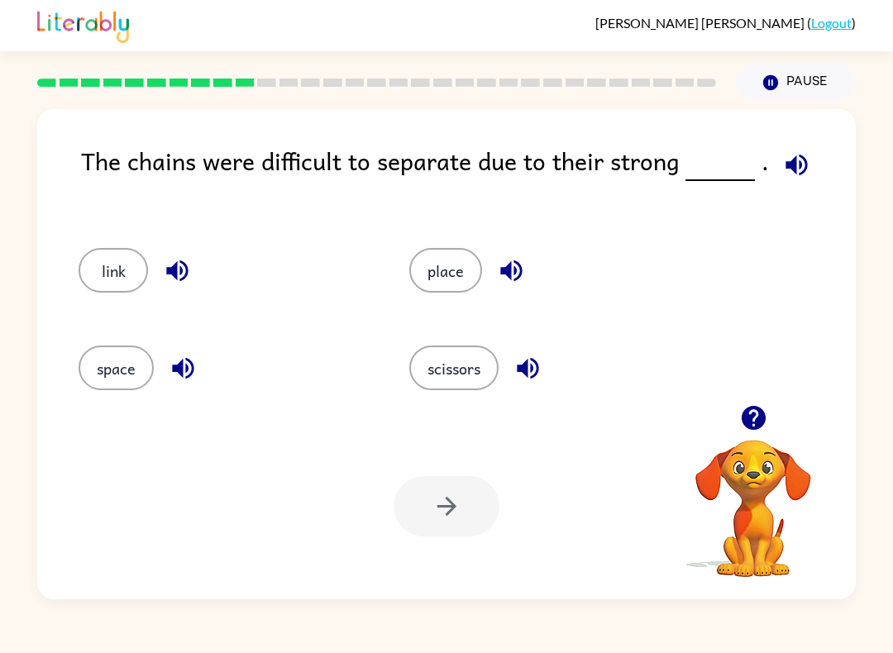
click at [116, 374] on button "space" at bounding box center [116, 368] width 75 height 45
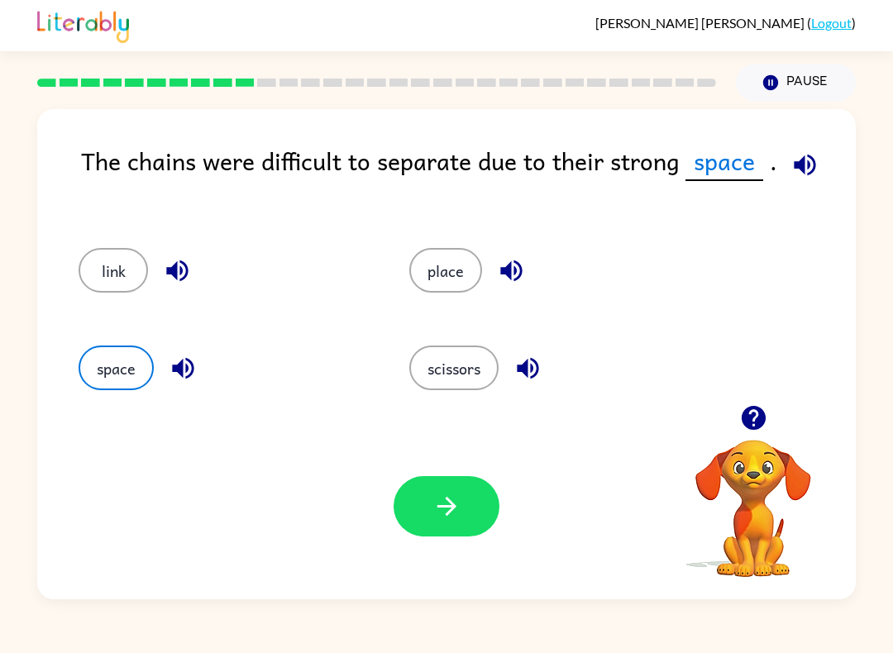
click at [421, 505] on button "button" at bounding box center [446, 506] width 106 height 60
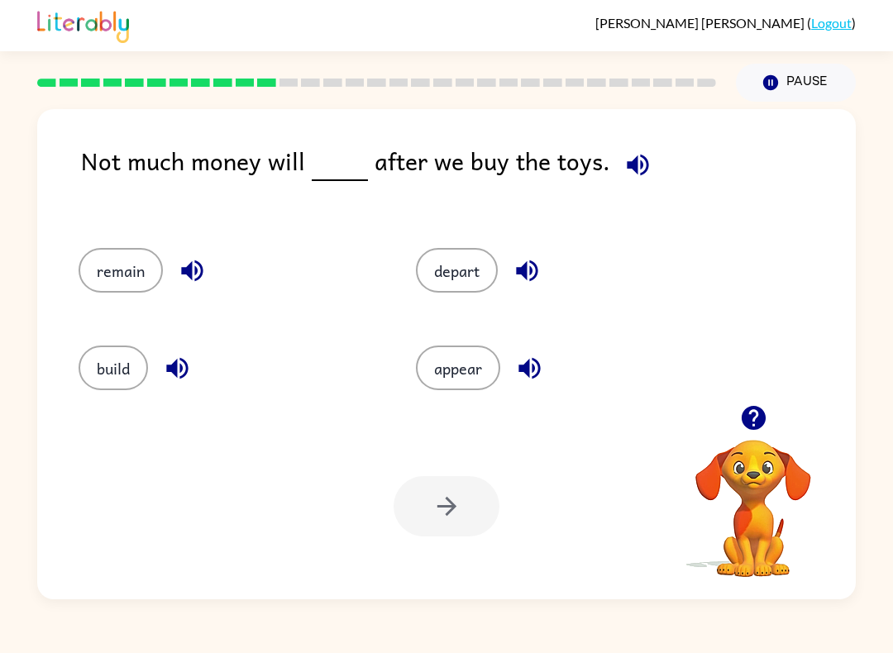
click at [145, 252] on button "remain" at bounding box center [121, 270] width 84 height 45
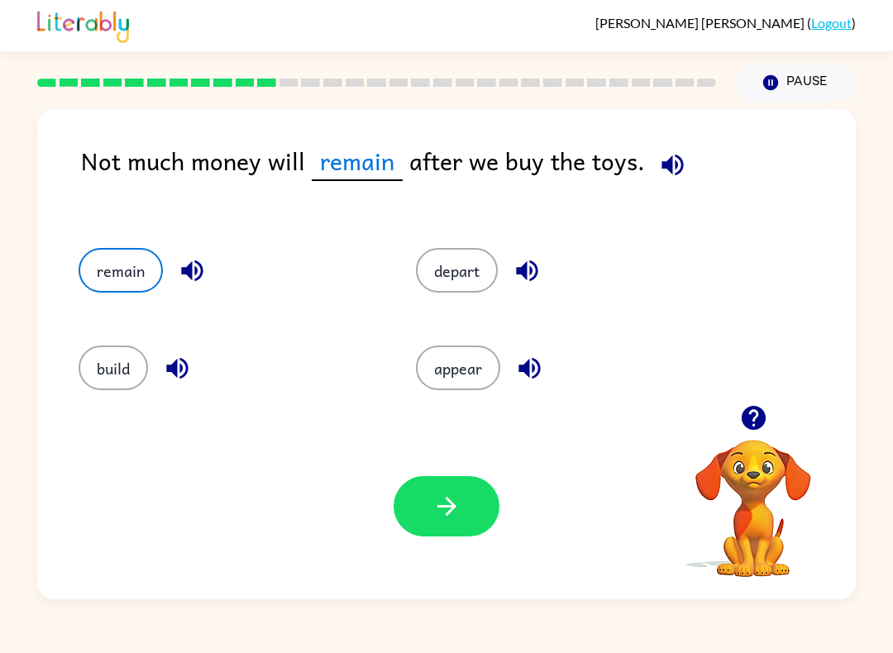
click at [446, 516] on icon "button" at bounding box center [445, 506] width 19 height 19
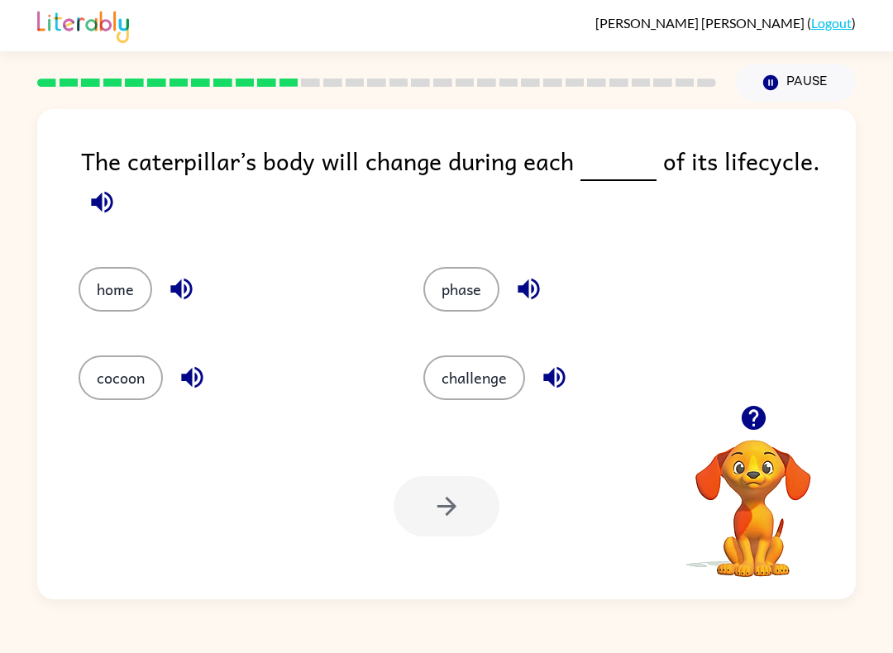
click at [495, 357] on button "challenge" at bounding box center [474, 377] width 102 height 45
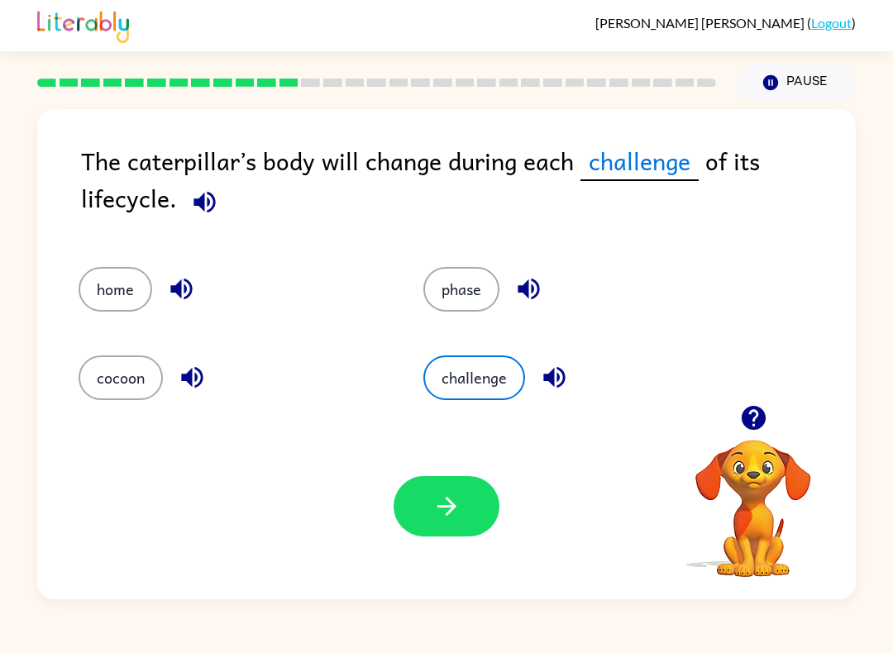
click at [484, 298] on button "phase" at bounding box center [461, 289] width 76 height 45
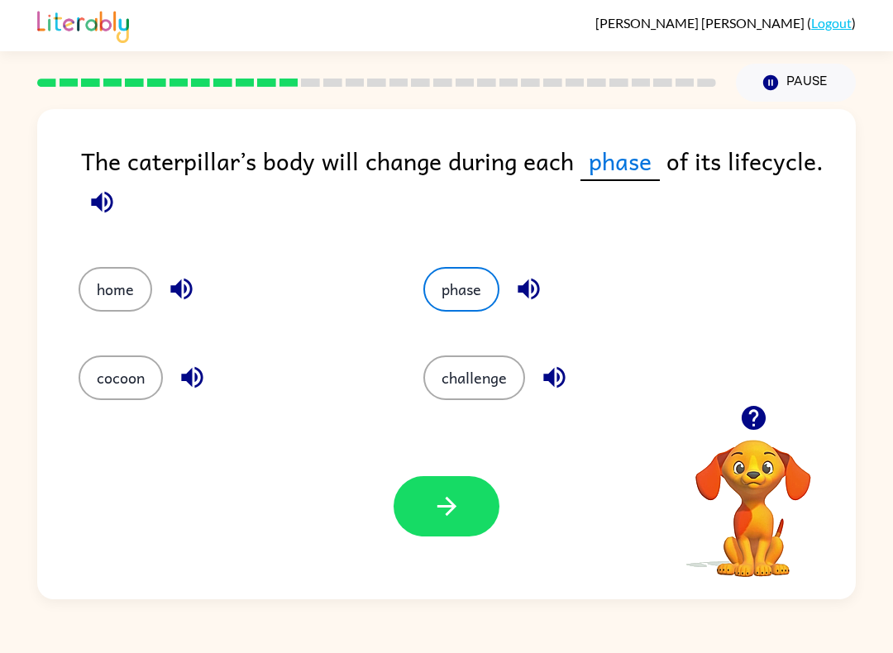
click at [138, 387] on button "cocoon" at bounding box center [121, 377] width 84 height 45
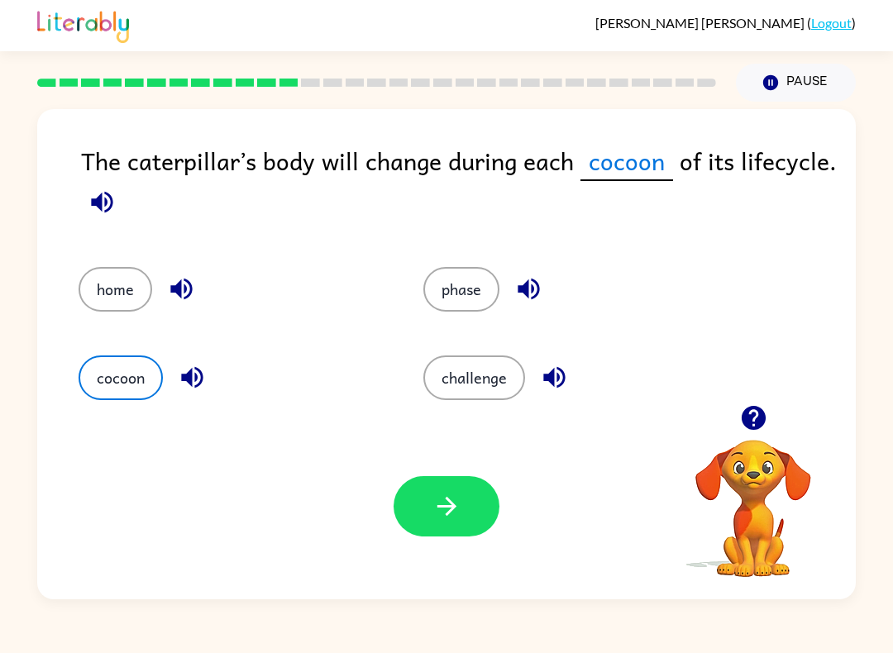
click at [492, 379] on button "challenge" at bounding box center [474, 377] width 102 height 45
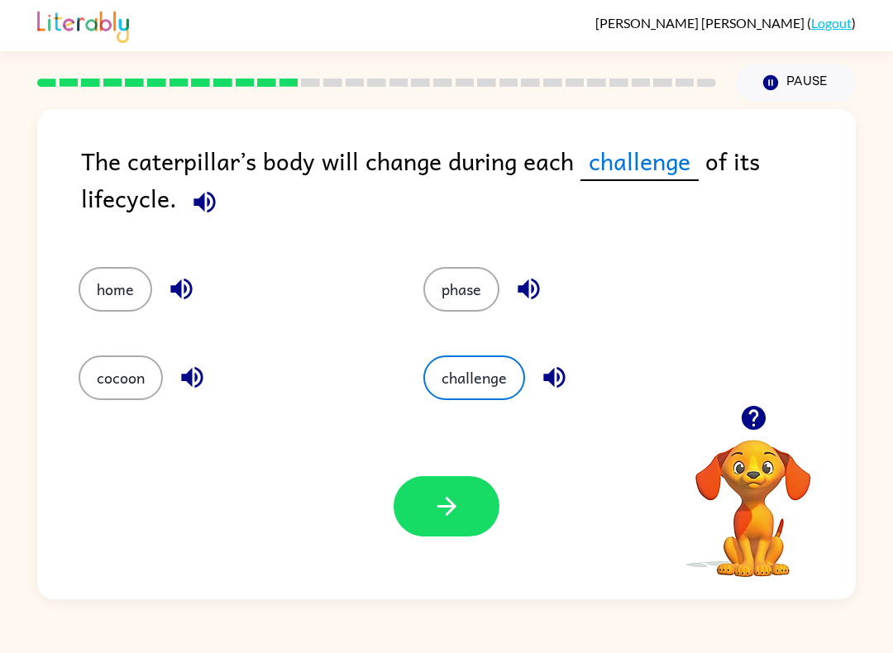
click at [451, 499] on icon "button" at bounding box center [446, 506] width 29 height 29
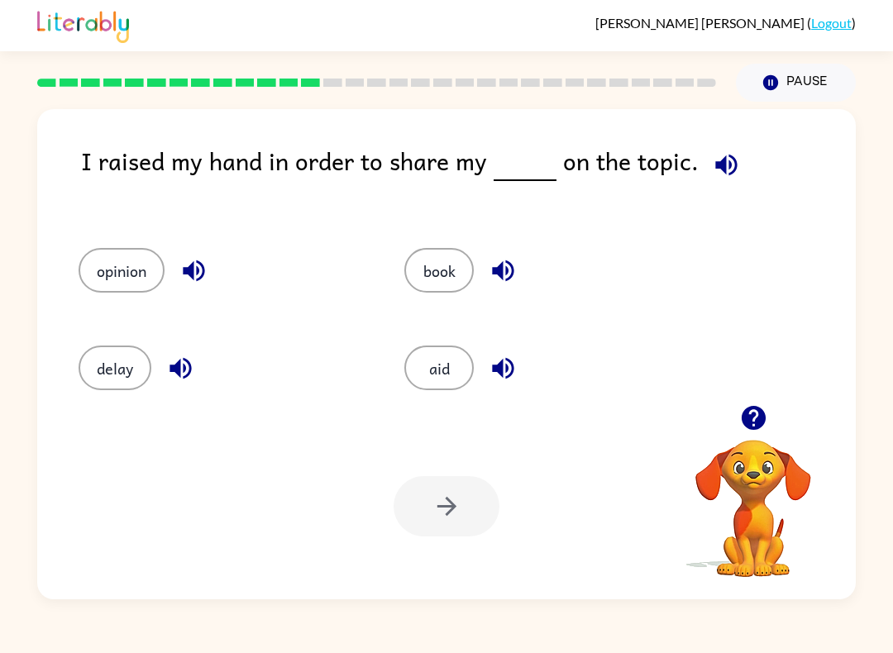
click at [98, 275] on button "opinion" at bounding box center [122, 270] width 86 height 45
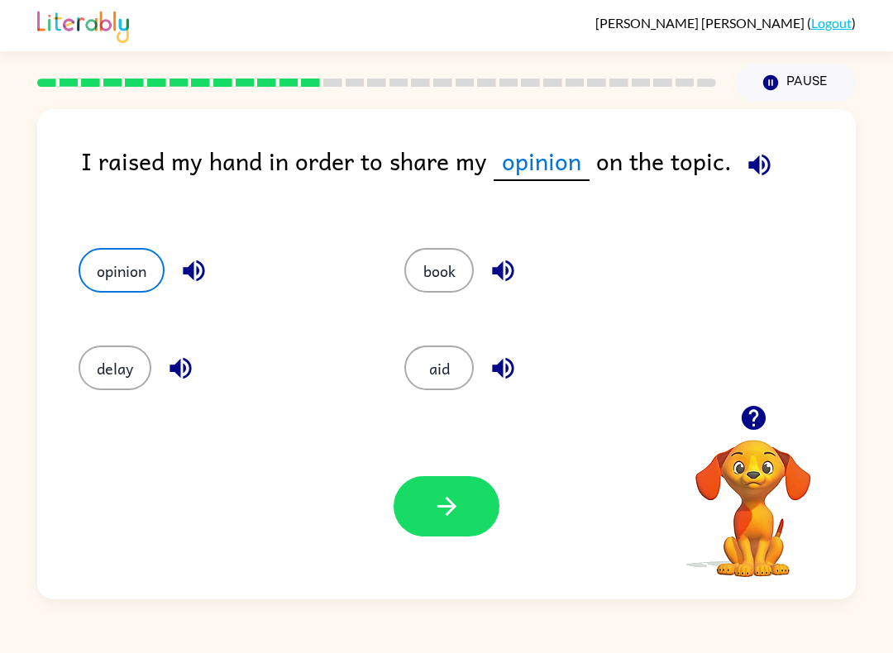
click at [408, 501] on button "button" at bounding box center [446, 506] width 106 height 60
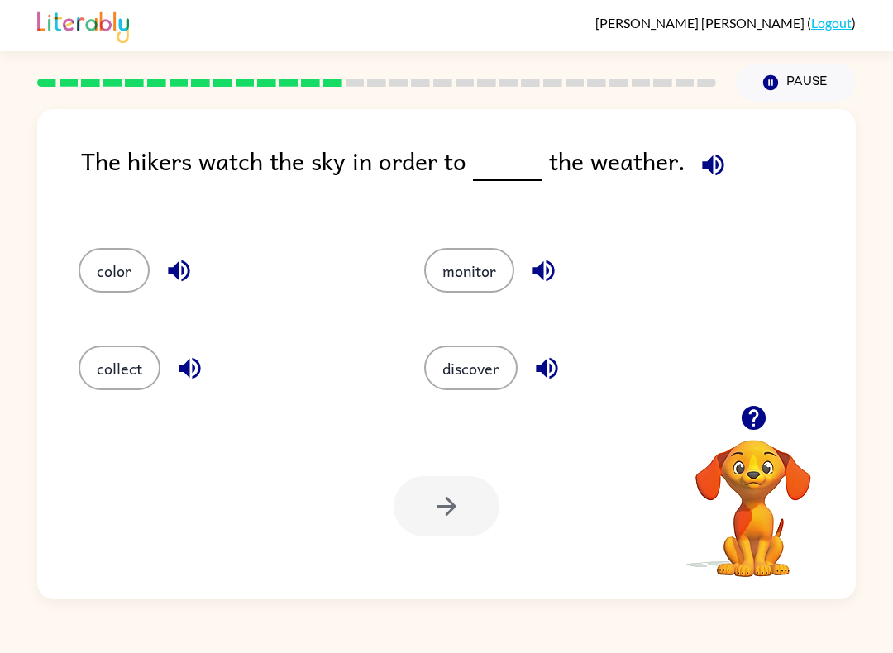
click at [487, 380] on button "discover" at bounding box center [470, 368] width 93 height 45
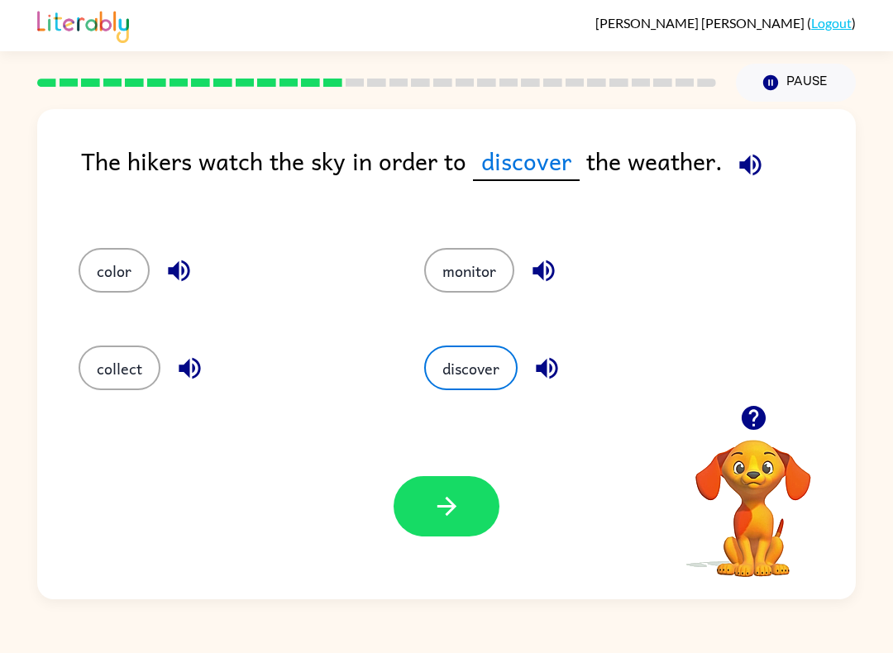
click at [448, 523] on button "button" at bounding box center [446, 506] width 106 height 60
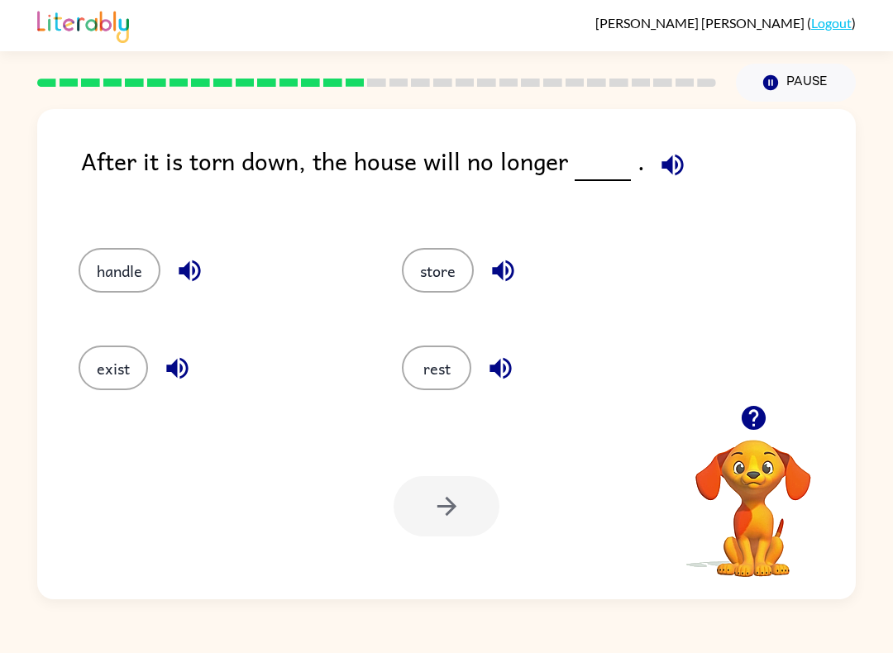
click at [128, 376] on button "exist" at bounding box center [113, 368] width 69 height 45
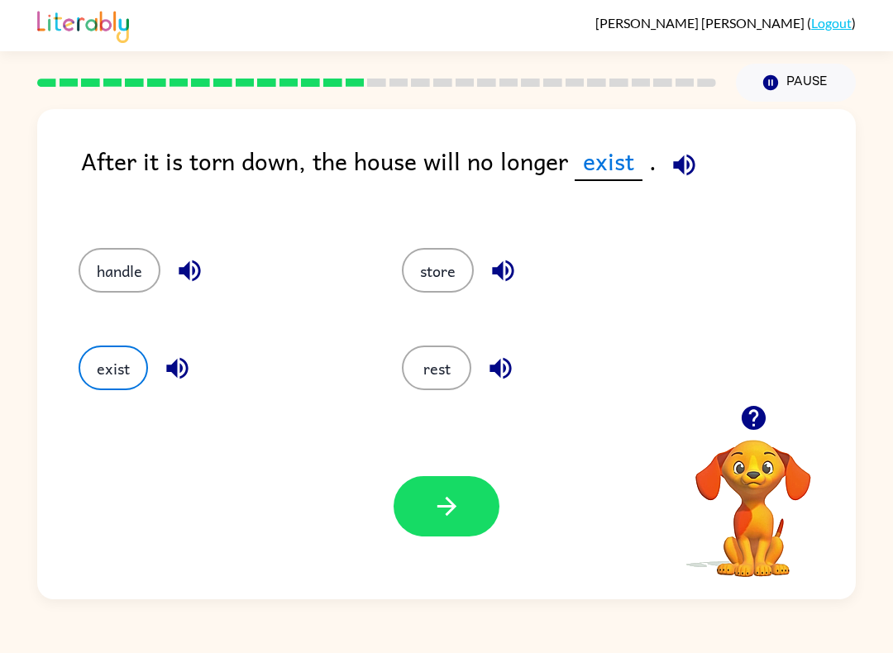
click at [472, 526] on button "button" at bounding box center [446, 506] width 106 height 60
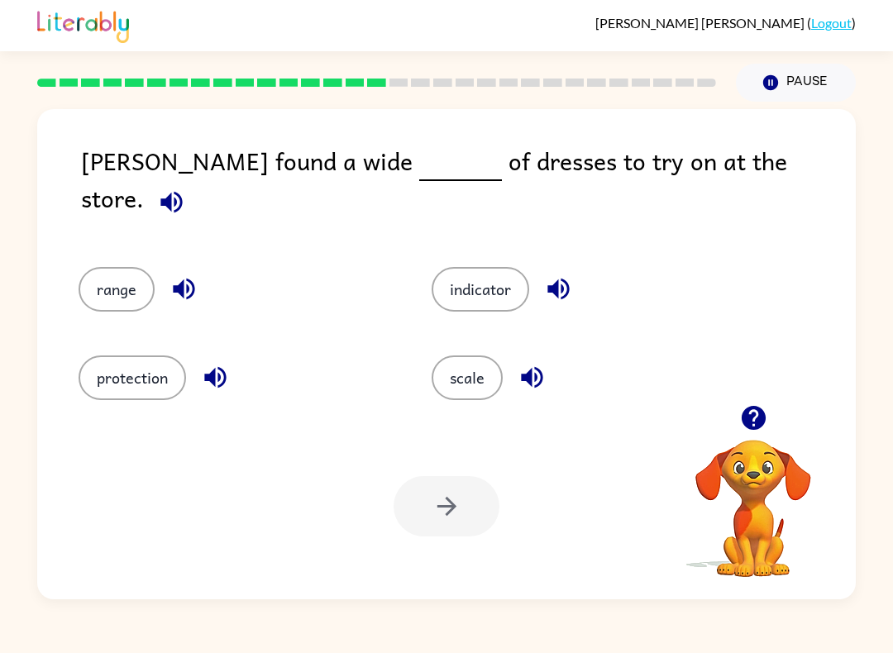
click at [157, 355] on button "protection" at bounding box center [132, 377] width 107 height 45
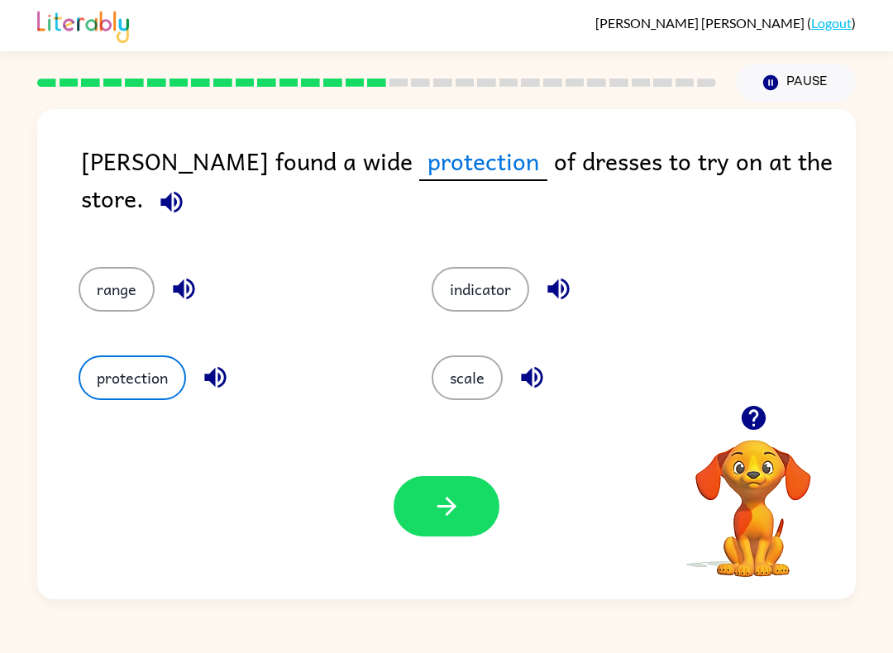
click at [472, 493] on button "button" at bounding box center [446, 506] width 106 height 60
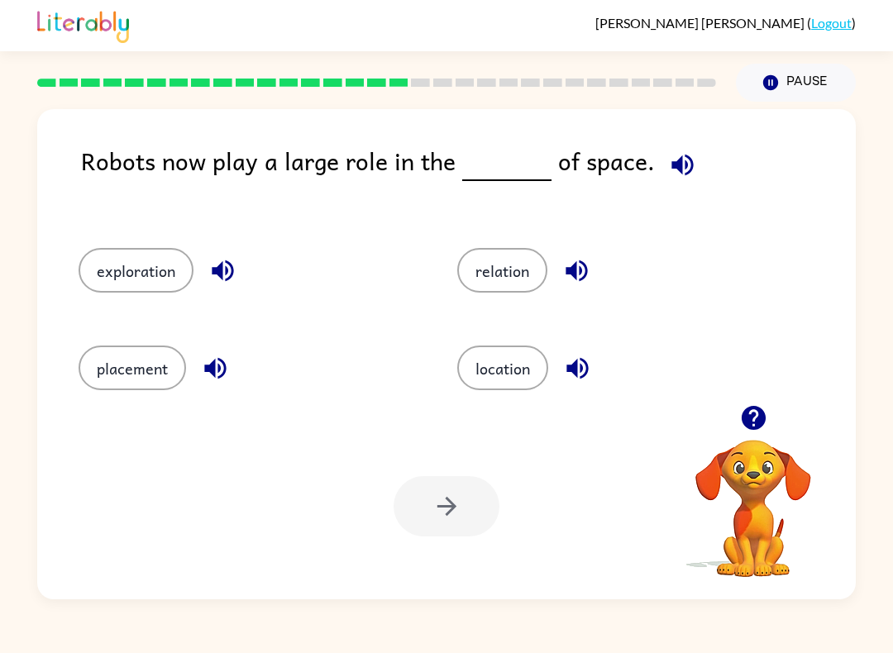
click at [121, 292] on button "exploration" at bounding box center [136, 270] width 115 height 45
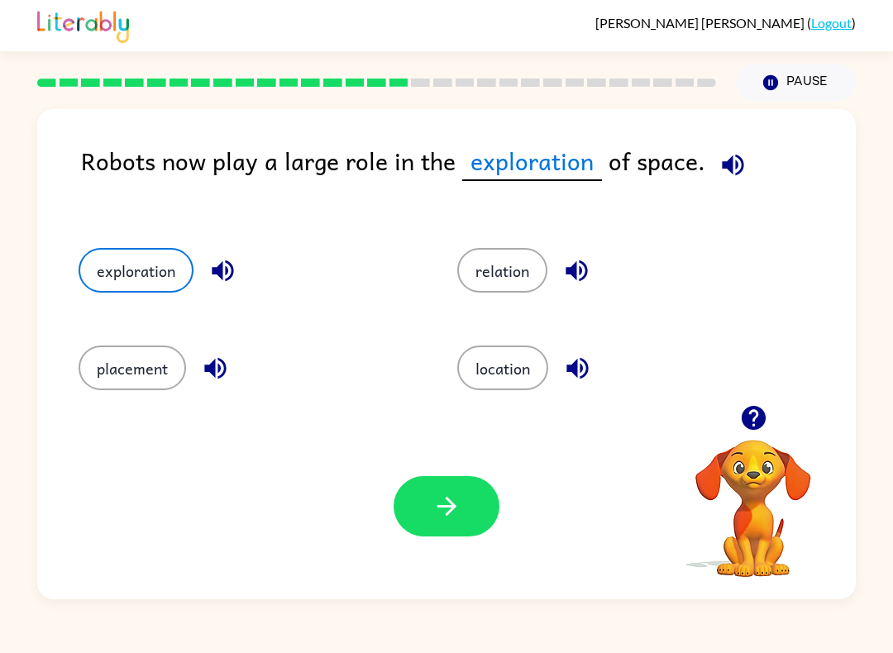
click at [424, 536] on button "button" at bounding box center [446, 506] width 106 height 60
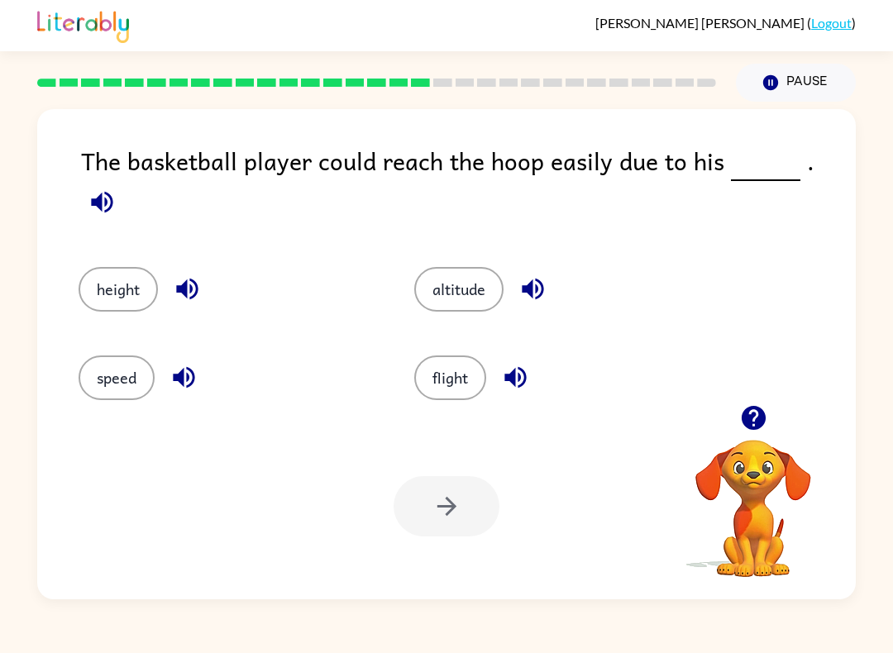
click at [107, 267] on button "height" at bounding box center [118, 289] width 79 height 45
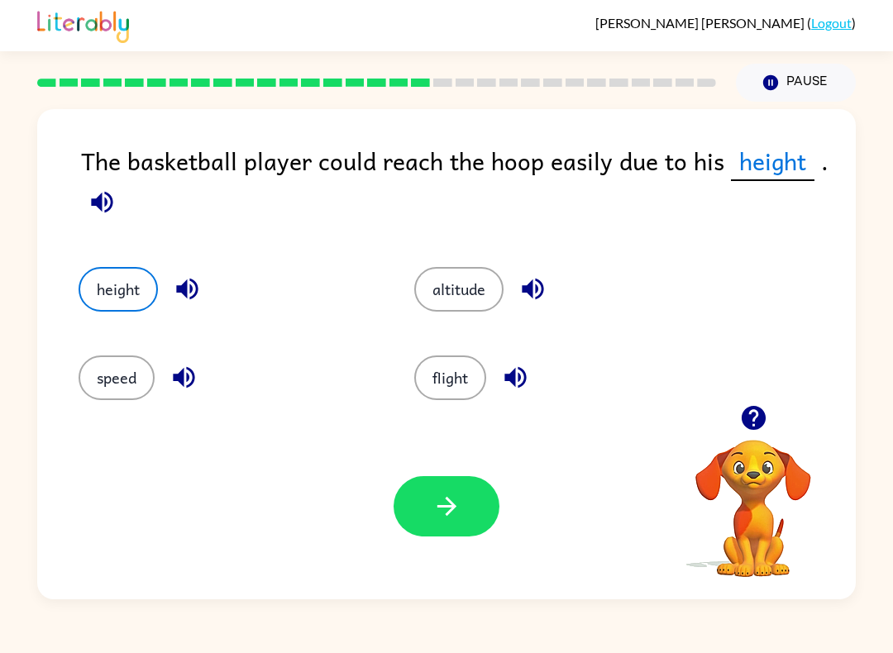
click at [422, 506] on button "button" at bounding box center [446, 506] width 106 height 60
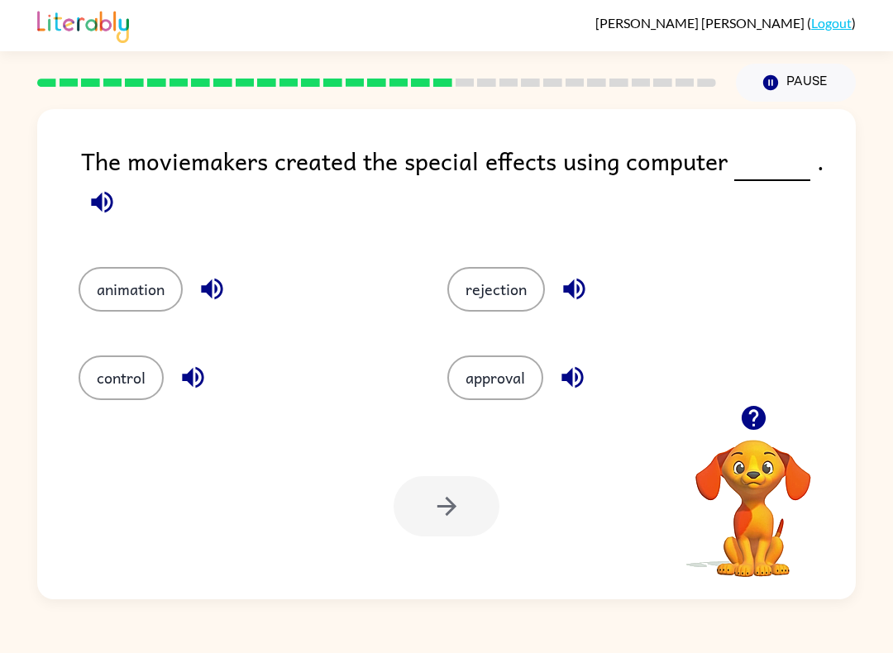
click at [153, 288] on button "animation" at bounding box center [131, 289] width 104 height 45
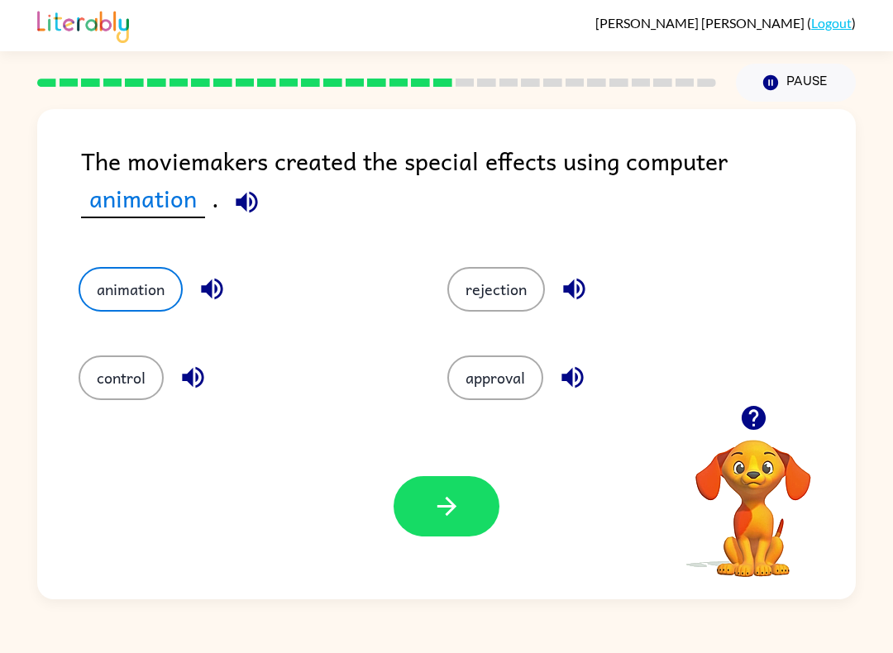
click at [441, 509] on icon "button" at bounding box center [446, 506] width 29 height 29
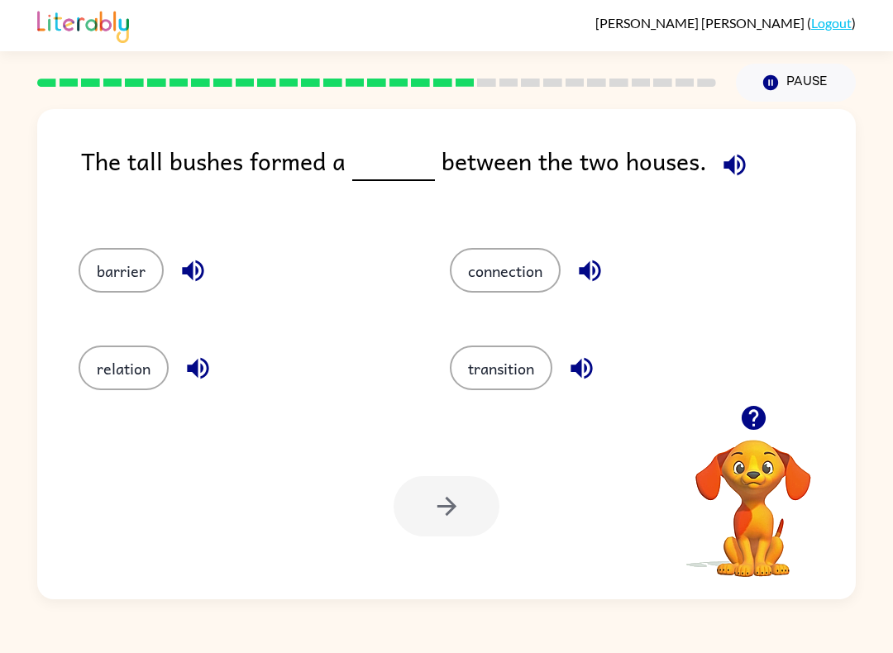
click at [113, 375] on button "relation" at bounding box center [124, 368] width 90 height 45
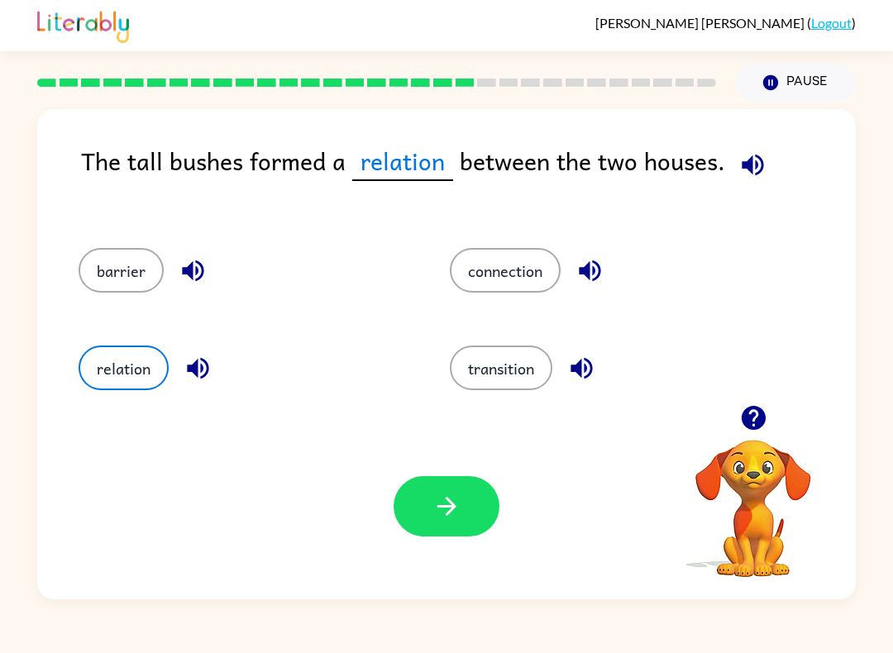
click at [417, 508] on button "button" at bounding box center [446, 506] width 106 height 60
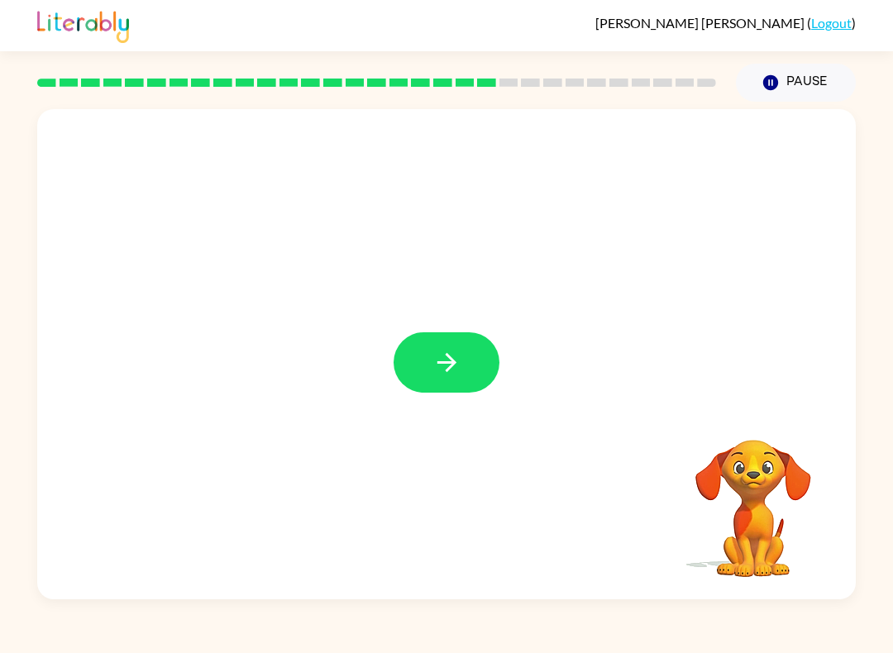
click at [460, 357] on icon "button" at bounding box center [446, 362] width 29 height 29
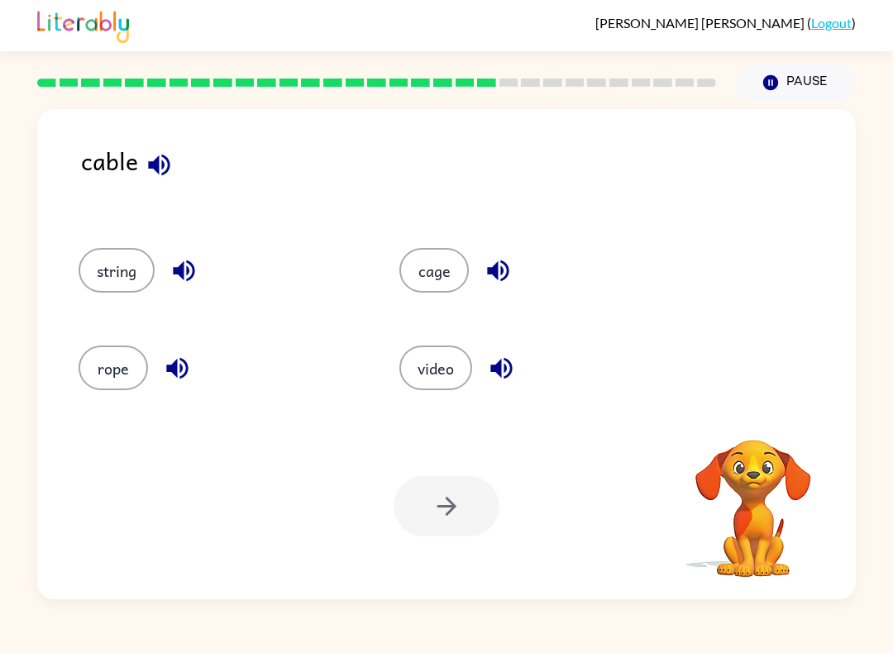
click at [13, 575] on div "cable string cage rope video Your browser must support playing .mp4 files to us…" at bounding box center [446, 351] width 893 height 498
click at [445, 353] on button "video" at bounding box center [435, 368] width 73 height 45
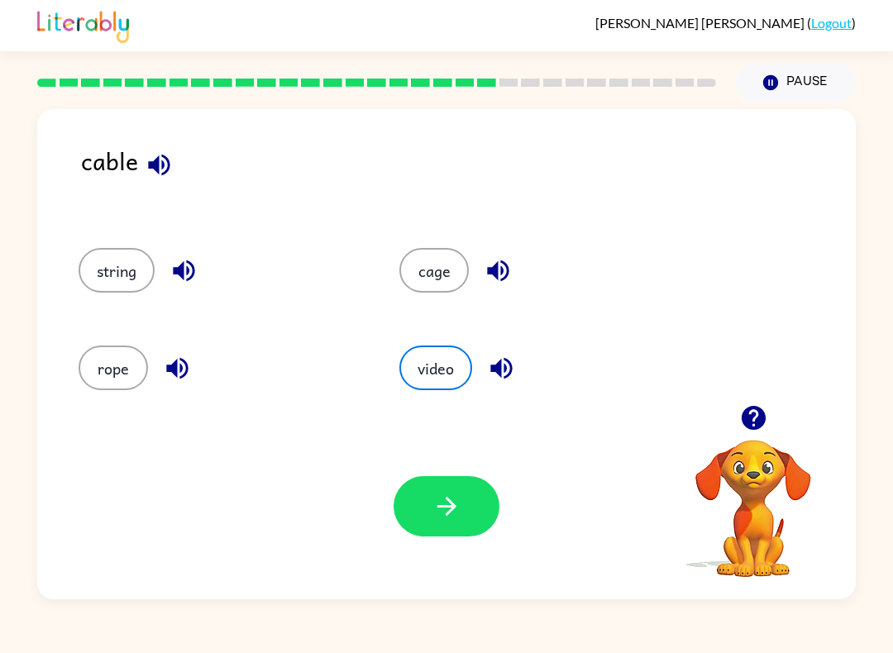
click at [451, 534] on button "button" at bounding box center [446, 506] width 106 height 60
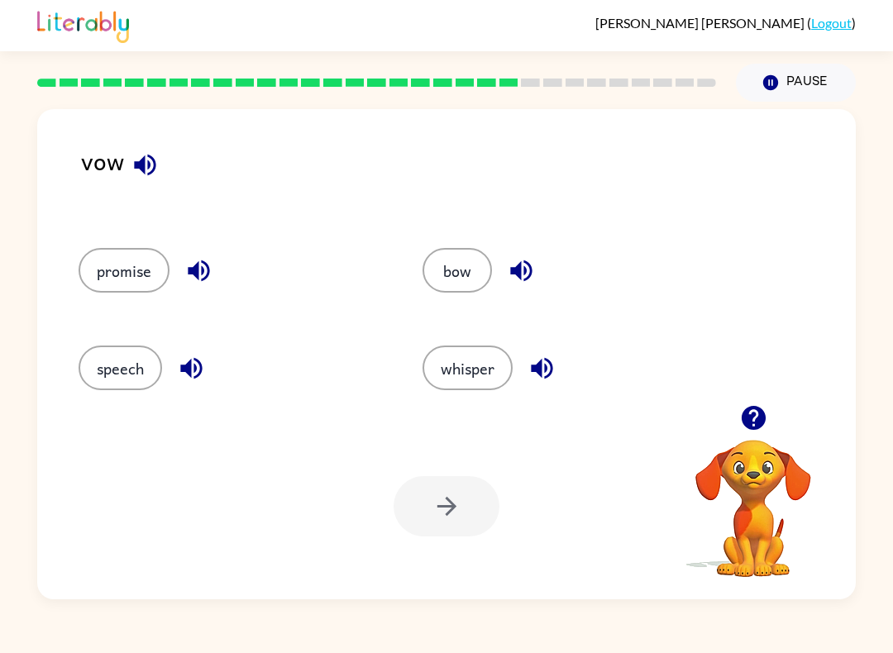
click at [103, 268] on button "promise" at bounding box center [124, 270] width 91 height 45
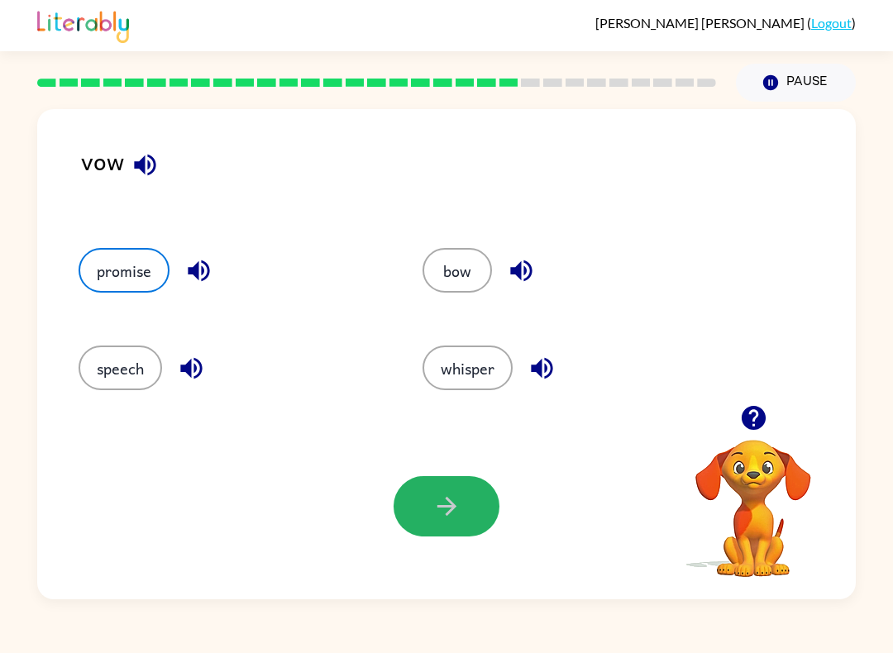
click at [429, 517] on button "button" at bounding box center [446, 506] width 106 height 60
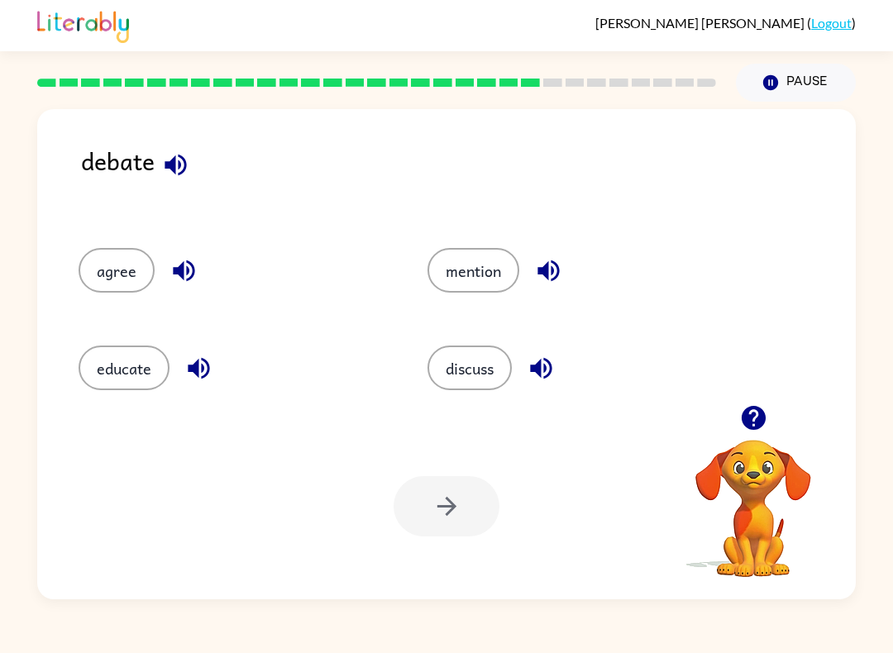
click at [454, 369] on button "discuss" at bounding box center [469, 368] width 84 height 45
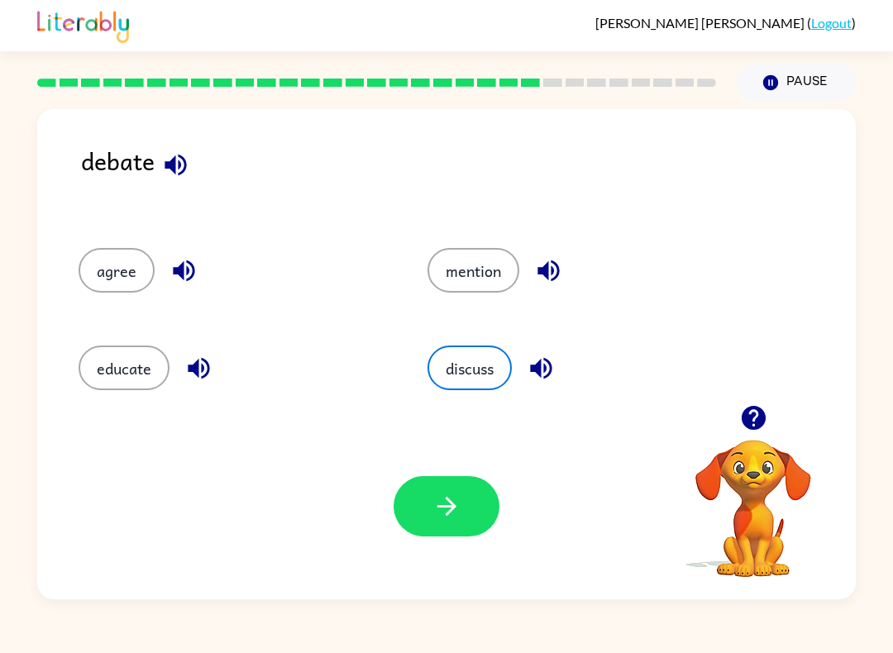
click at [442, 508] on icon "button" at bounding box center [445, 506] width 19 height 19
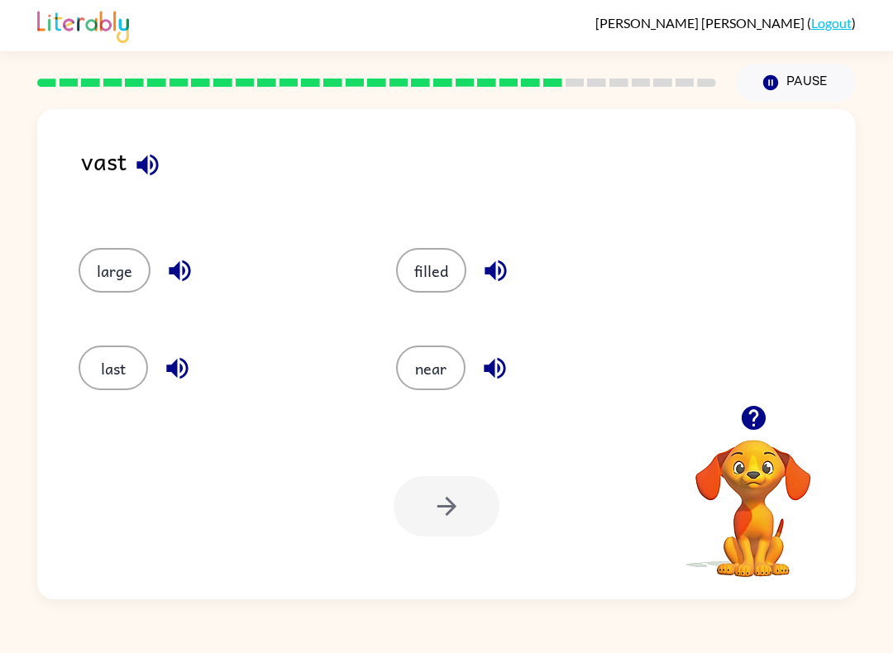
click at [432, 273] on button "filled" at bounding box center [431, 270] width 70 height 45
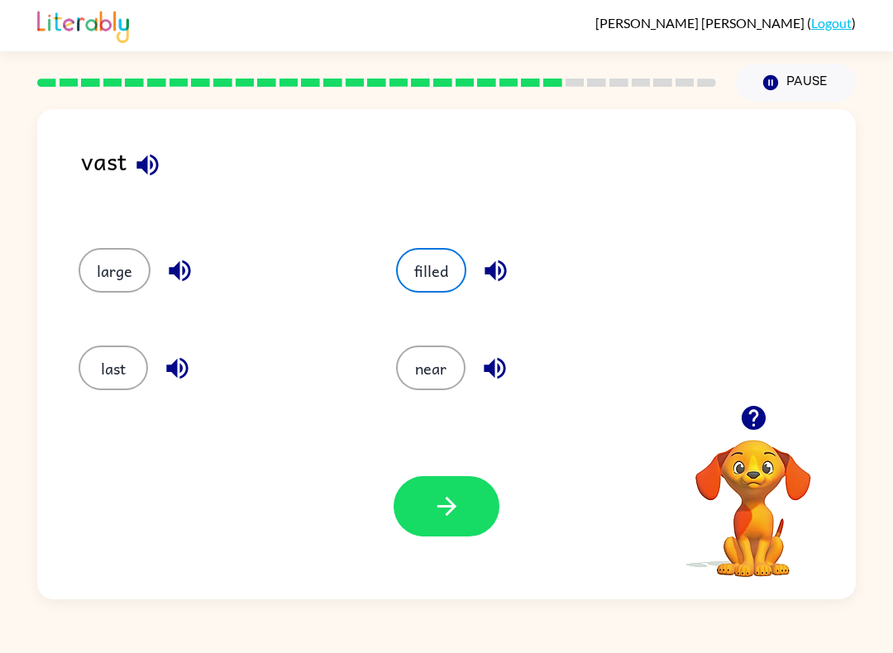
click at [451, 511] on icon "button" at bounding box center [445, 506] width 19 height 19
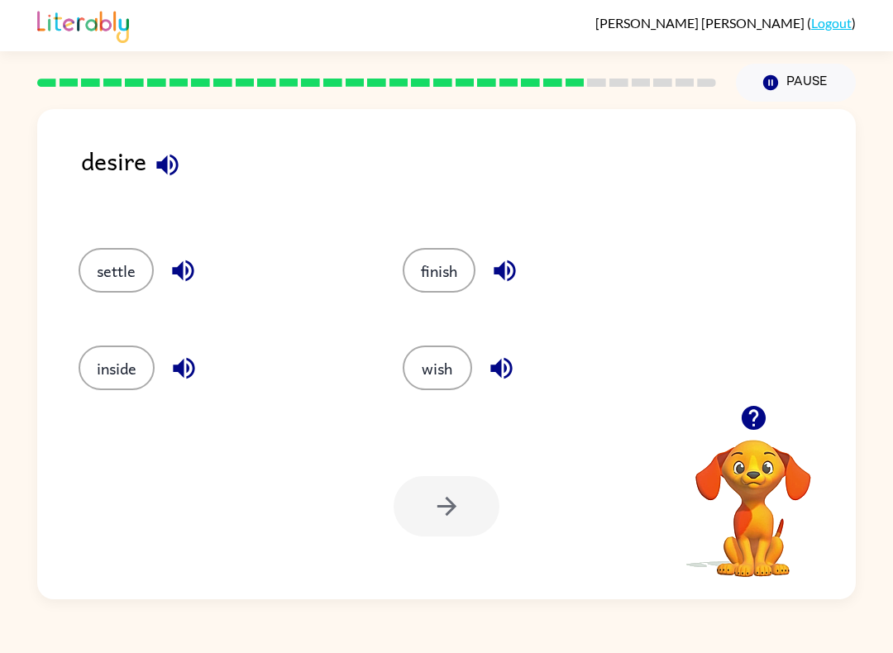
click at [112, 164] on div "desire" at bounding box center [468, 178] width 775 height 73
click at [393, 347] on div "wish" at bounding box center [533, 363] width 324 height 98
click at [431, 373] on button "wish" at bounding box center [437, 368] width 69 height 45
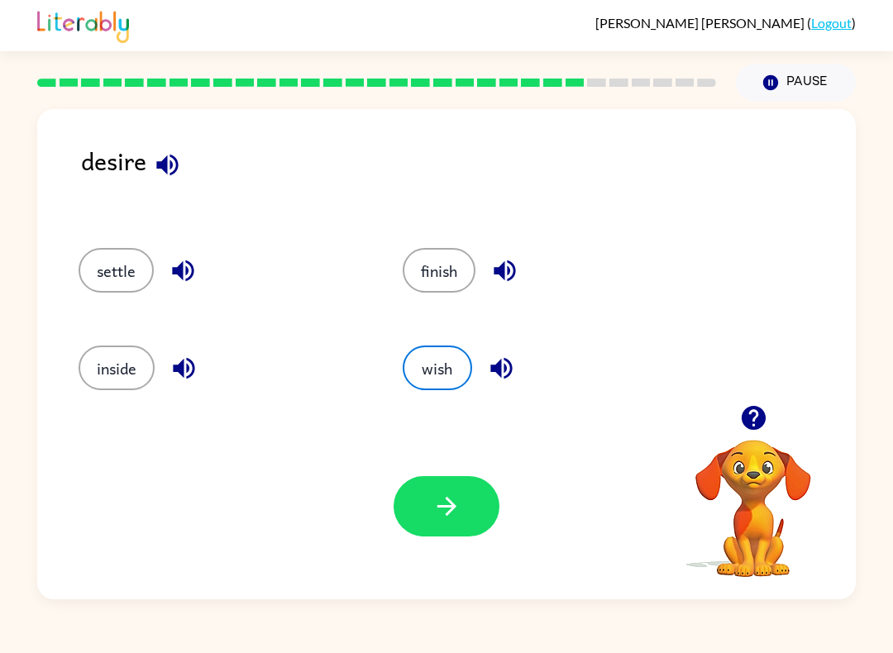
click at [488, 505] on button "button" at bounding box center [446, 506] width 106 height 60
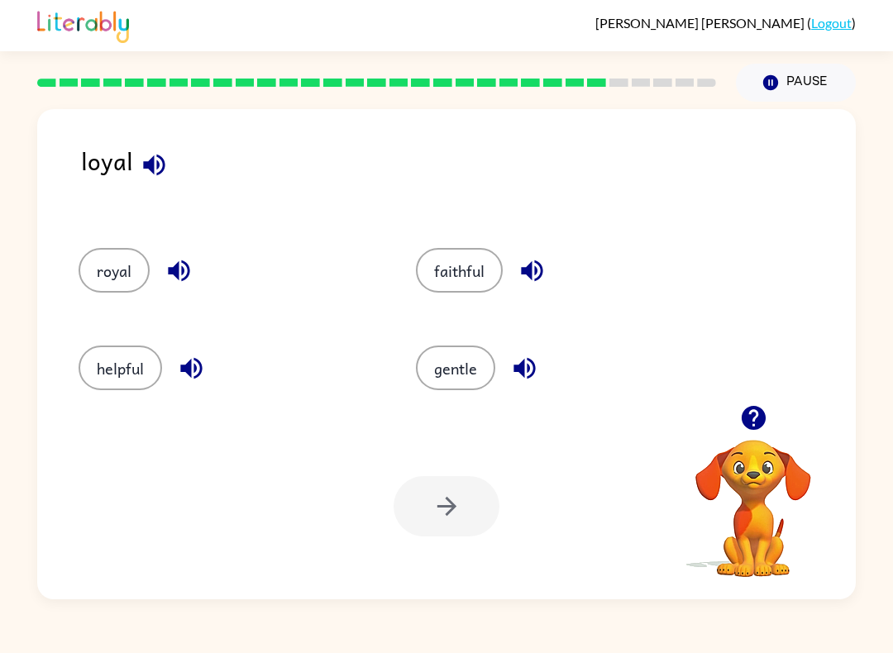
click at [451, 351] on button "gentle" at bounding box center [455, 368] width 79 height 45
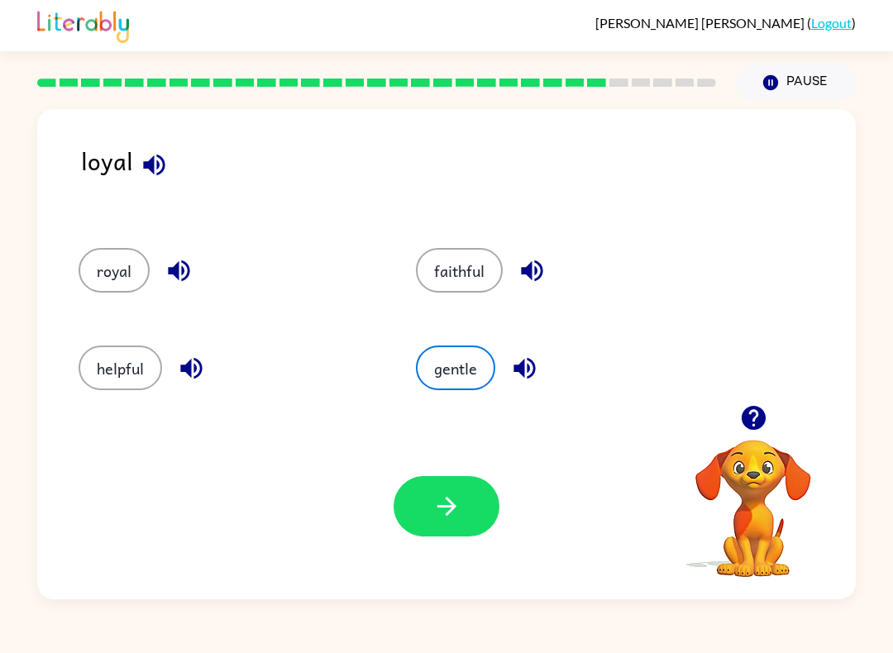
click at [449, 526] on button "button" at bounding box center [446, 506] width 106 height 60
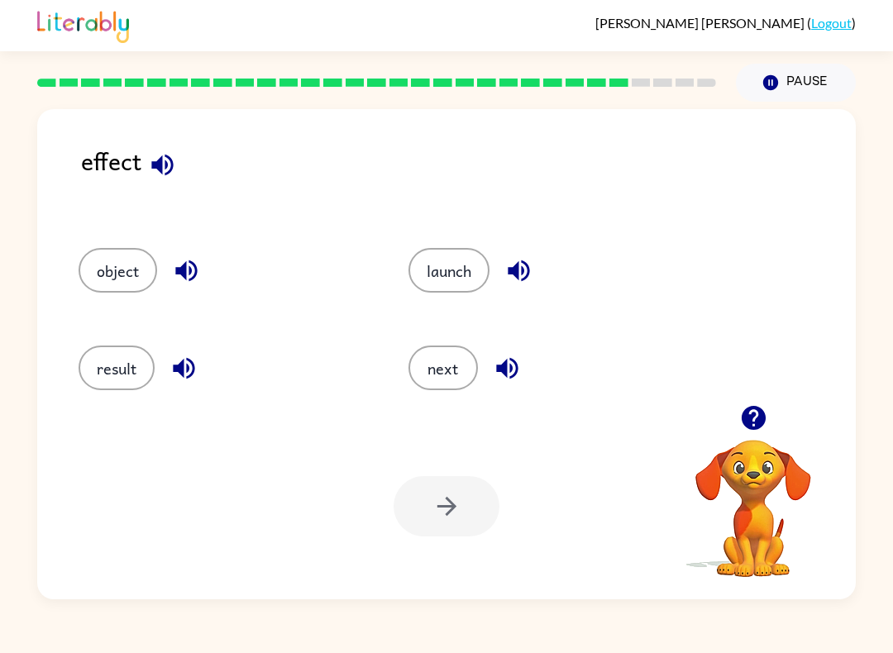
click at [117, 357] on button "result" at bounding box center [117, 368] width 76 height 45
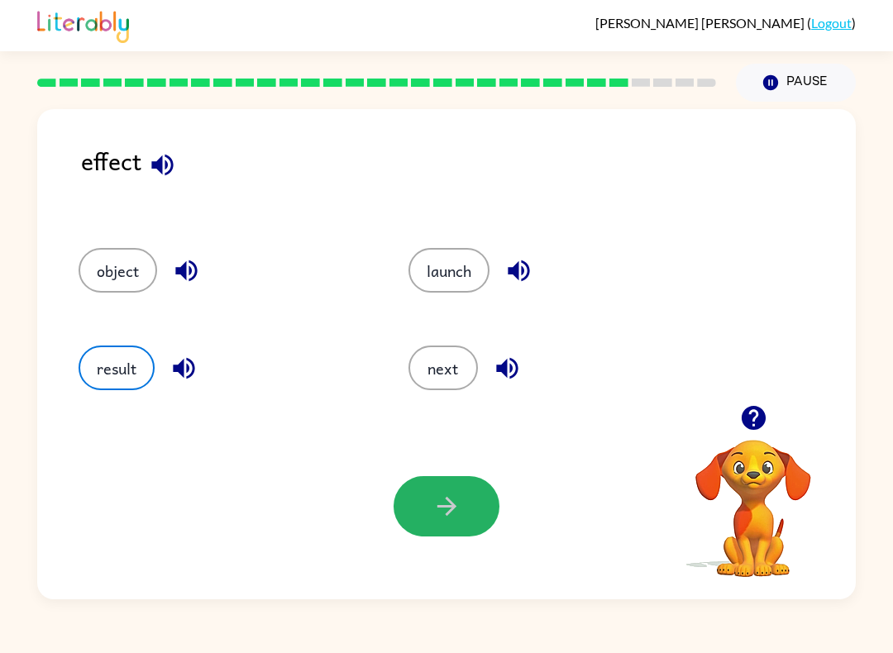
click at [440, 524] on button "button" at bounding box center [446, 506] width 106 height 60
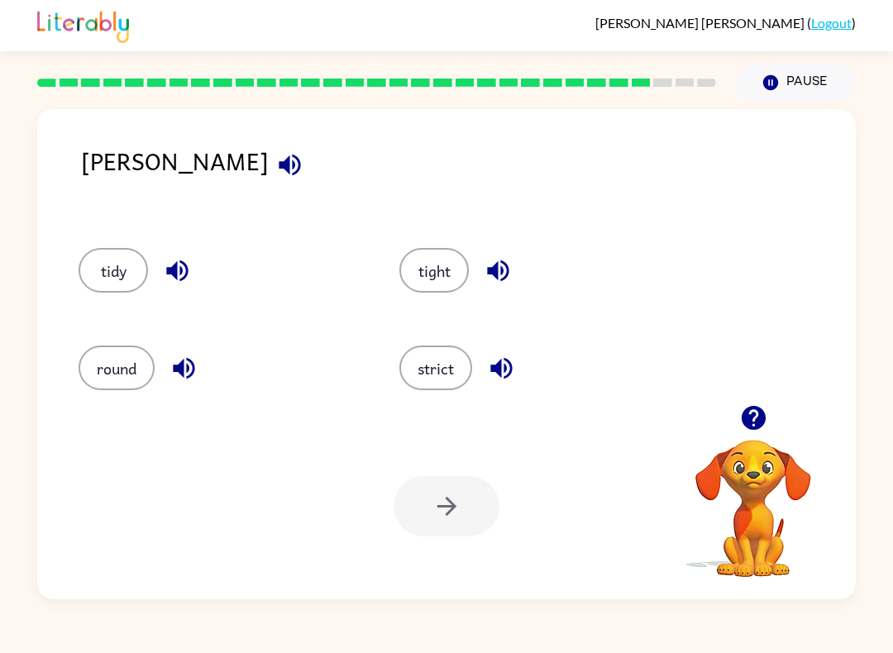
click at [117, 390] on button "round" at bounding box center [117, 368] width 76 height 45
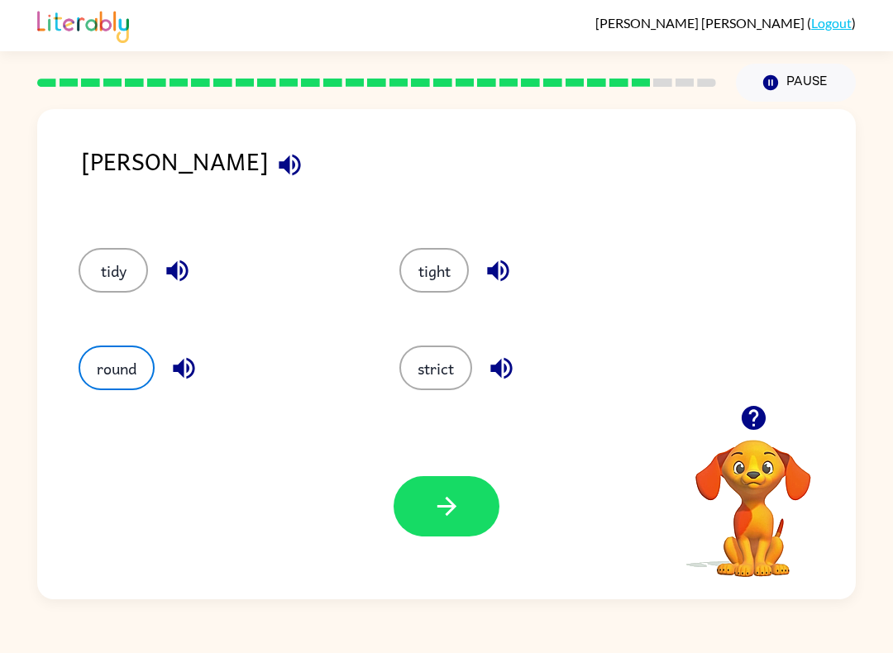
click at [453, 520] on icon "button" at bounding box center [446, 506] width 29 height 29
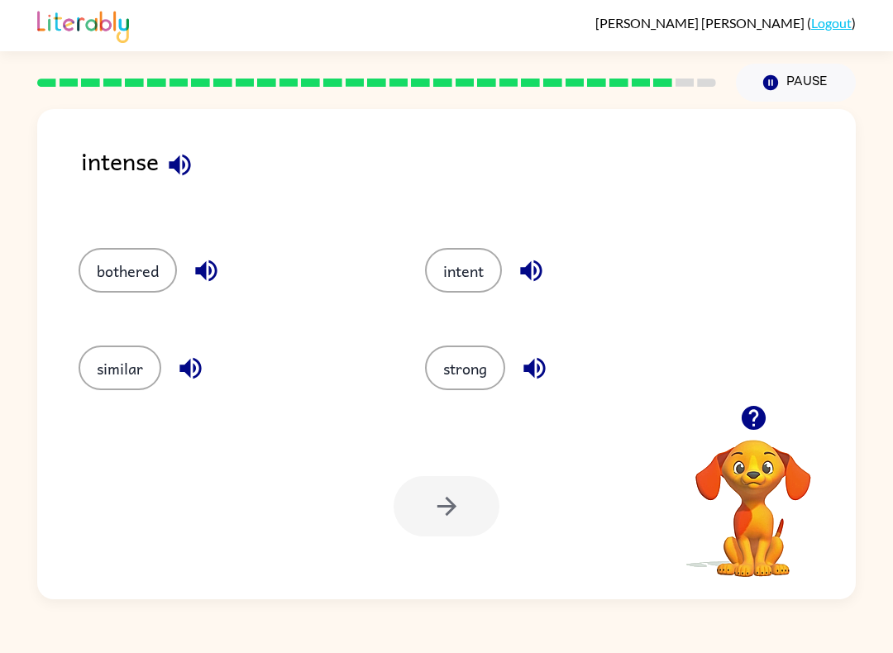
click at [460, 277] on button "intent" at bounding box center [463, 270] width 77 height 45
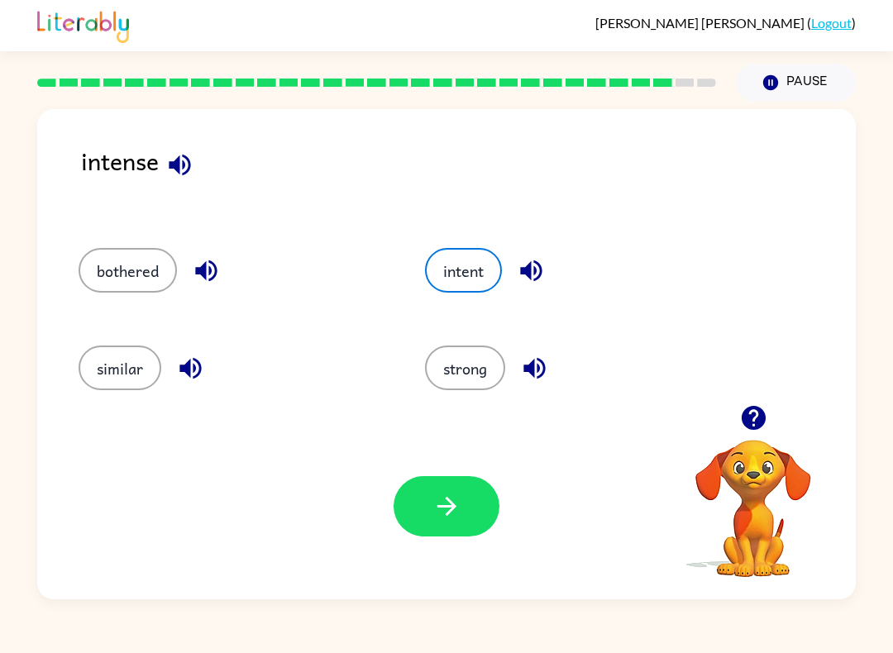
click at [468, 390] on button "strong" at bounding box center [465, 368] width 80 height 45
click at [436, 508] on icon "button" at bounding box center [446, 506] width 29 height 29
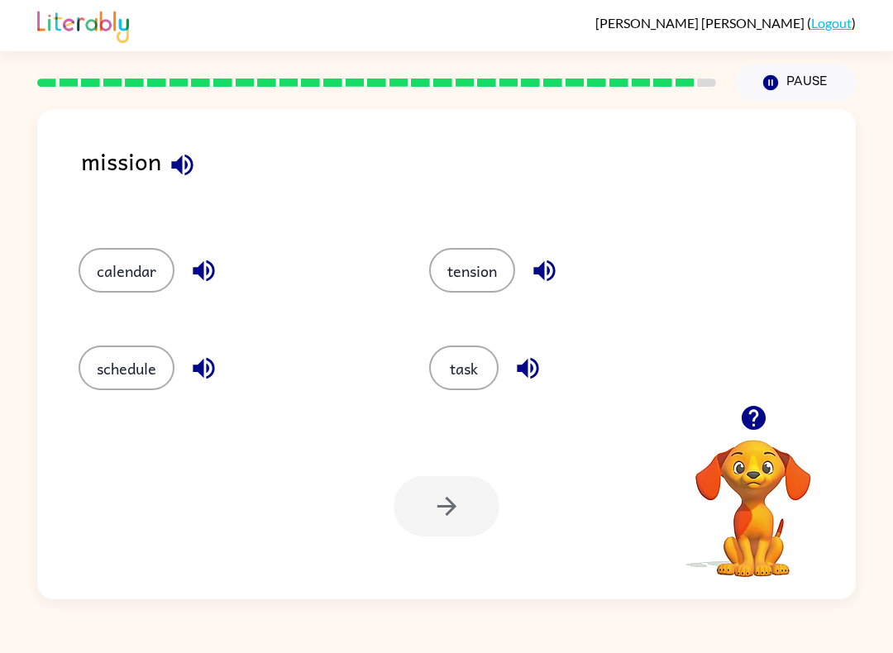
click at [478, 366] on button "task" at bounding box center [463, 368] width 69 height 45
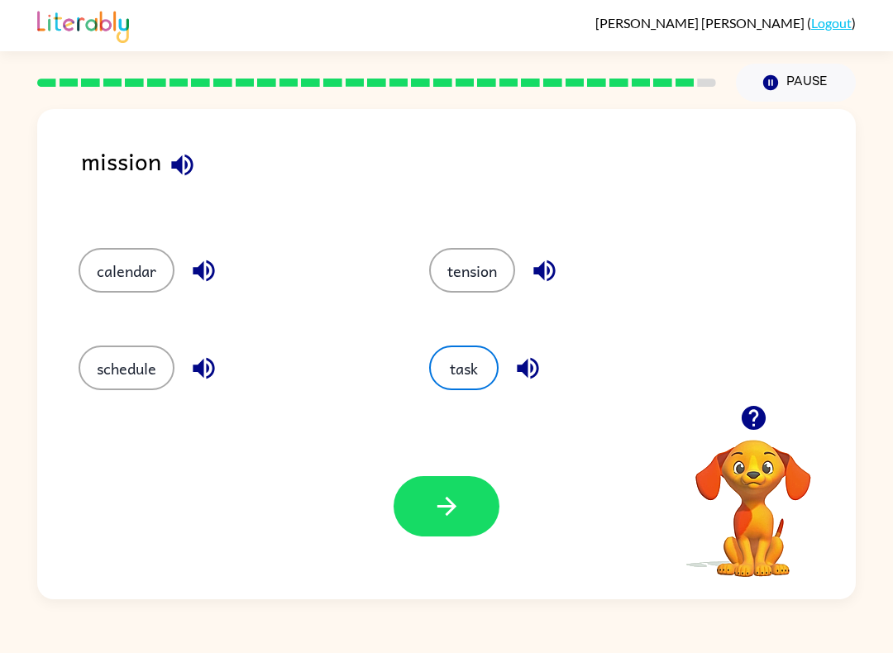
click at [436, 493] on icon "button" at bounding box center [446, 506] width 29 height 29
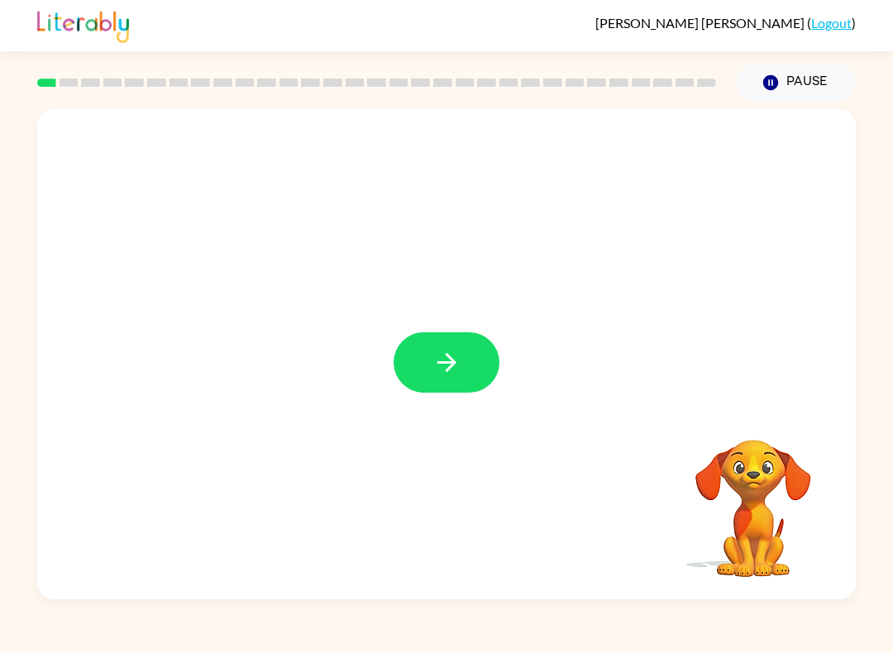
click at [443, 355] on icon "button" at bounding box center [446, 362] width 29 height 29
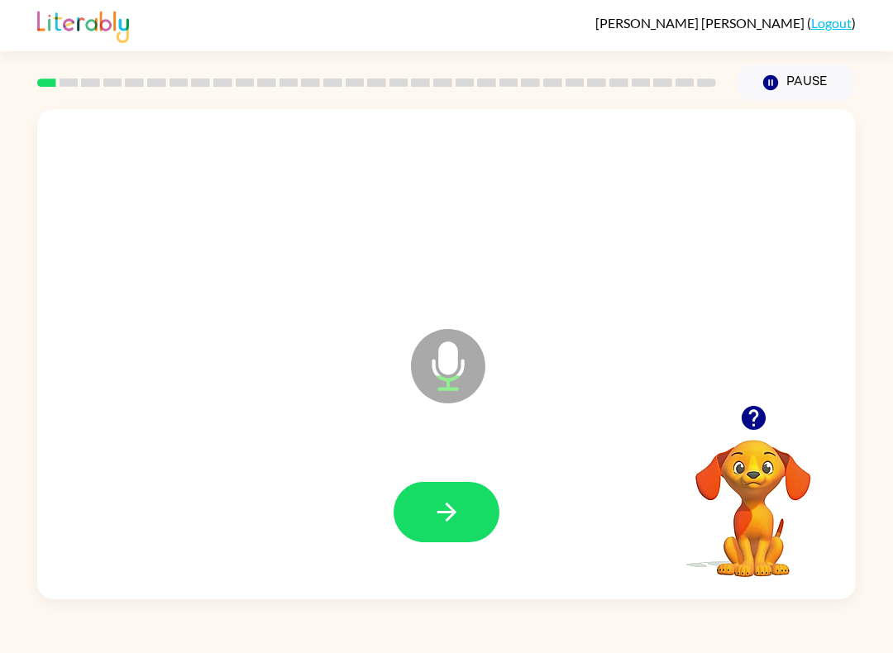
click at [470, 526] on button "button" at bounding box center [446, 512] width 106 height 60
click at [756, 414] on icon "button" at bounding box center [753, 417] width 29 height 29
click at [457, 513] on icon "button" at bounding box center [446, 512] width 29 height 29
click at [449, 523] on icon "button" at bounding box center [446, 512] width 29 height 29
click at [431, 509] on button "button" at bounding box center [446, 512] width 106 height 60
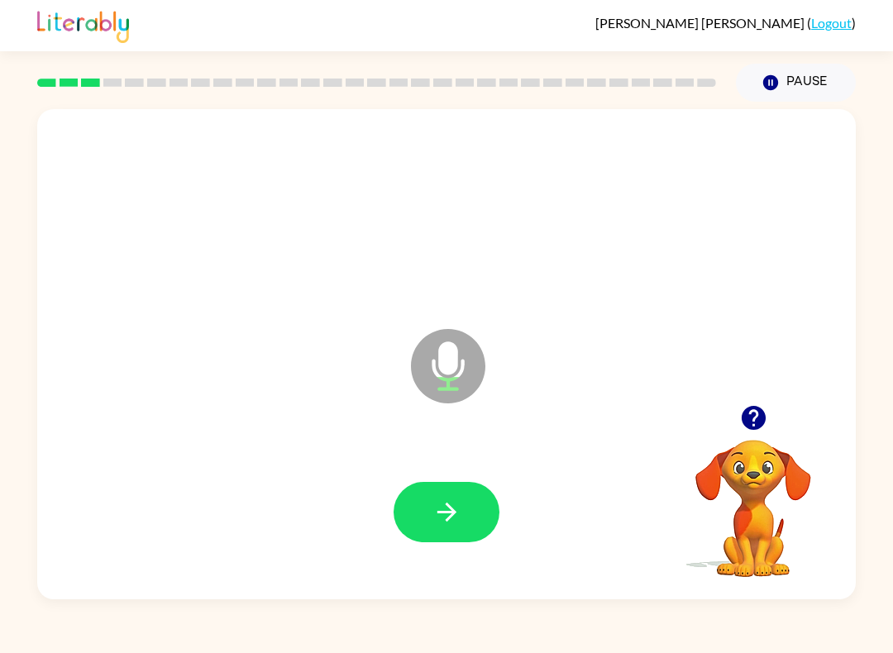
click at [761, 418] on icon "button" at bounding box center [753, 418] width 24 height 24
click at [429, 488] on button "button" at bounding box center [446, 512] width 106 height 60
click at [463, 508] on button "button" at bounding box center [446, 512] width 106 height 60
click at [470, 507] on button "button" at bounding box center [446, 512] width 106 height 60
click at [465, 513] on button "button" at bounding box center [446, 512] width 106 height 60
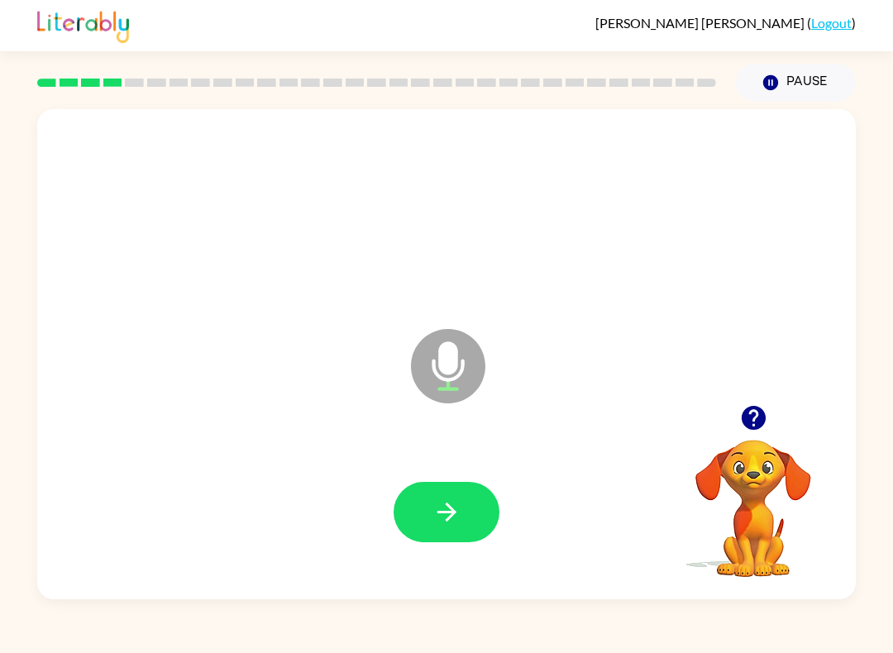
click at [464, 528] on button "button" at bounding box center [446, 512] width 106 height 60
click at [454, 522] on icon "button" at bounding box center [446, 512] width 29 height 29
click at [450, 509] on icon "button" at bounding box center [445, 512] width 19 height 19
click at [445, 508] on icon "button" at bounding box center [446, 512] width 29 height 29
click at [468, 528] on button "button" at bounding box center [446, 512] width 106 height 60
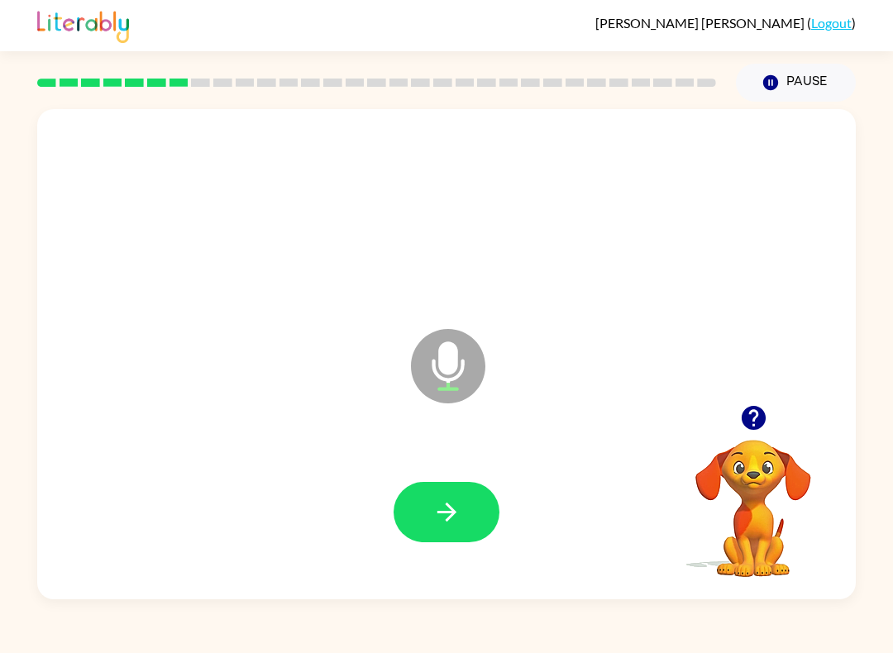
click at [427, 511] on button "button" at bounding box center [446, 512] width 106 height 60
click at [446, 514] on icon "button" at bounding box center [446, 512] width 29 height 29
click at [449, 515] on icon "button" at bounding box center [446, 512] width 29 height 29
click at [436, 529] on button "button" at bounding box center [446, 512] width 106 height 60
click at [461, 527] on button "button" at bounding box center [446, 512] width 106 height 60
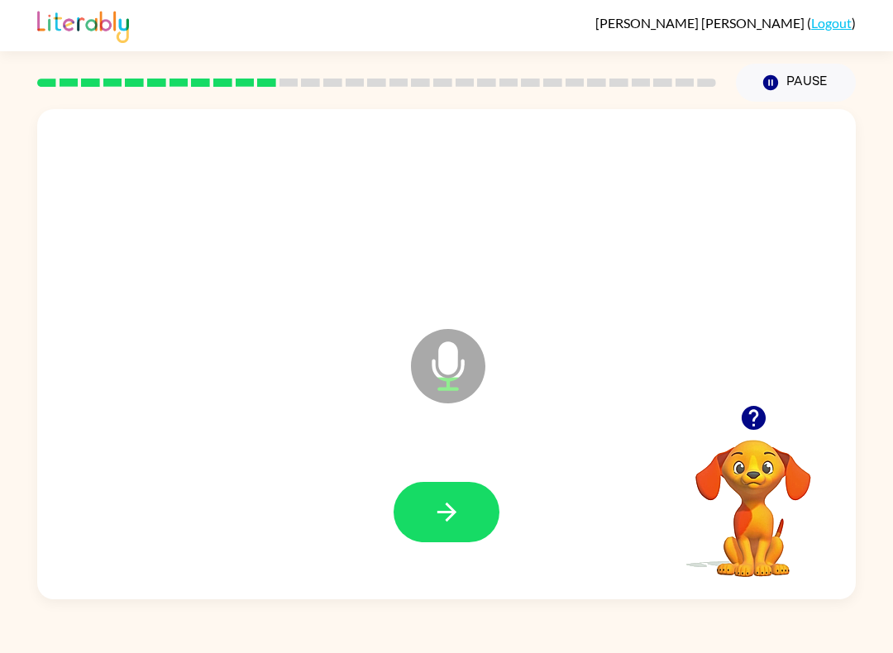
click at [474, 519] on button "button" at bounding box center [446, 512] width 106 height 60
click at [438, 521] on icon "button" at bounding box center [446, 512] width 29 height 29
click at [441, 508] on icon "button" at bounding box center [446, 512] width 29 height 29
click at [448, 508] on icon "button" at bounding box center [445, 512] width 19 height 19
click at [455, 517] on icon "button" at bounding box center [446, 512] width 29 height 29
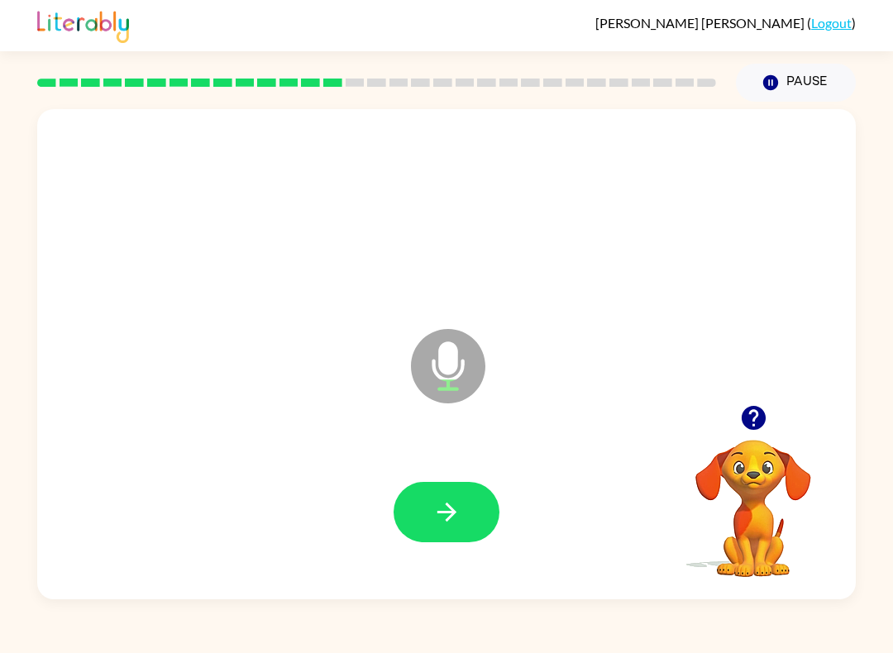
click at [448, 513] on icon "button" at bounding box center [445, 512] width 19 height 19
click at [457, 528] on button "button" at bounding box center [446, 512] width 106 height 60
click at [455, 511] on icon "button" at bounding box center [446, 512] width 29 height 29
click at [455, 501] on icon "button" at bounding box center [446, 512] width 29 height 29
click at [439, 505] on icon "button" at bounding box center [446, 512] width 29 height 29
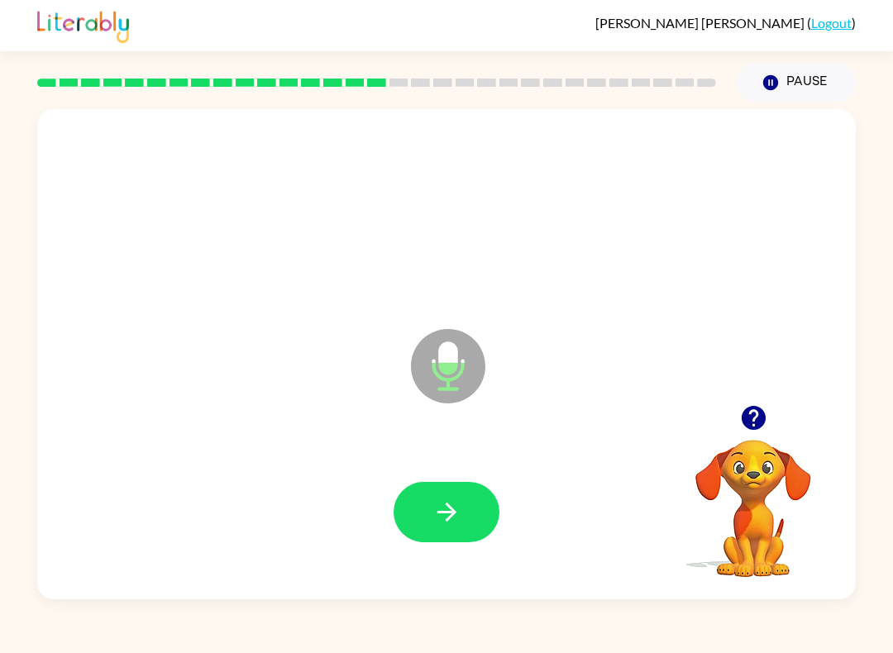
click at [445, 516] on icon "button" at bounding box center [446, 512] width 29 height 29
click at [451, 508] on icon "button" at bounding box center [445, 512] width 19 height 19
click at [455, 516] on icon "button" at bounding box center [446, 512] width 29 height 29
click at [436, 505] on icon "button" at bounding box center [446, 512] width 29 height 29
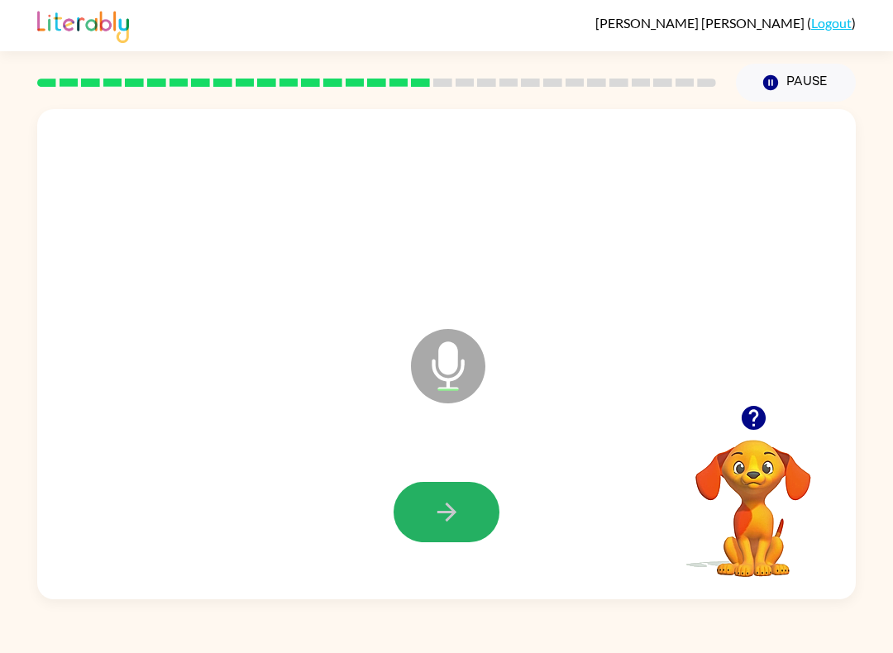
click at [444, 510] on icon "button" at bounding box center [446, 512] width 29 height 29
click at [437, 517] on icon "button" at bounding box center [446, 512] width 29 height 29
click at [416, 525] on button "button" at bounding box center [446, 512] width 106 height 60
click at [436, 516] on icon "button" at bounding box center [446, 512] width 29 height 29
click at [460, 492] on button "button" at bounding box center [446, 512] width 106 height 60
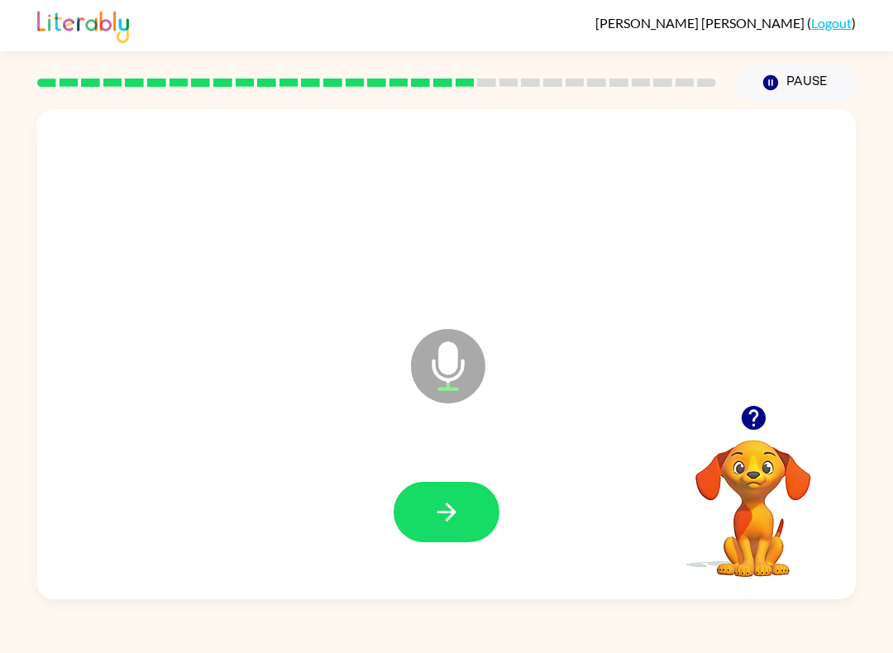
click at [441, 503] on icon "button" at bounding box center [446, 512] width 29 height 29
click at [444, 503] on icon "button" at bounding box center [446, 512] width 29 height 29
click at [441, 533] on button "button" at bounding box center [446, 512] width 106 height 60
click at [444, 522] on icon "button" at bounding box center [446, 512] width 29 height 29
click at [460, 513] on icon "button" at bounding box center [446, 512] width 29 height 29
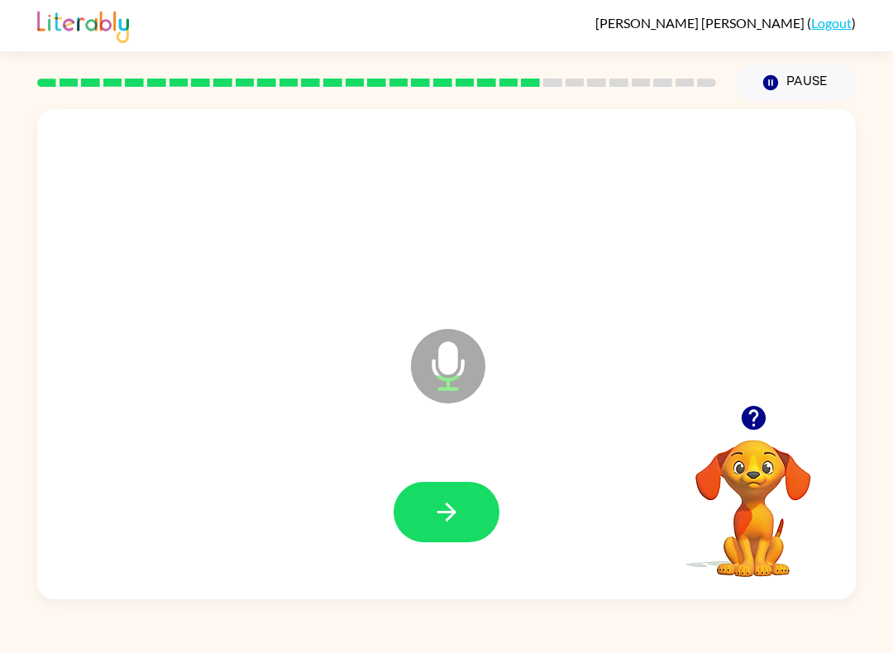
click at [413, 497] on button "button" at bounding box center [446, 512] width 106 height 60
click at [454, 516] on icon "button" at bounding box center [446, 512] width 29 height 29
click at [441, 506] on icon "button" at bounding box center [446, 512] width 29 height 29
click at [438, 500] on icon "button" at bounding box center [446, 512] width 29 height 29
click at [443, 517] on icon "button" at bounding box center [446, 512] width 29 height 29
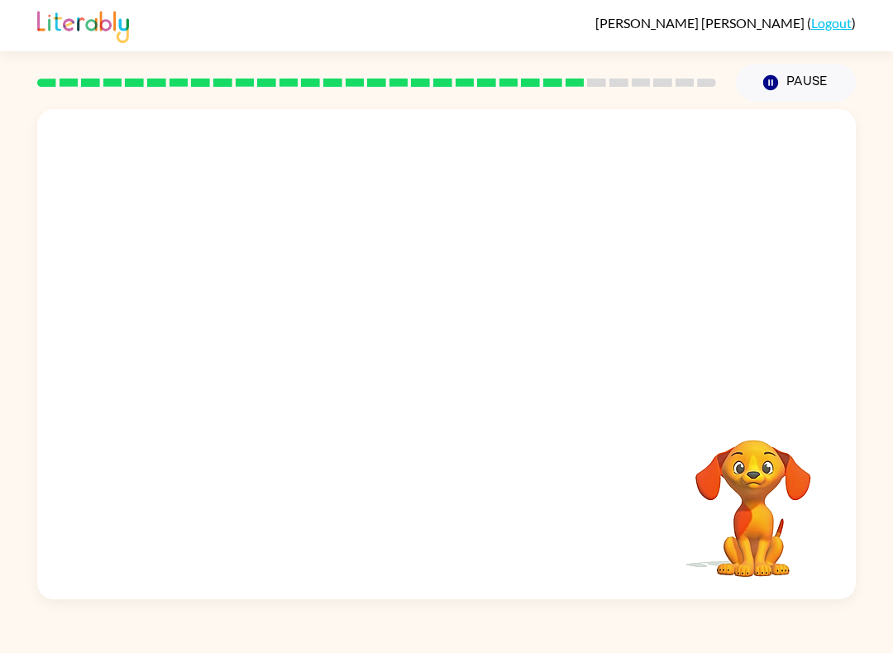
click at [781, 88] on button "Pause Pause" at bounding box center [796, 83] width 120 height 38
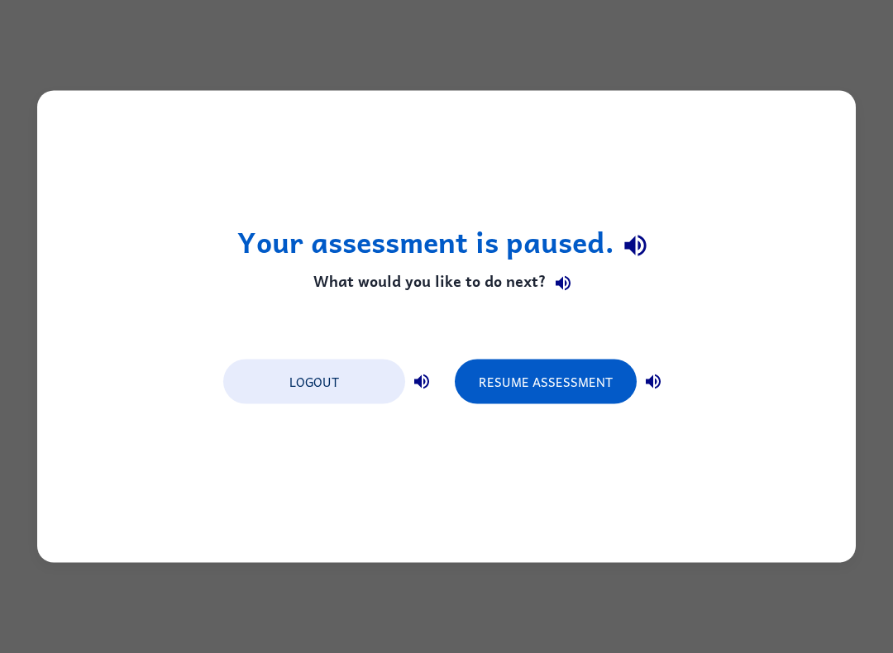
click at [546, 371] on button "Resume Assessment" at bounding box center [546, 382] width 182 height 45
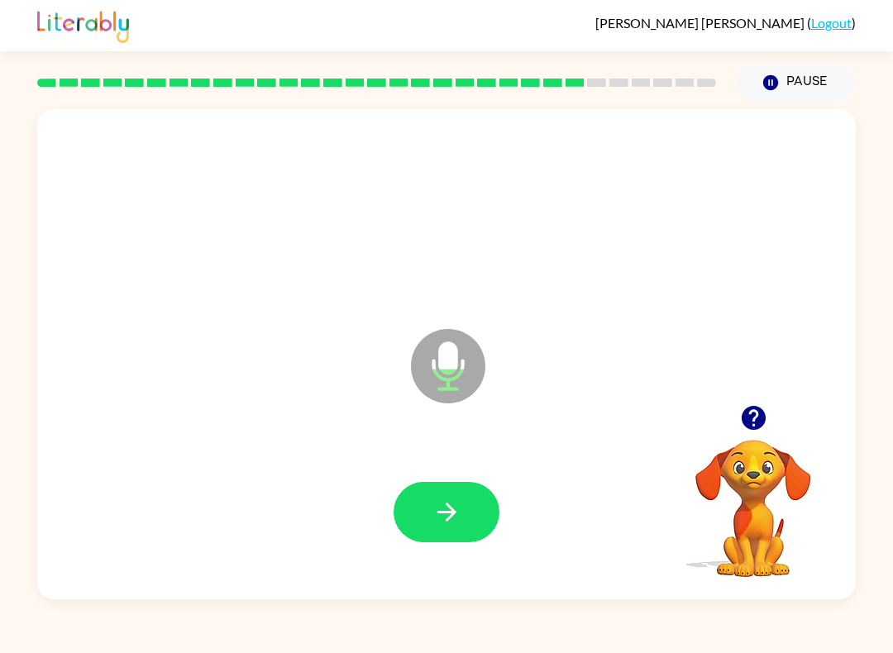
click at [455, 522] on icon "button" at bounding box center [446, 512] width 29 height 29
click at [417, 532] on button "button" at bounding box center [446, 512] width 106 height 60
click at [447, 524] on icon "button" at bounding box center [446, 512] width 29 height 29
click at [462, 510] on button "button" at bounding box center [446, 512] width 106 height 60
click at [458, 515] on icon "button" at bounding box center [446, 512] width 29 height 29
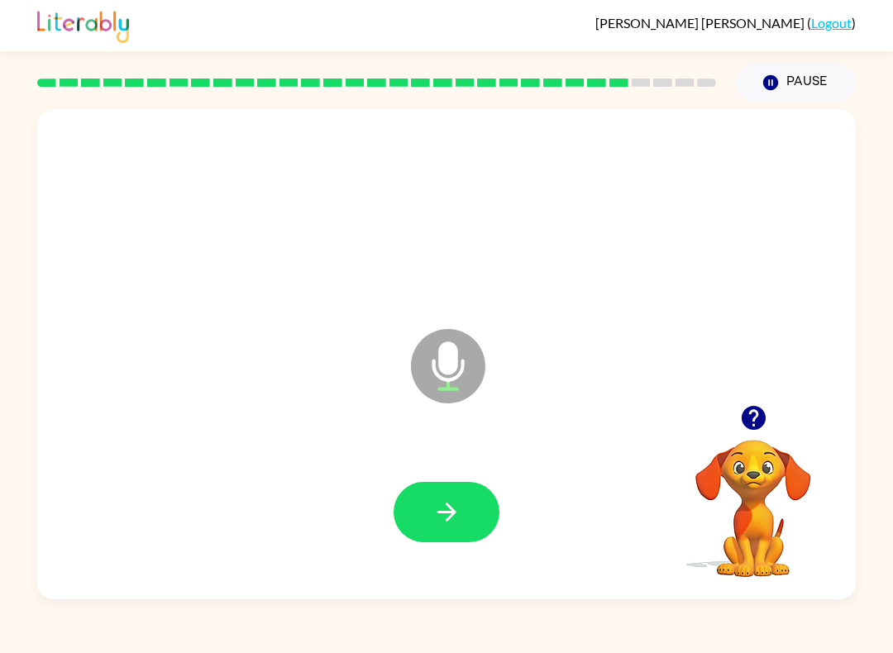
click at [454, 506] on icon "button" at bounding box center [446, 512] width 29 height 29
click at [448, 510] on icon "button" at bounding box center [446, 512] width 29 height 29
click at [438, 515] on icon "button" at bounding box center [446, 512] width 29 height 29
click at [446, 497] on button "button" at bounding box center [446, 512] width 106 height 60
click at [443, 514] on icon "button" at bounding box center [446, 512] width 29 height 29
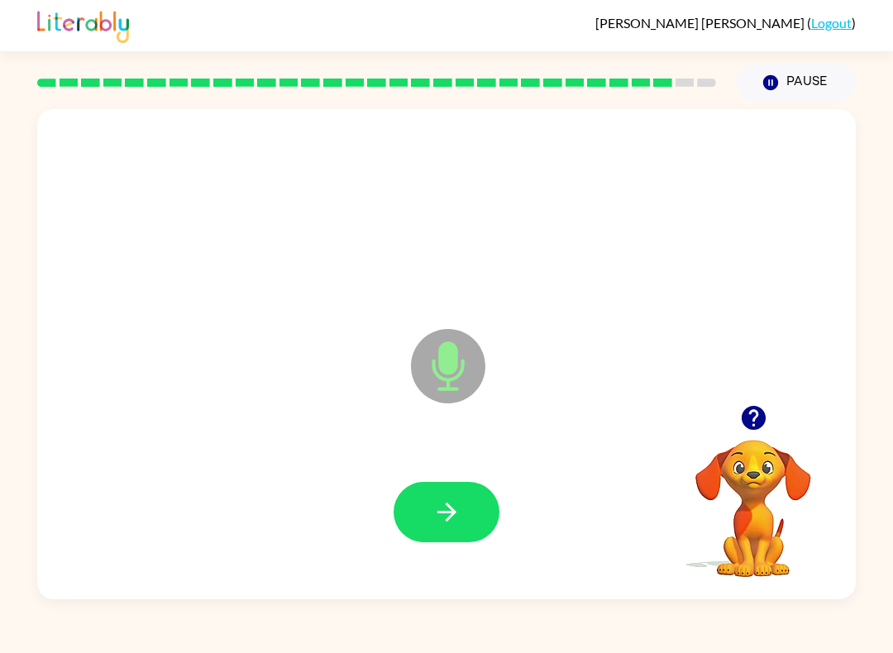
click at [427, 524] on button "button" at bounding box center [446, 512] width 106 height 60
click at [466, 513] on button "button" at bounding box center [446, 512] width 106 height 60
click at [454, 503] on icon "button" at bounding box center [446, 512] width 29 height 29
